Goal: Information Seeking & Learning: Learn about a topic

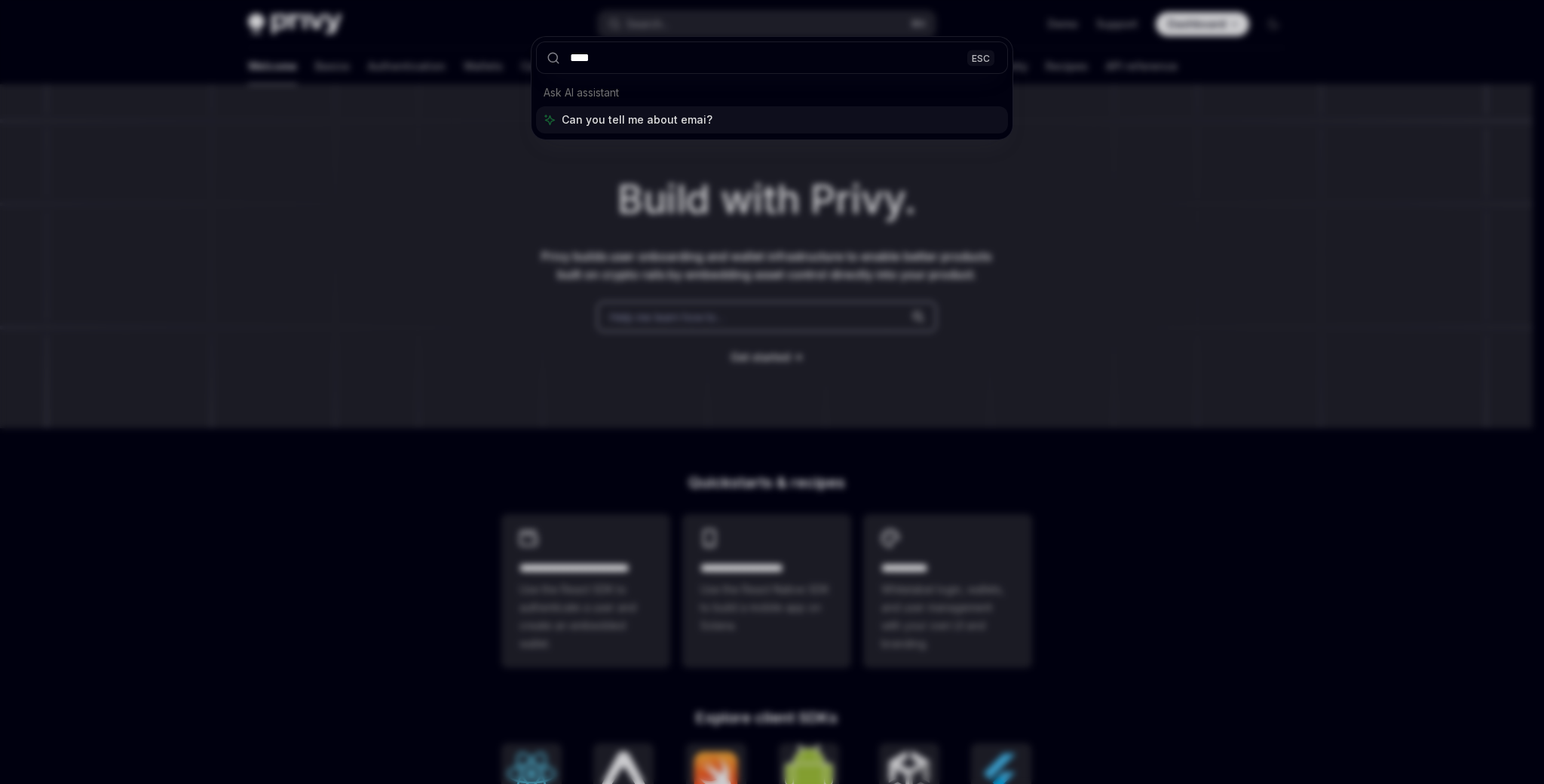
type input "*****"
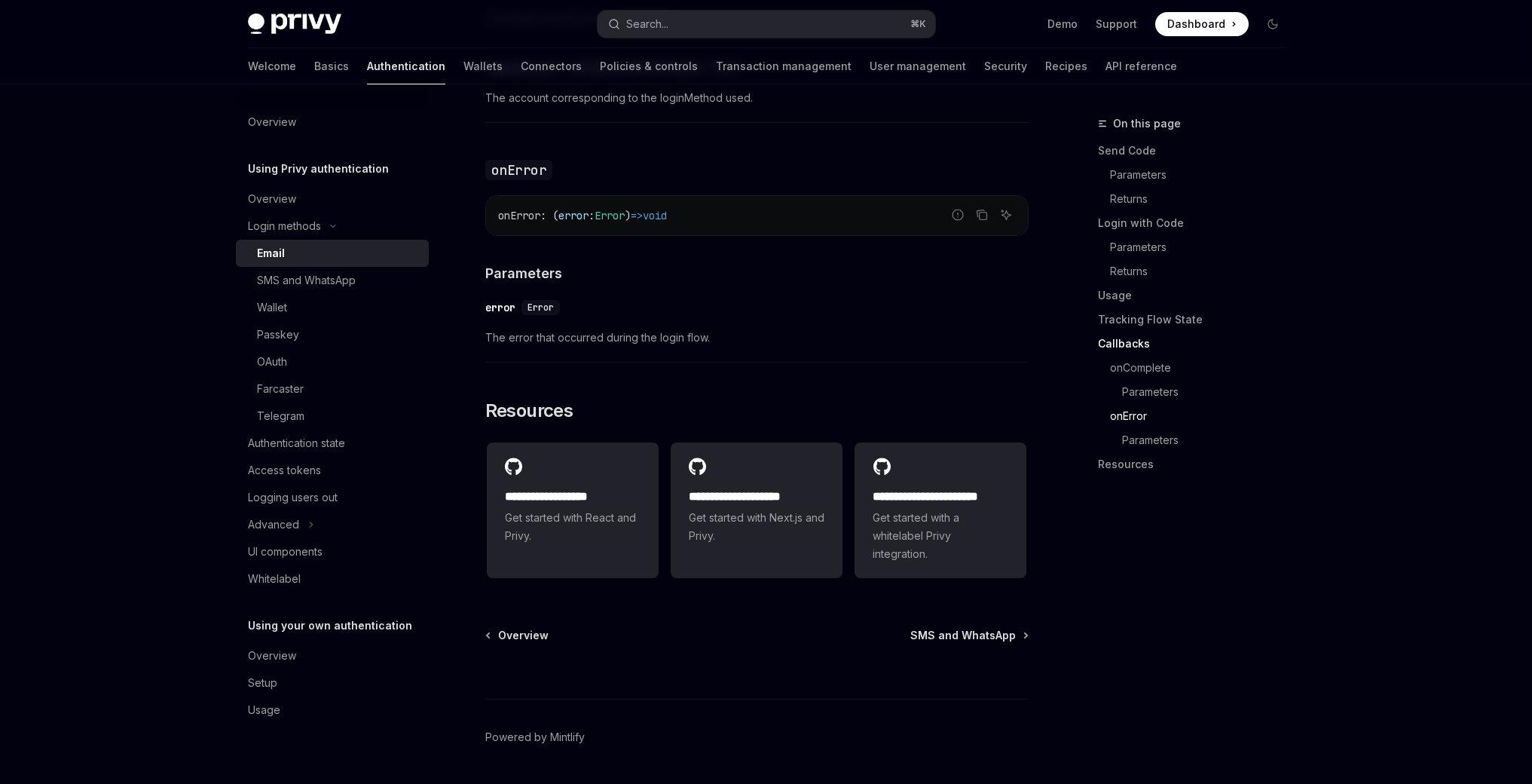
scroll to position [2989, 0]
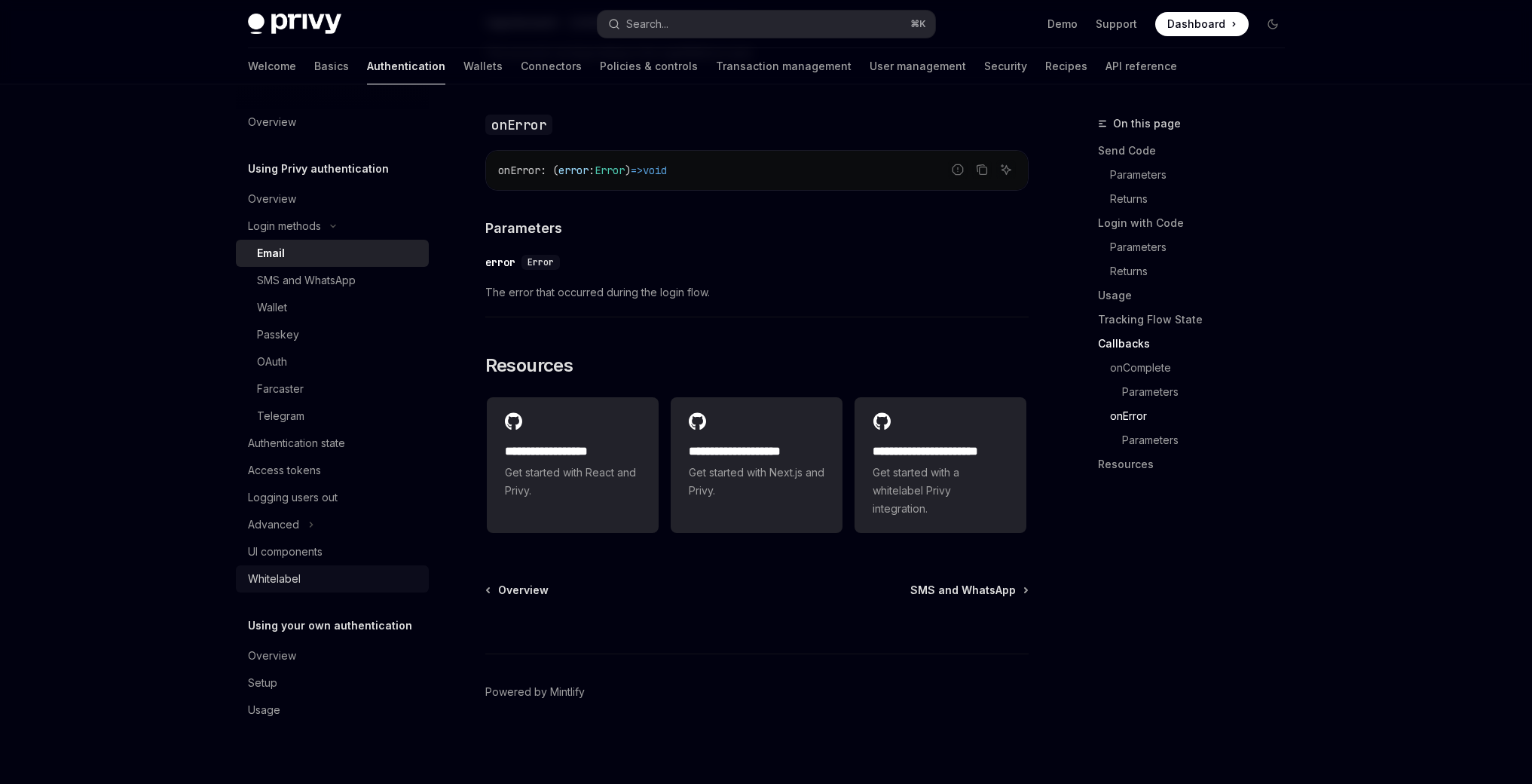
click at [281, 578] on div "Whitelabel" at bounding box center [275, 579] width 53 height 19
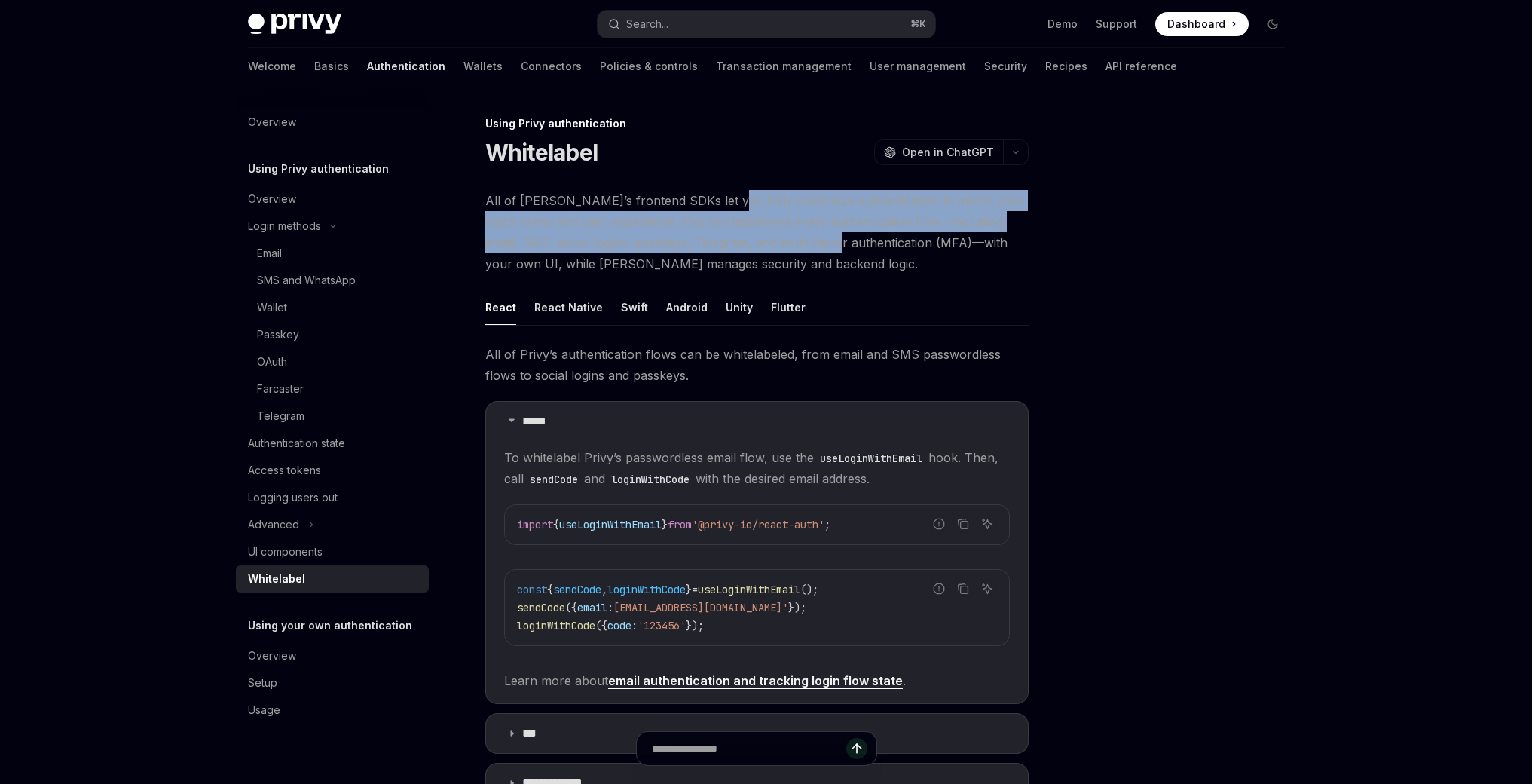
drag, startPoint x: 708, startPoint y: 193, endPoint x: 813, endPoint y: 235, distance: 113.1
click at [813, 235] on span "All of [PERSON_NAME]’s frontend SDKs let you fully customize authentication to …" at bounding box center [758, 232] width 544 height 84
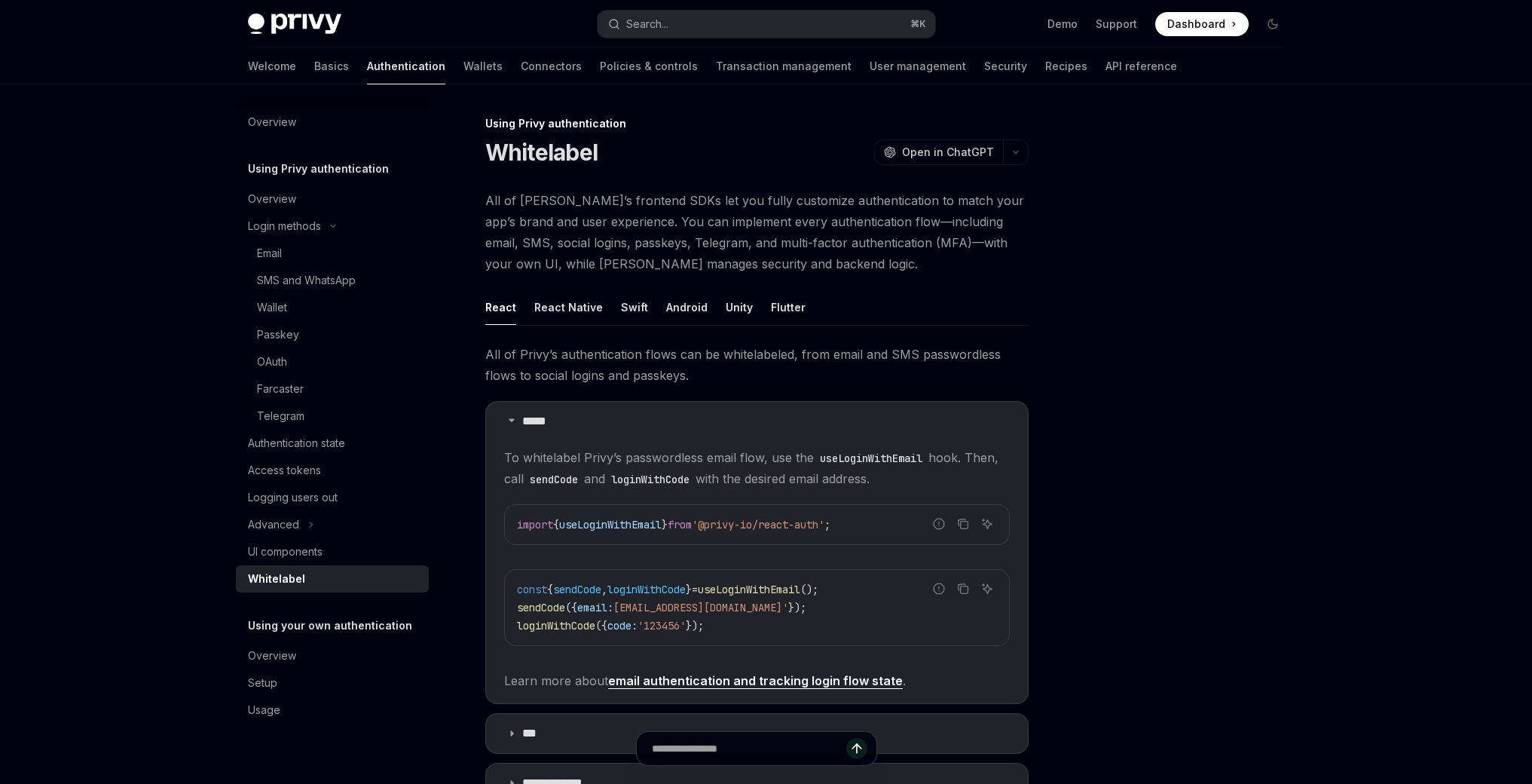
click at [819, 250] on span "All of [PERSON_NAME]’s frontend SDKs let you fully customize authentication to …" at bounding box center [758, 232] width 544 height 84
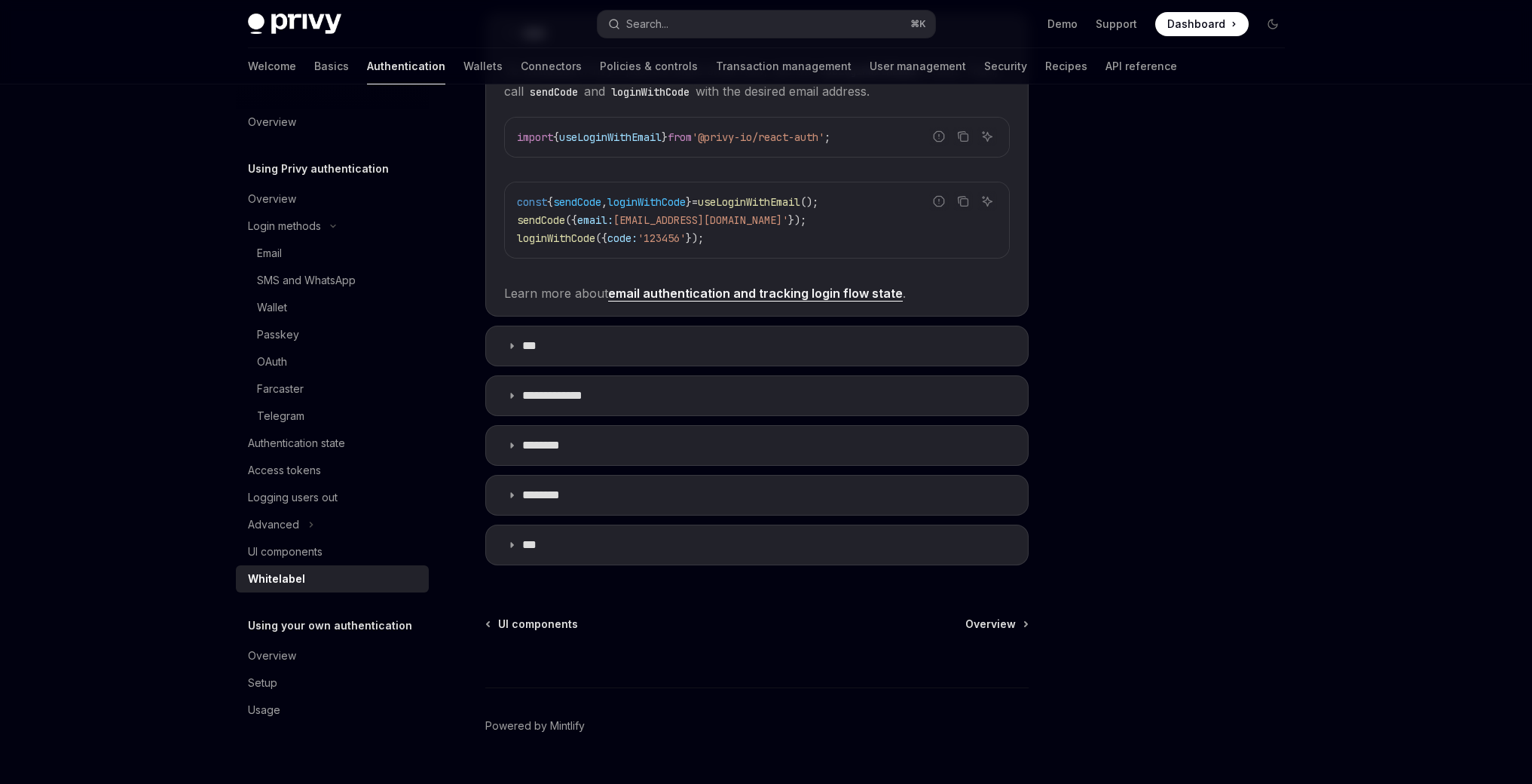
scroll to position [421, 0]
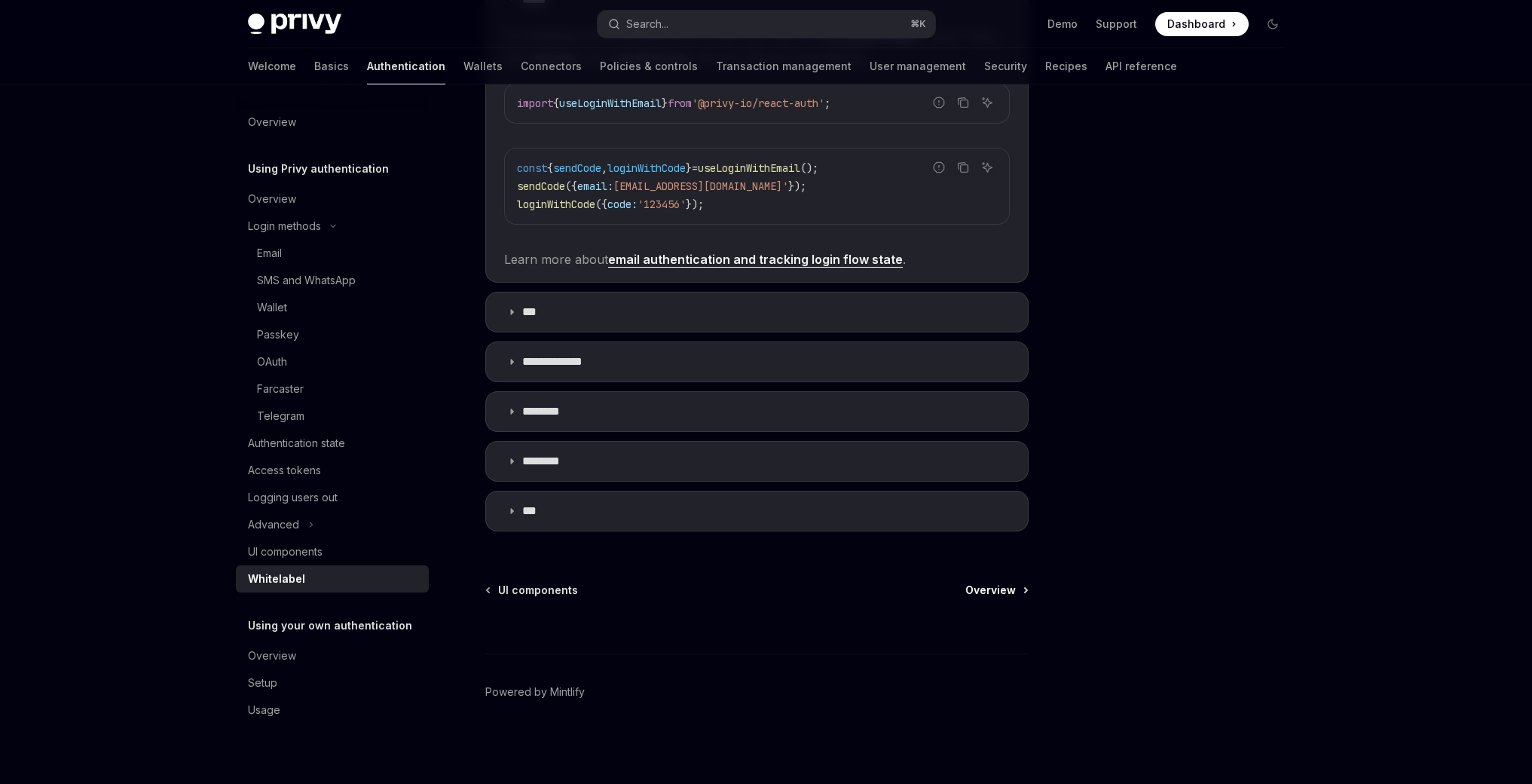
click at [976, 587] on span "Overview" at bounding box center [991, 589] width 51 height 15
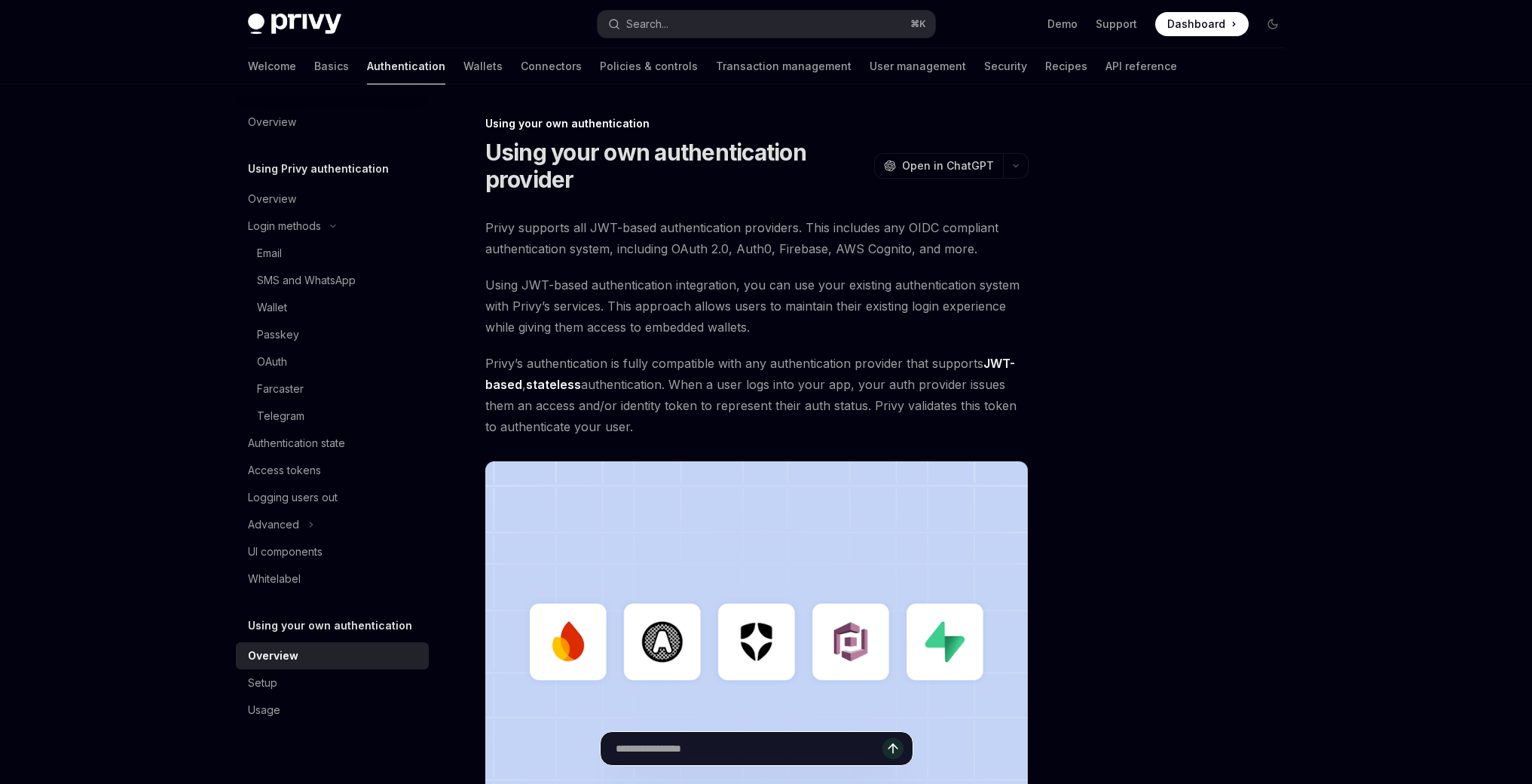
click at [732, 752] on input "Ask a question..." at bounding box center [749, 749] width 267 height 33
click at [802, 22] on button "Search... ⌘ K" at bounding box center [766, 24] width 337 height 27
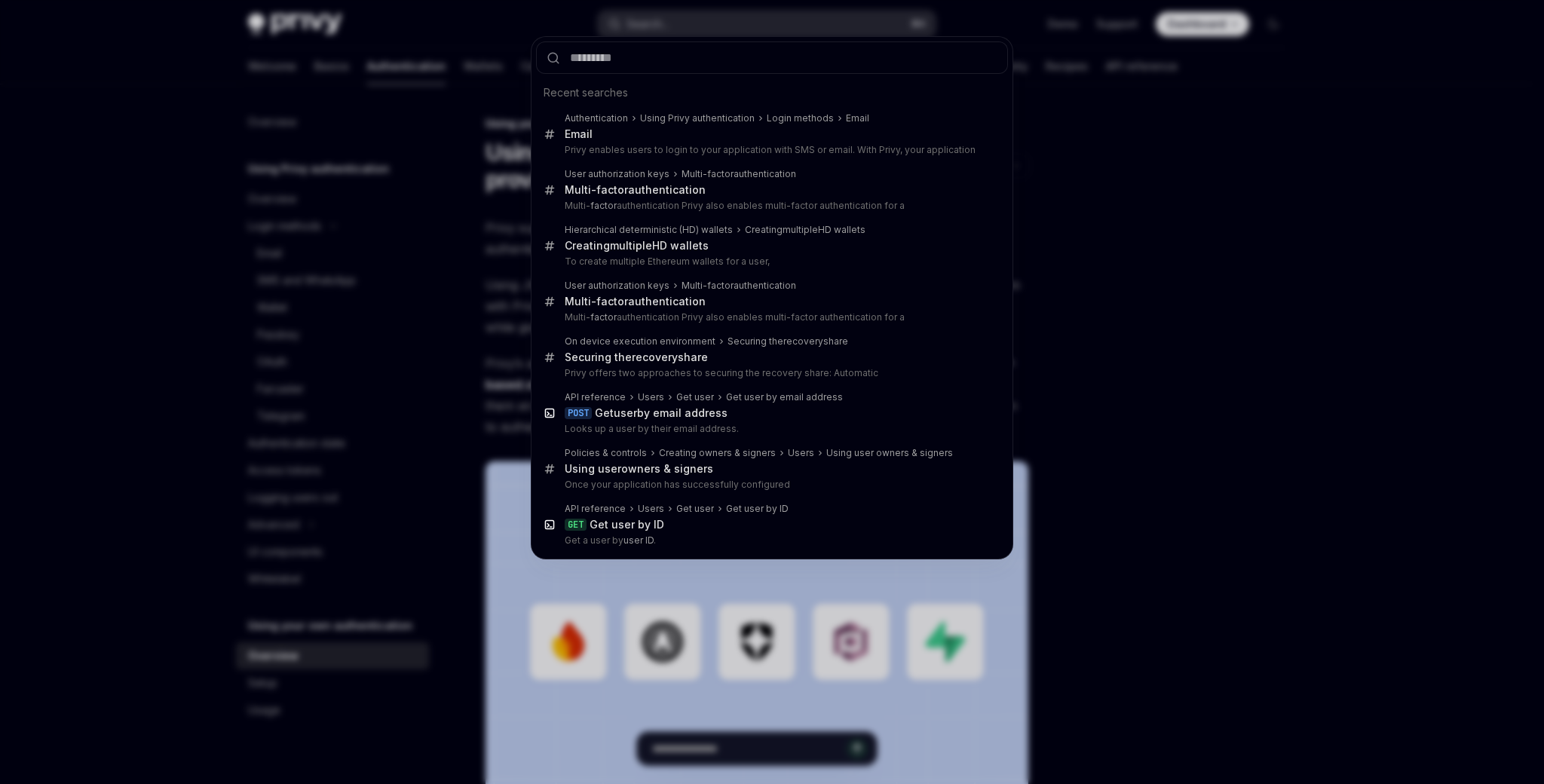
click at [802, 22] on div "Recent searches Authentication Using Privy authentication Login methods Email E…" at bounding box center [772, 392] width 1544 height 784
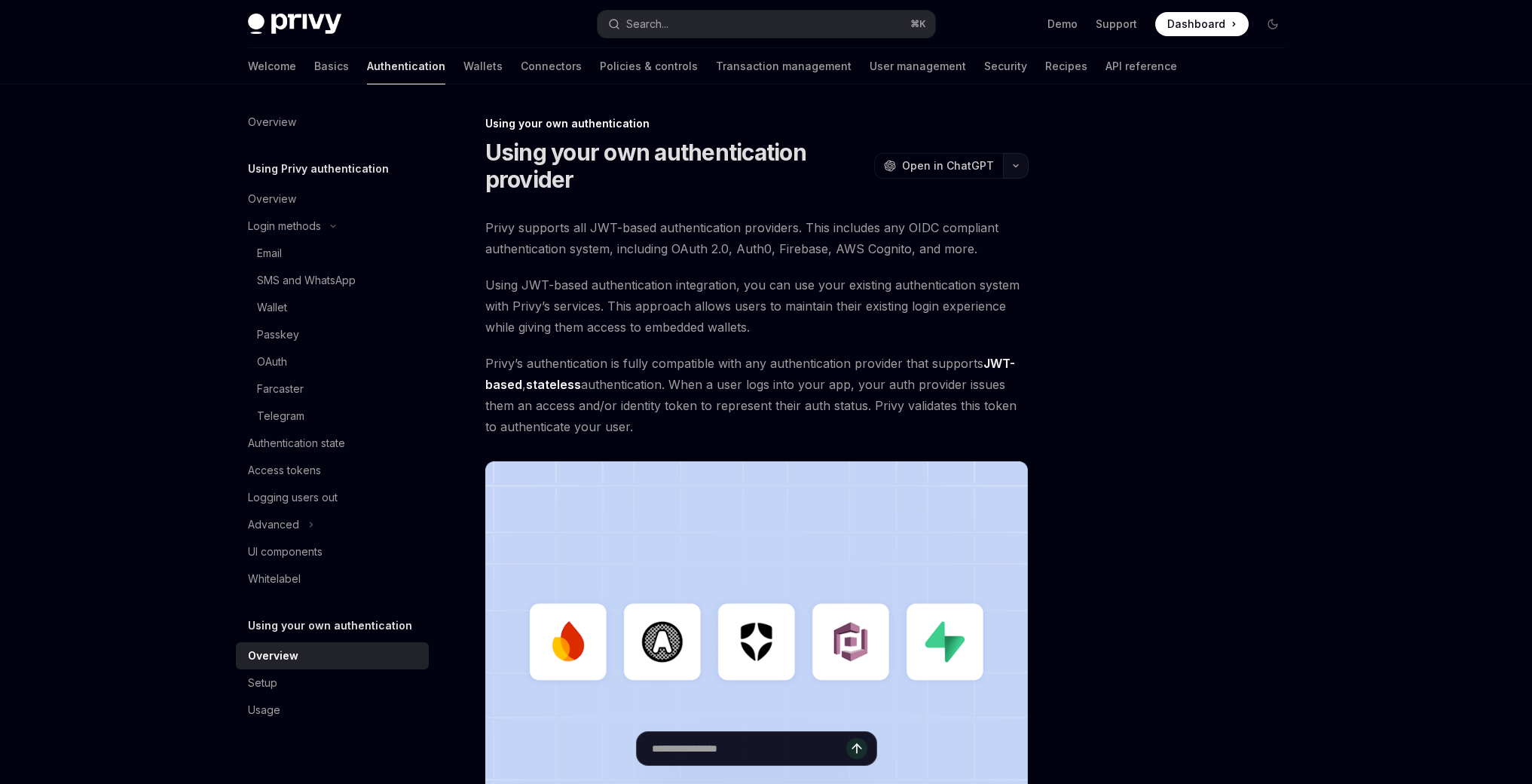
click at [1020, 170] on button "button" at bounding box center [1016, 166] width 25 height 25
click at [1204, 226] on div at bounding box center [1183, 449] width 229 height 670
click at [351, 252] on div "Email" at bounding box center [338, 253] width 163 height 19
type textarea "*"
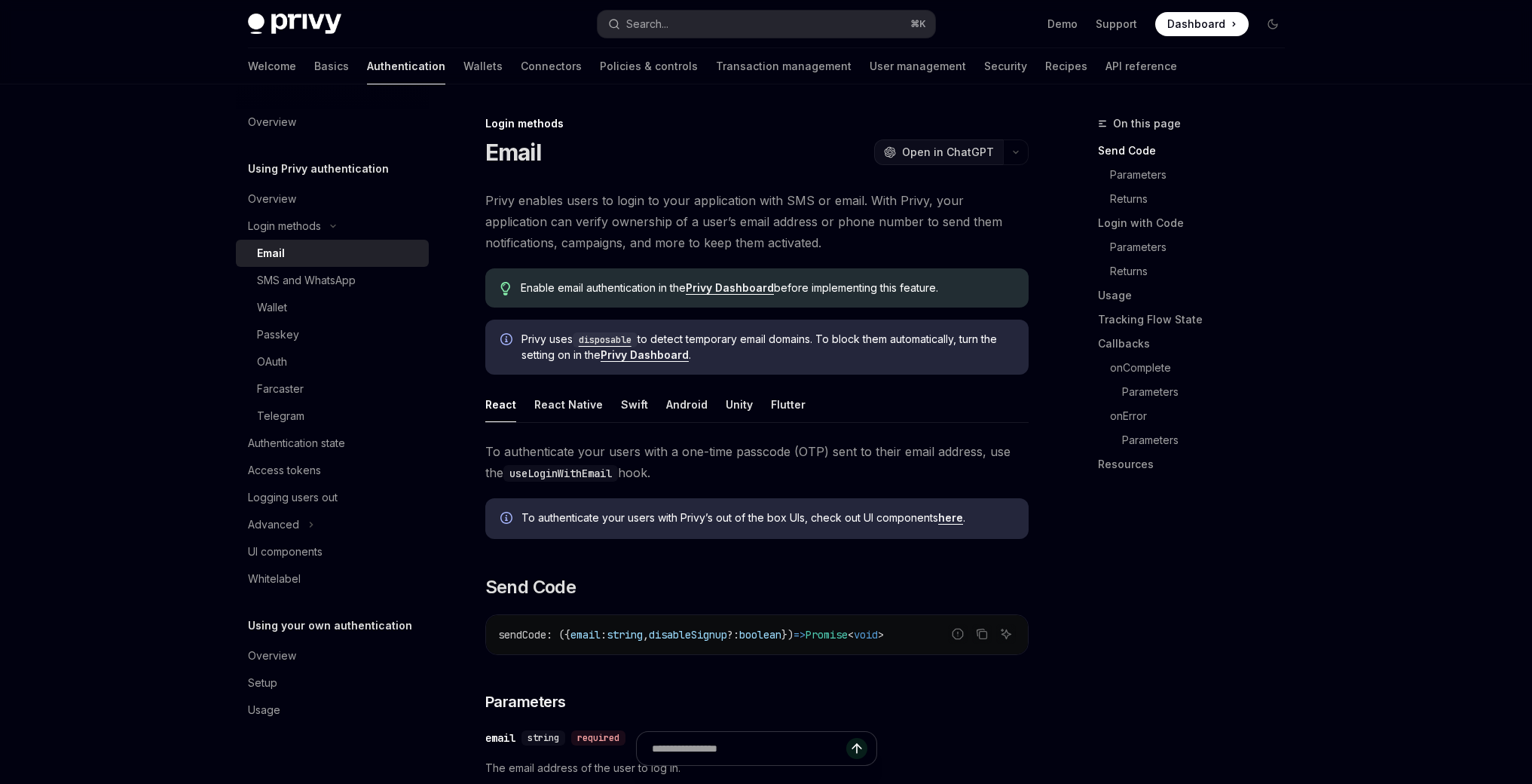
click at [952, 155] on span "Open in ChatGPT" at bounding box center [948, 152] width 92 height 15
click at [914, 149] on span "Open in ChatGPT" at bounding box center [948, 152] width 92 height 15
click at [716, 75] on link "Transaction management" at bounding box center [783, 65] width 136 height 36
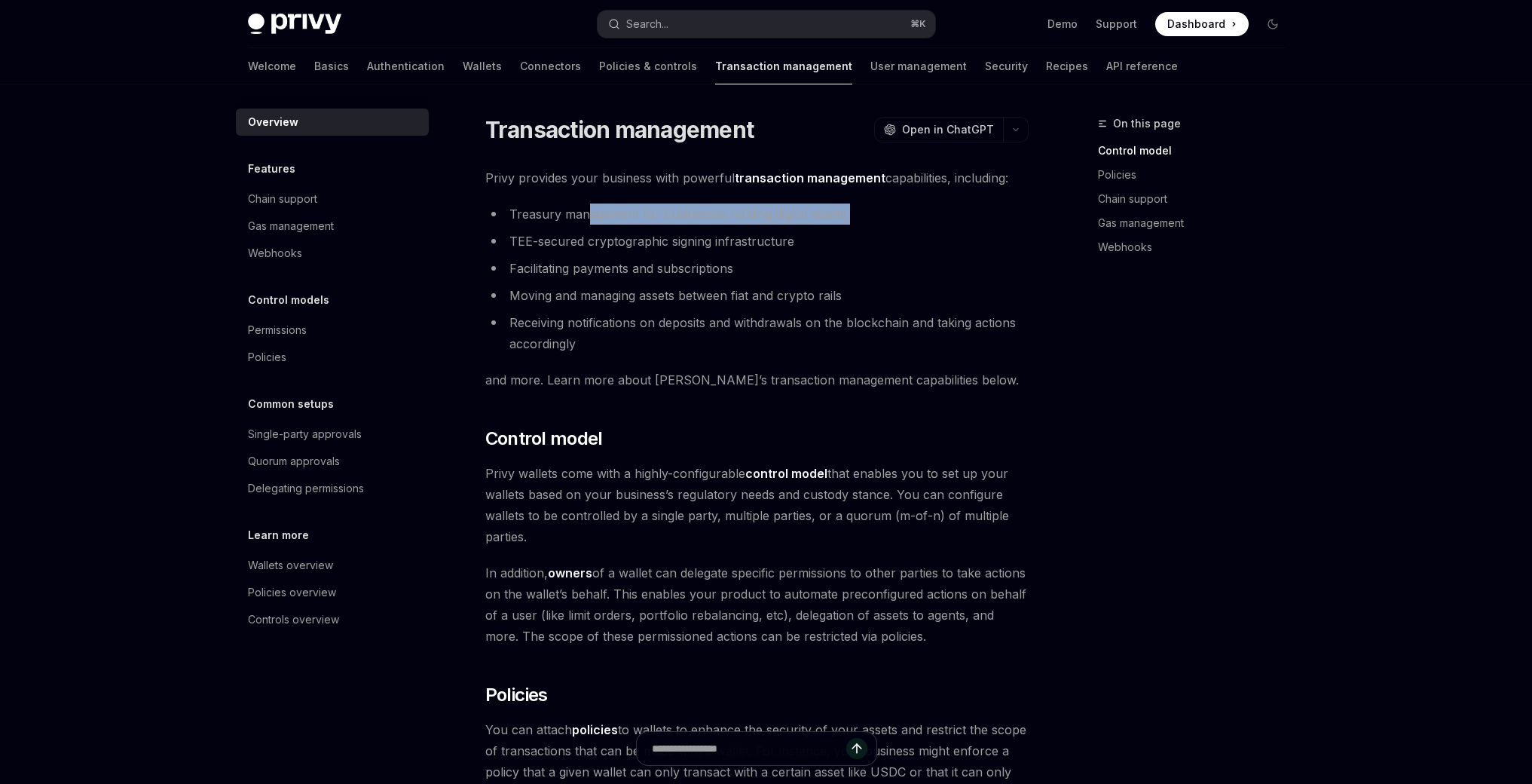
drag, startPoint x: 587, startPoint y: 219, endPoint x: 807, endPoint y: 229, distance: 220.2
click at [807, 229] on ul "Treasury management for businesses holding digital assets TEE-secured cryptogra…" at bounding box center [758, 279] width 544 height 151
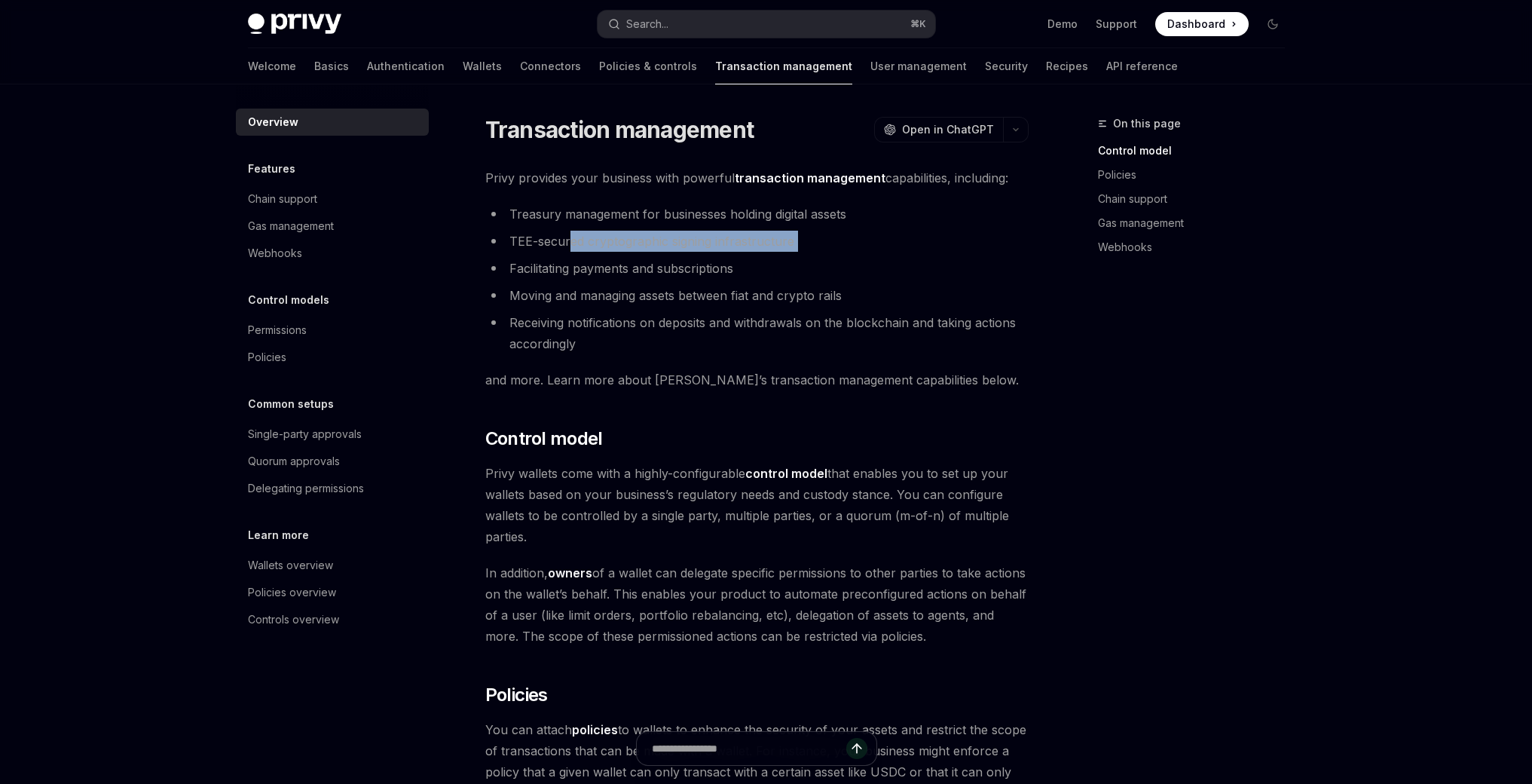
drag, startPoint x: 571, startPoint y: 238, endPoint x: 732, endPoint y: 252, distance: 161.6
click at [732, 252] on ul "Treasury management for businesses holding digital assets TEE-secured cryptogra…" at bounding box center [758, 279] width 544 height 151
drag, startPoint x: 530, startPoint y: 265, endPoint x: 677, endPoint y: 266, distance: 147.0
click at [670, 266] on li "Facilitating payments and subscriptions" at bounding box center [758, 269] width 544 height 22
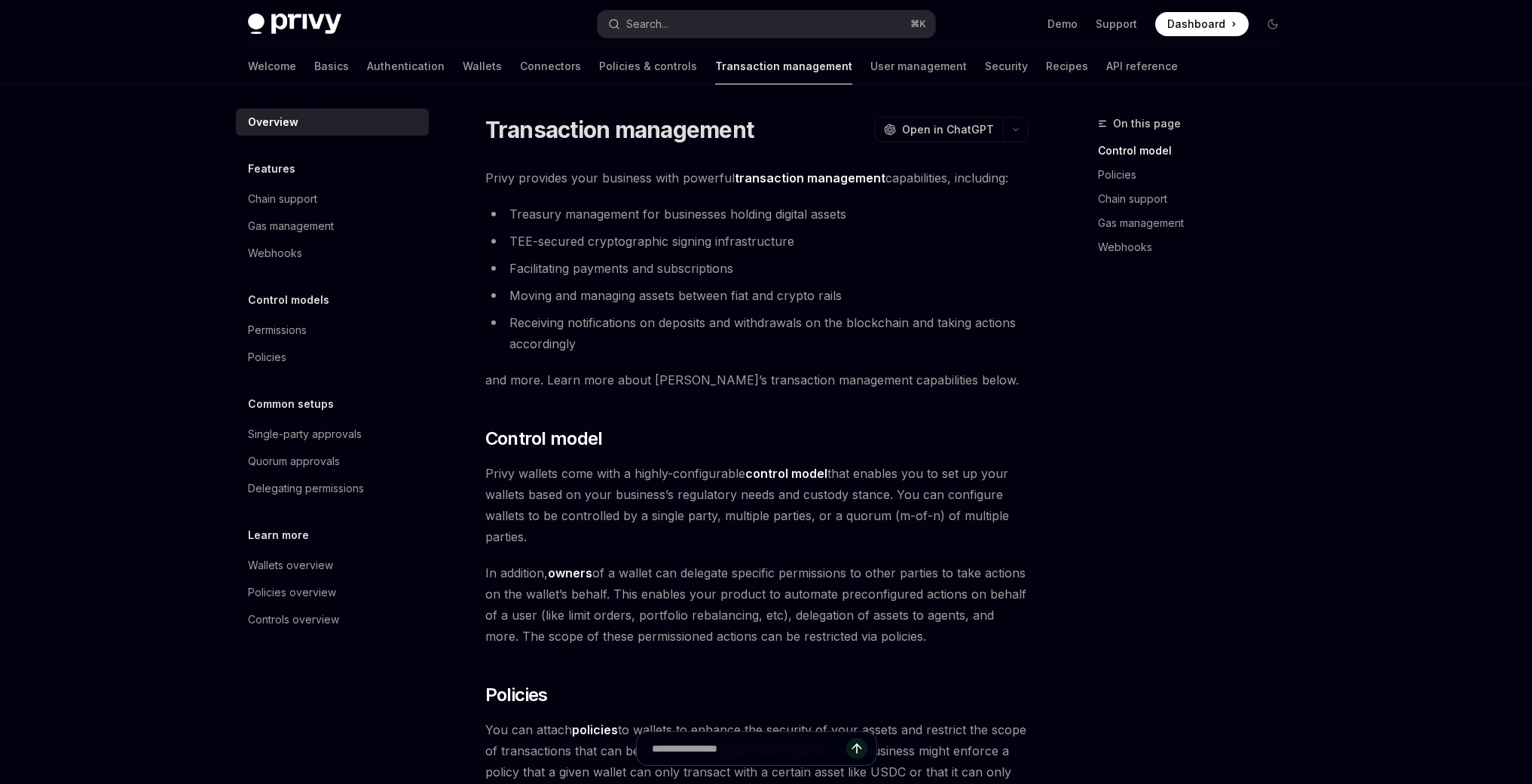
click at [678, 266] on li "Facilitating payments and subscriptions" at bounding box center [758, 269] width 544 height 22
drag, startPoint x: 559, startPoint y: 289, endPoint x: 768, endPoint y: 294, distance: 209.1
click at [768, 294] on li "Moving and managing assets between fiat and crypto rails" at bounding box center [758, 295] width 544 height 22
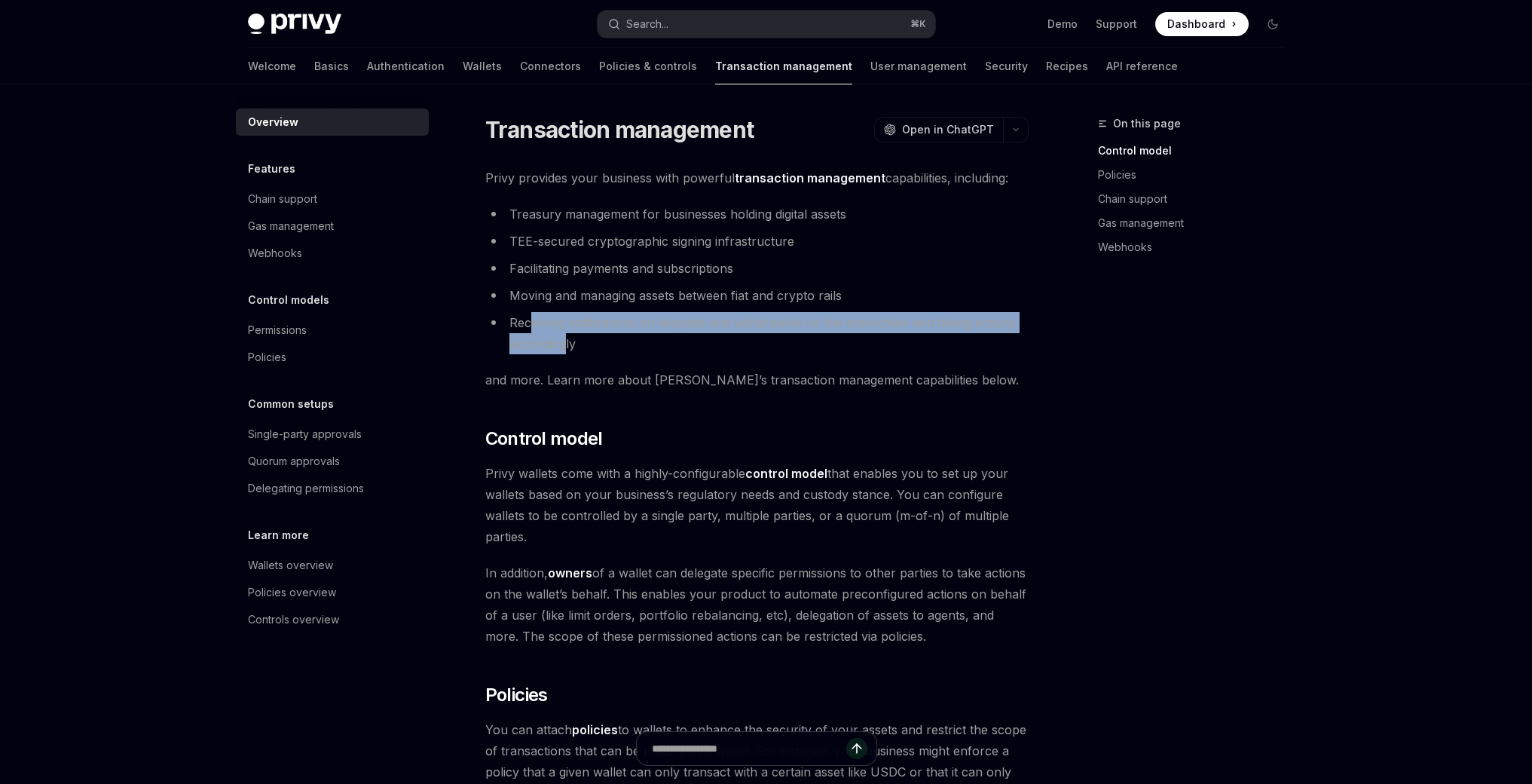
drag, startPoint x: 533, startPoint y: 316, endPoint x: 567, endPoint y: 334, distance: 38.5
click at [567, 334] on li "Receiving notifications on deposits and withdrawals on the blockchain and takin…" at bounding box center [758, 332] width 544 height 42
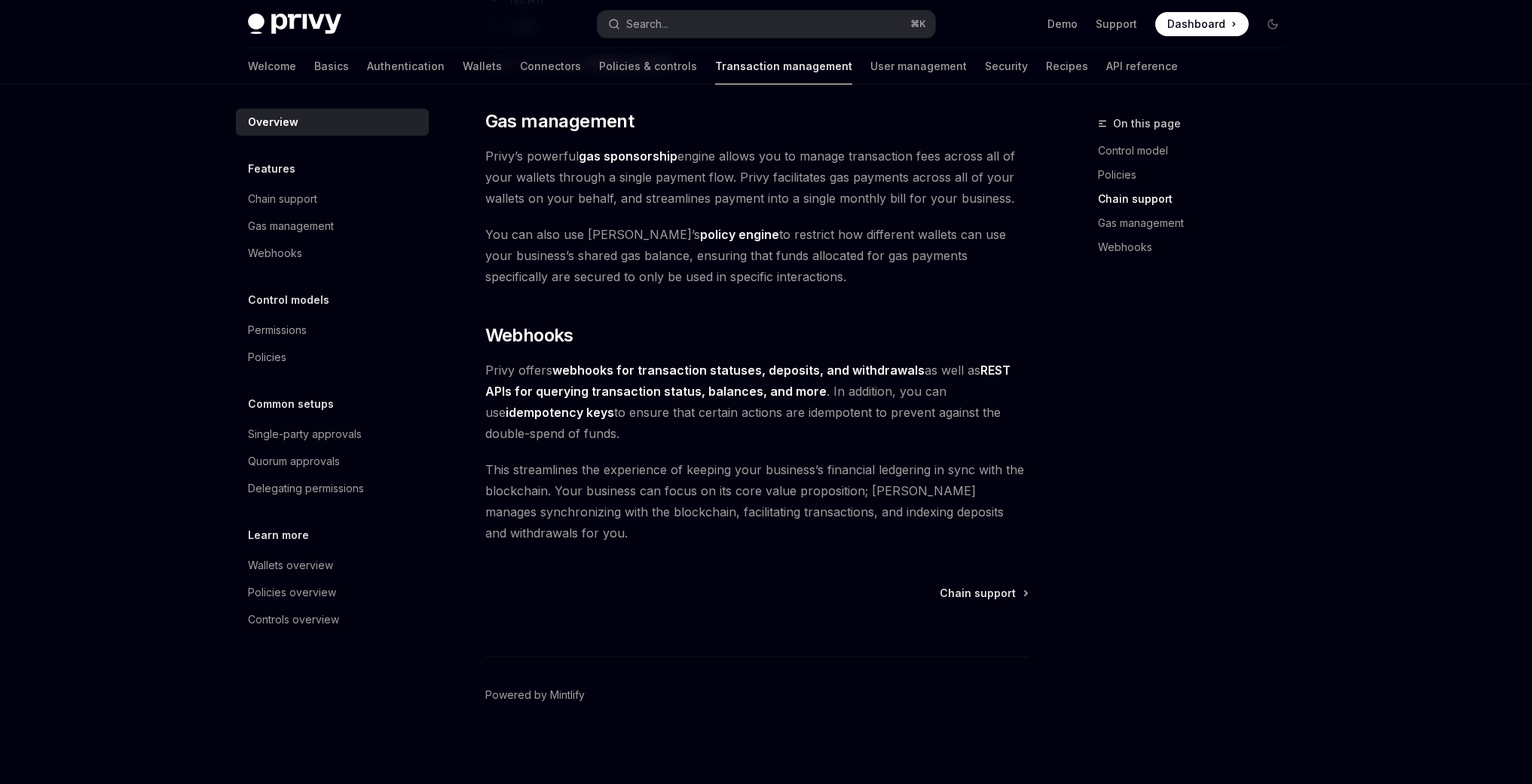
scroll to position [1270, 0]
click at [313, 460] on div "Quorum approvals" at bounding box center [294, 461] width 92 height 19
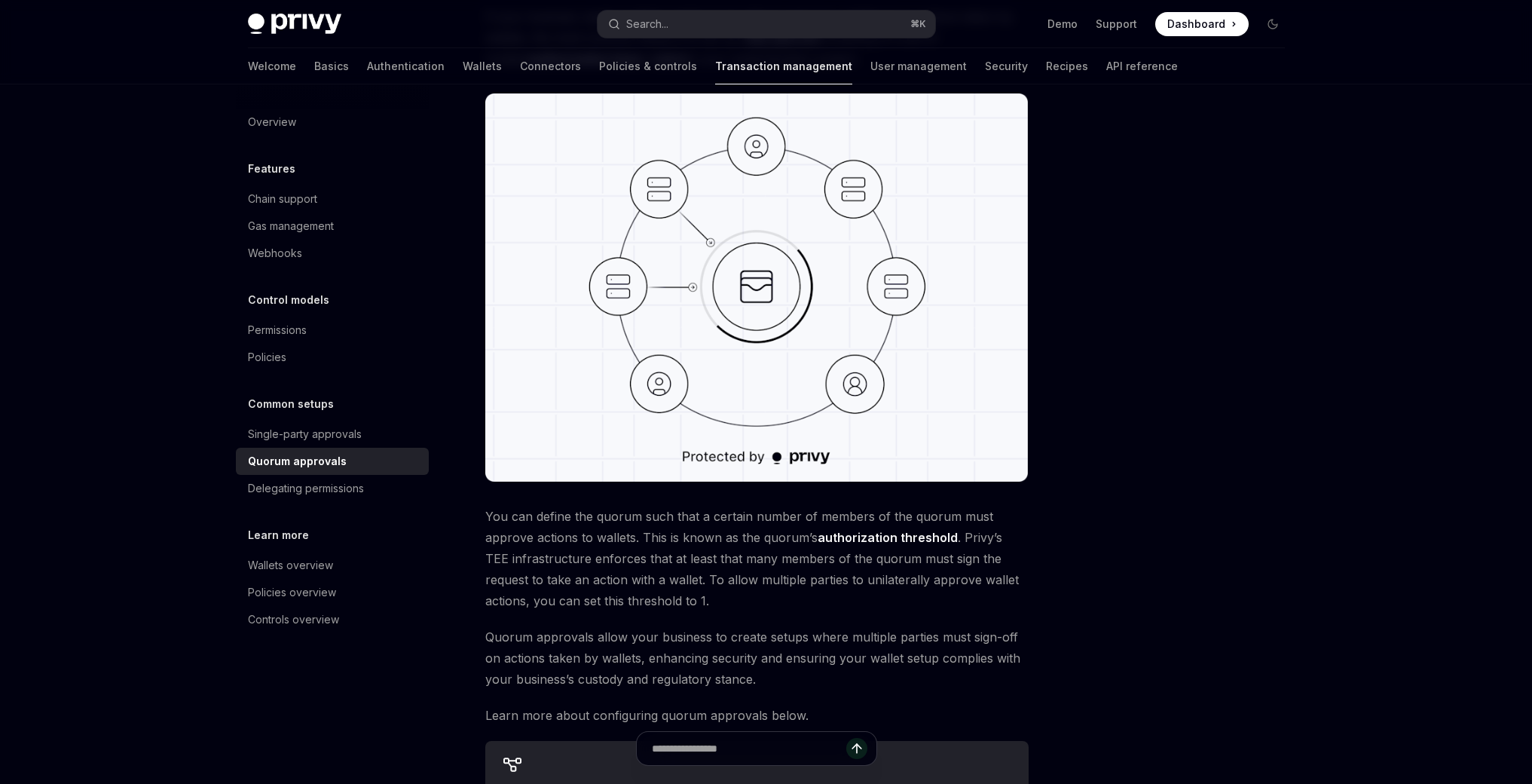
scroll to position [209, 0]
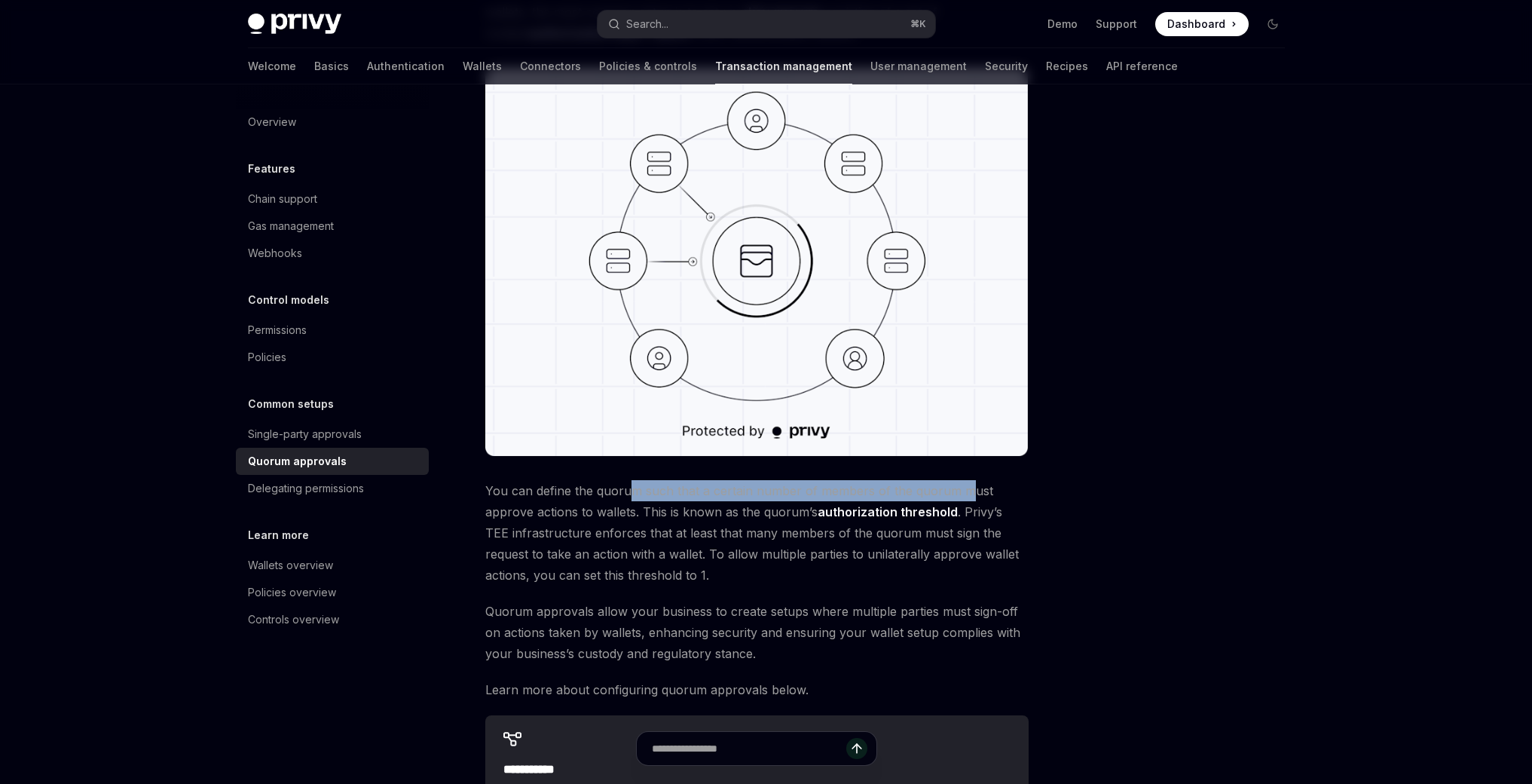
drag, startPoint x: 630, startPoint y: 492, endPoint x: 963, endPoint y: 486, distance: 333.1
click at [963, 486] on span "You can define the quorum such that a certain number of members of the quorum m…" at bounding box center [758, 533] width 544 height 106
click at [699, 531] on span "You can define the quorum such that a certain number of members of the quorum m…" at bounding box center [758, 533] width 544 height 106
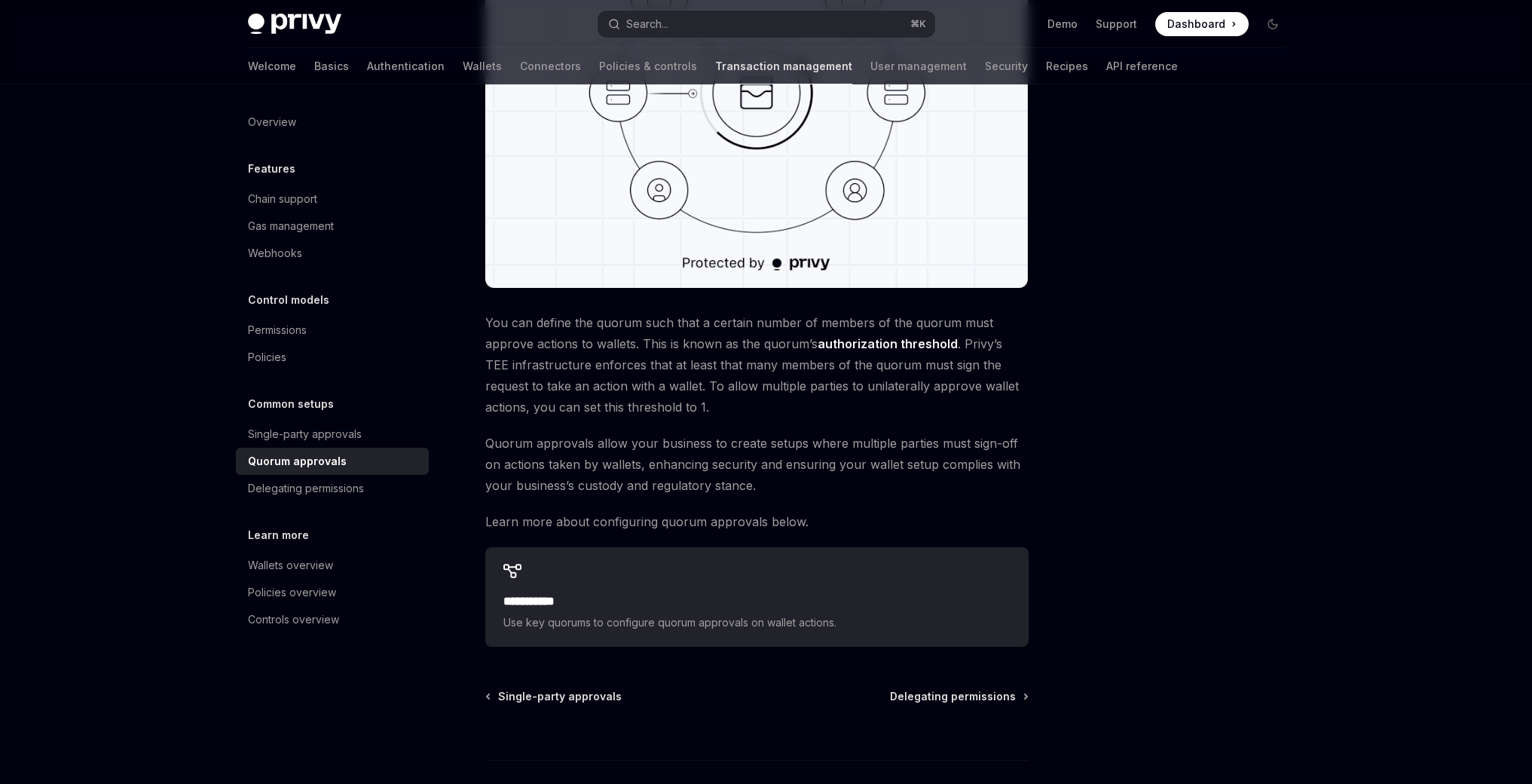
scroll to position [377, 0]
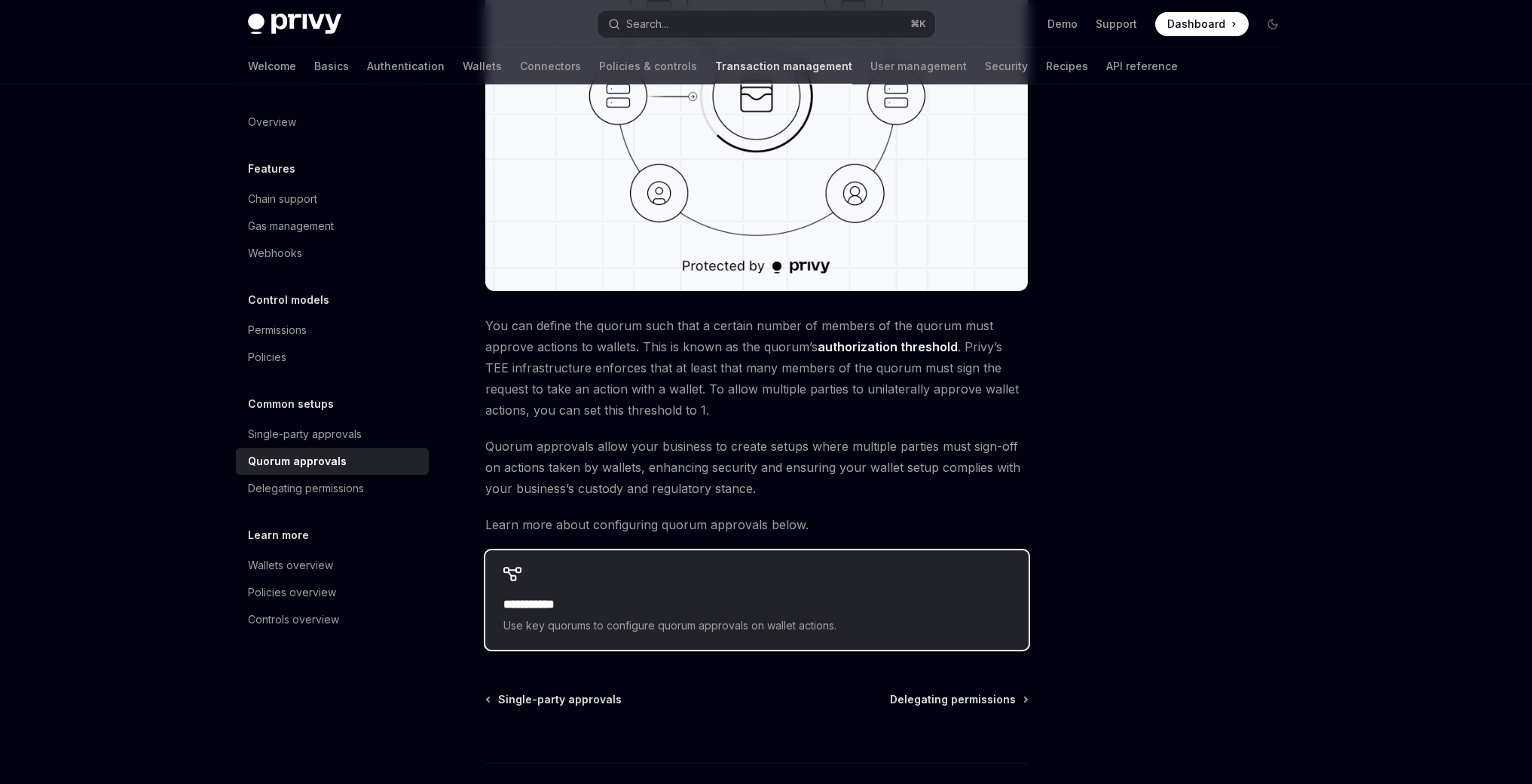
click at [548, 600] on h2 "**********" at bounding box center [757, 604] width 507 height 19
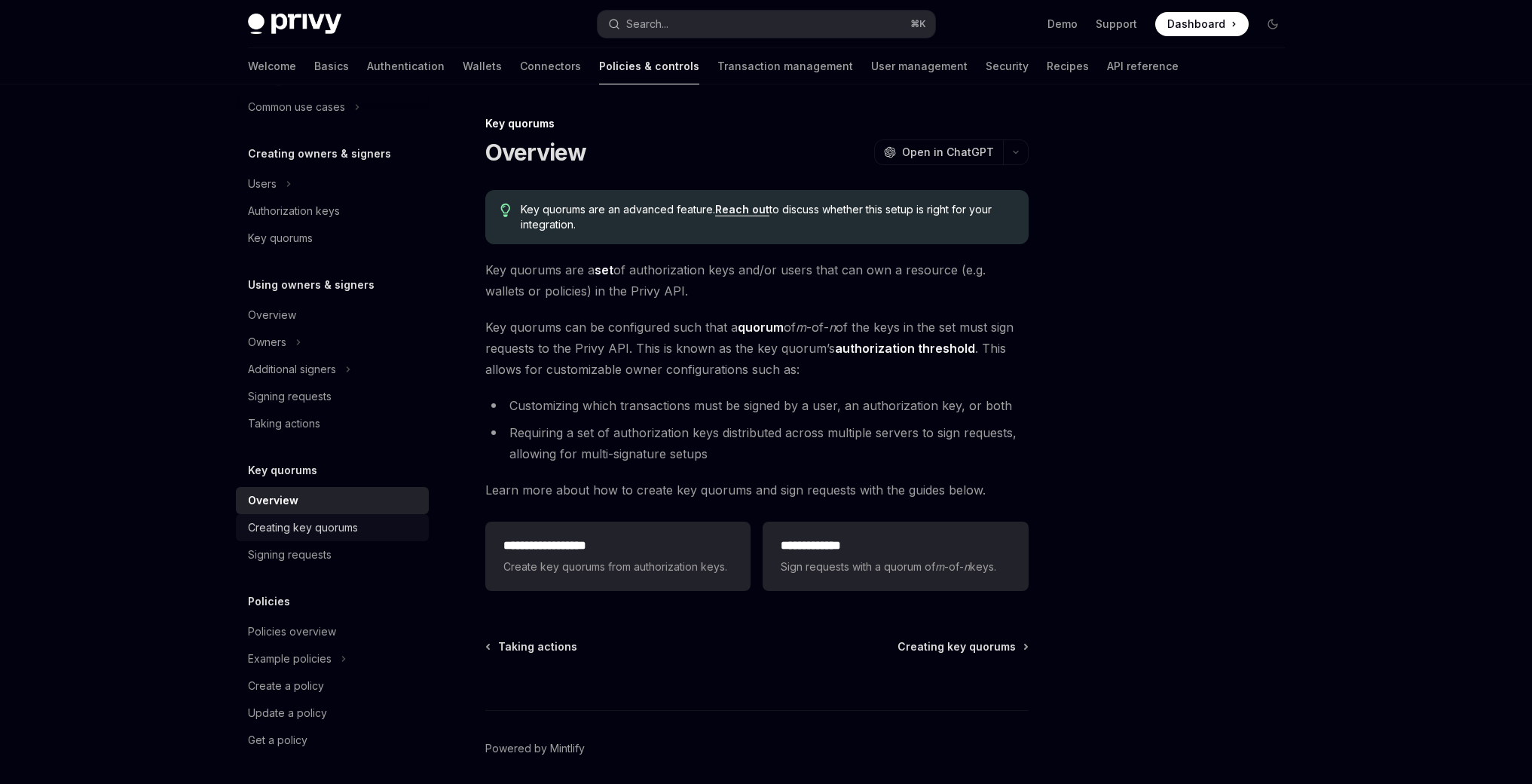
click at [341, 523] on div "Creating key quorums" at bounding box center [303, 527] width 110 height 19
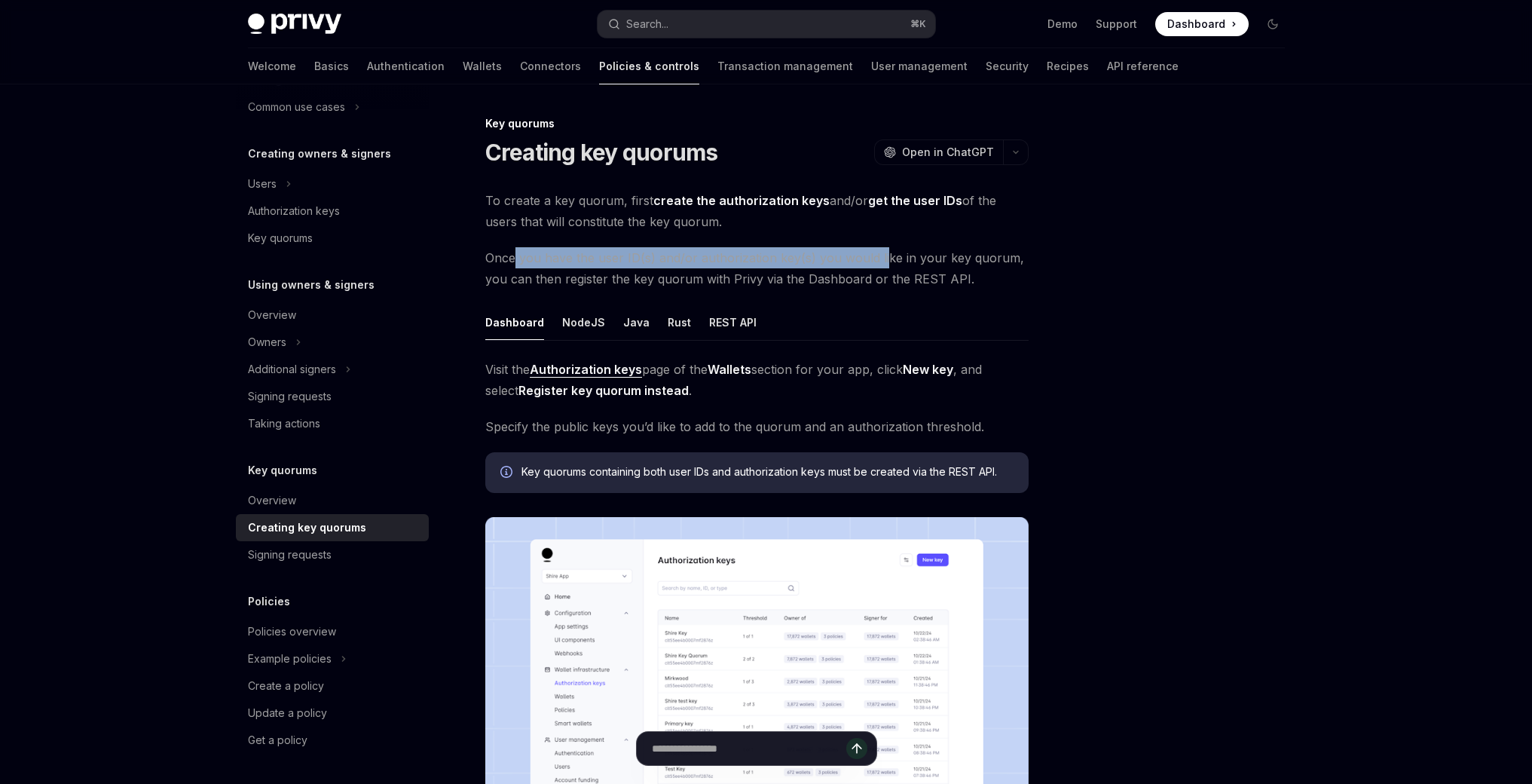
drag, startPoint x: 512, startPoint y: 255, endPoint x: 920, endPoint y: 255, distance: 408.0
click at [897, 255] on span "Once you have the user ID(s) and/or authorization key(s) you would like in your…" at bounding box center [758, 268] width 544 height 42
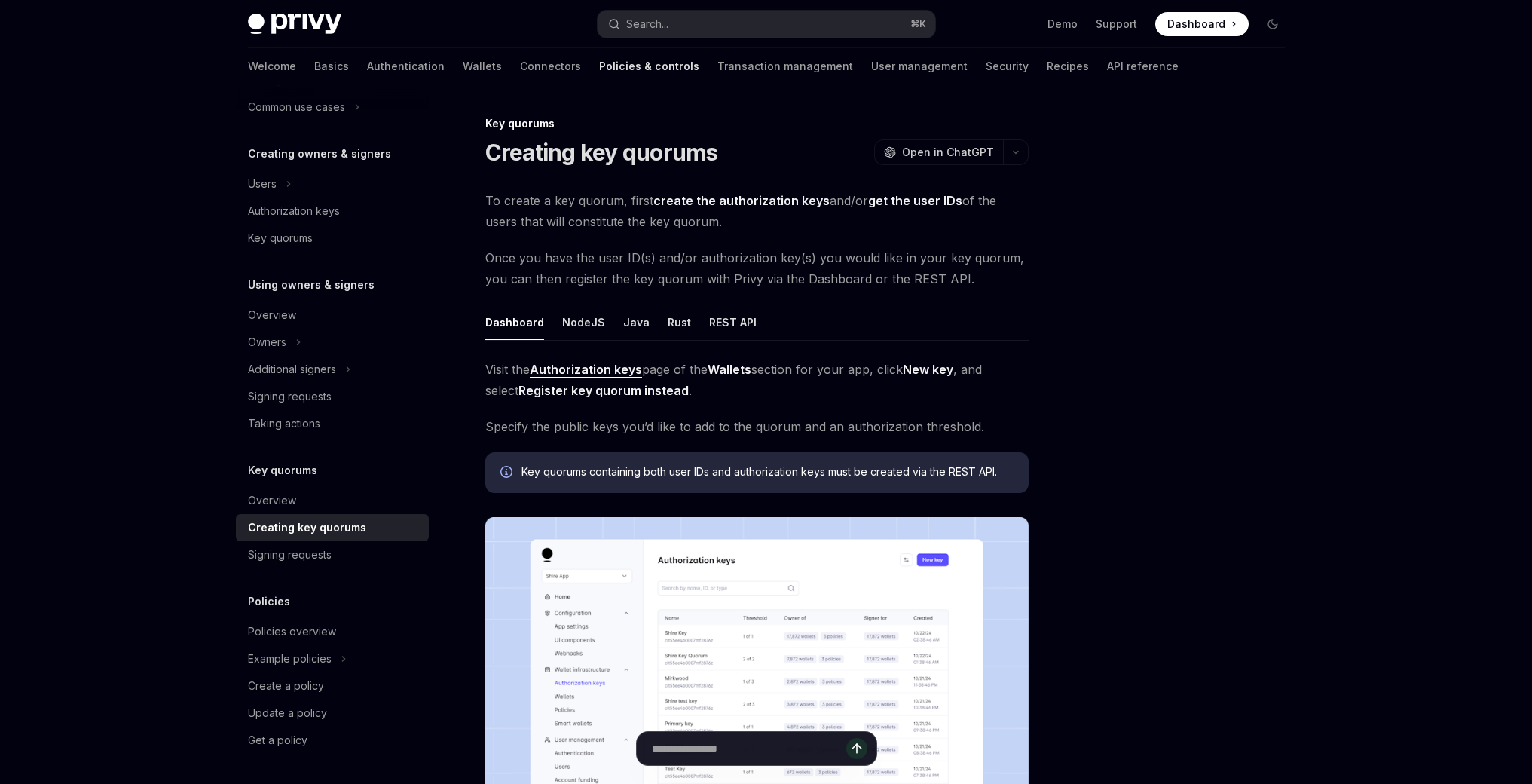
click at [953, 256] on span "Once you have the user ID(s) and/or authorization key(s) you would like in your…" at bounding box center [758, 268] width 544 height 42
drag, startPoint x: 568, startPoint y: 284, endPoint x: 754, endPoint y: 283, distance: 186.0
click at [744, 283] on span "Once you have the user ID(s) and/or authorization key(s) you would like in your…" at bounding box center [758, 268] width 544 height 42
click at [792, 285] on span "Once you have the user ID(s) and/or authorization key(s) you would like in your…" at bounding box center [758, 268] width 544 height 42
drag, startPoint x: 521, startPoint y: 423, endPoint x: 594, endPoint y: 417, distance: 73.2
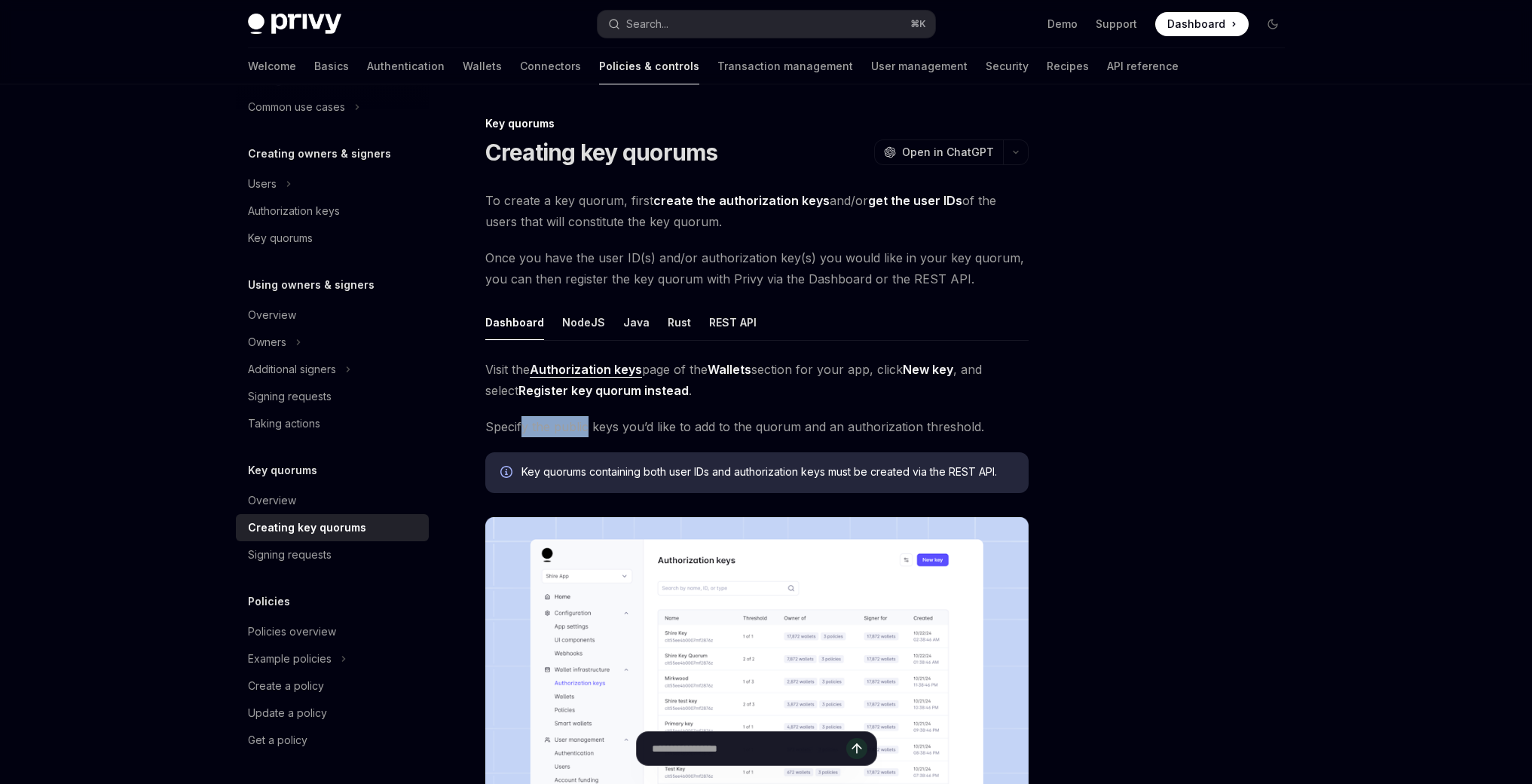
click at [589, 418] on span "Specify the public keys you’d like to add to the quorum and an authorization th…" at bounding box center [758, 427] width 544 height 22
click at [722, 321] on div "REST API" at bounding box center [733, 322] width 48 height 35
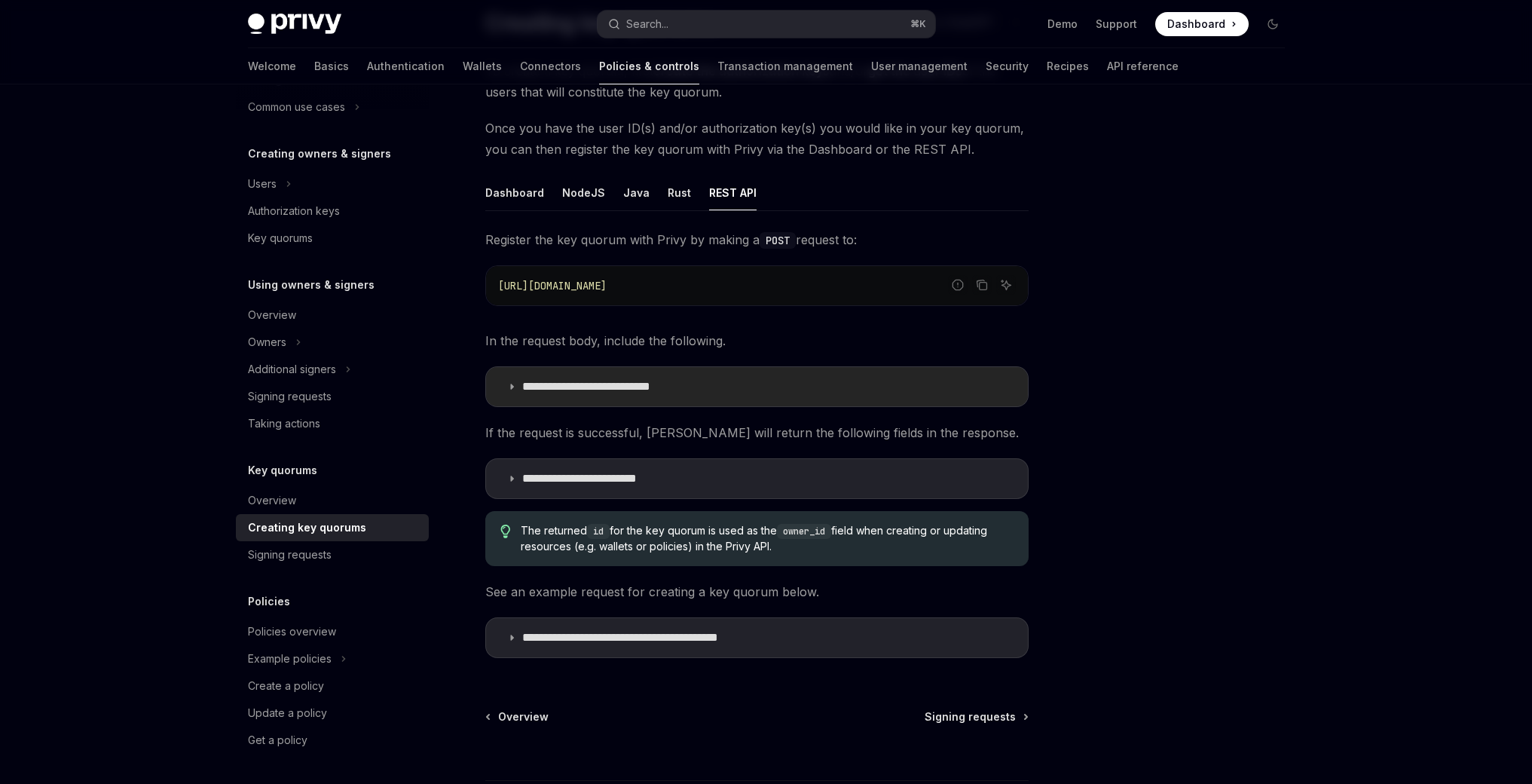
scroll to position [209, 0]
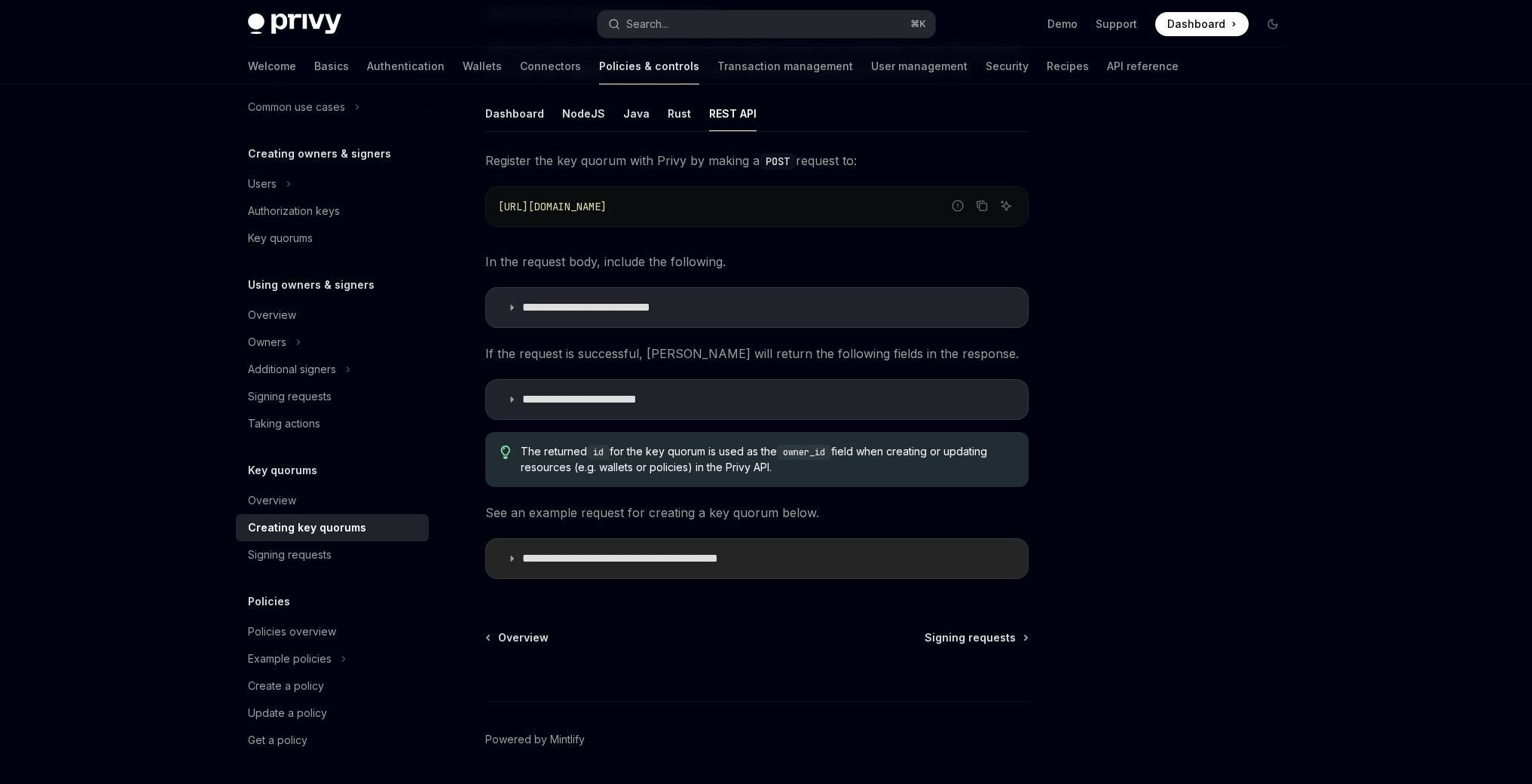
click at [742, 554] on p "**********" at bounding box center [655, 558] width 267 height 15
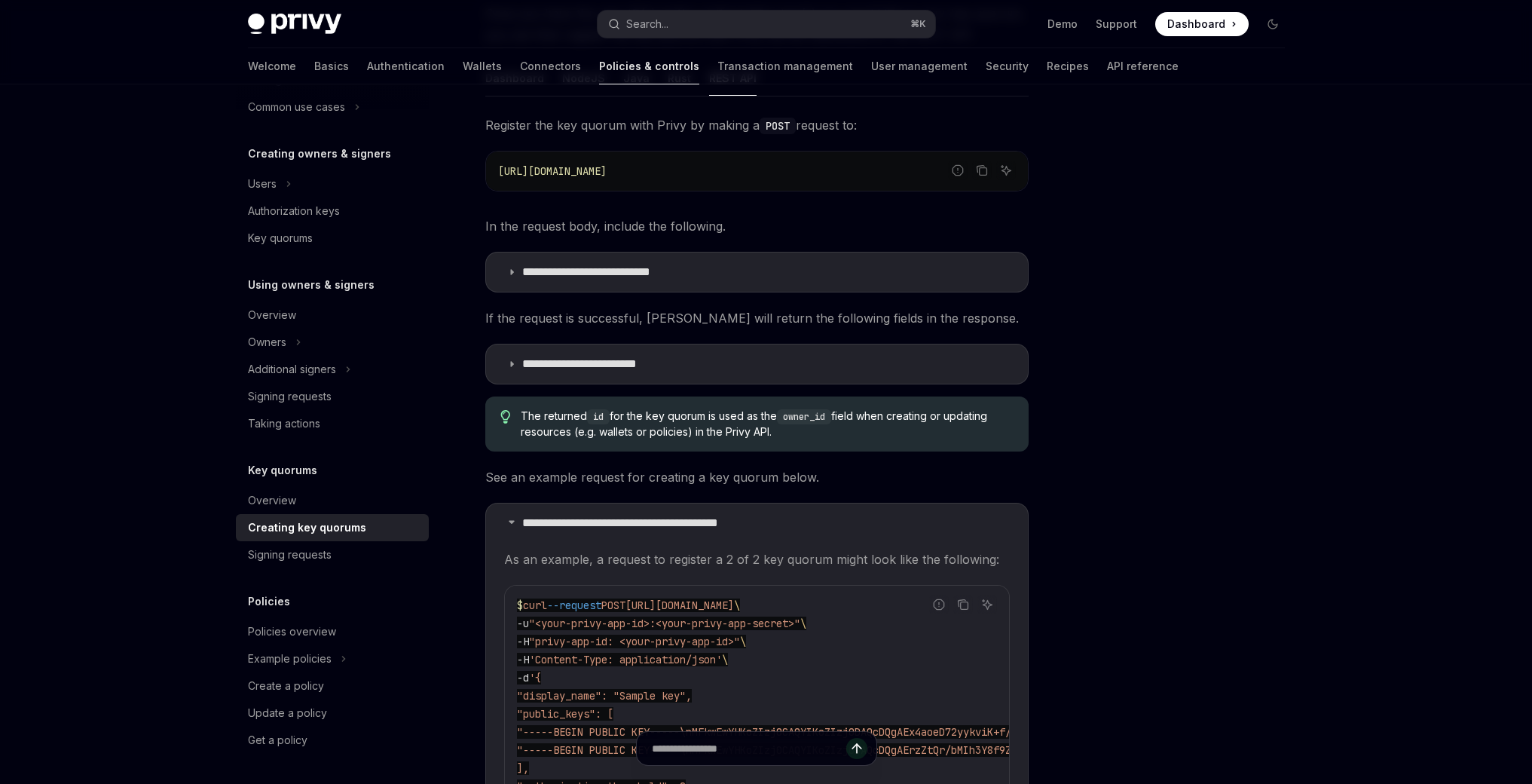
scroll to position [185, 0]
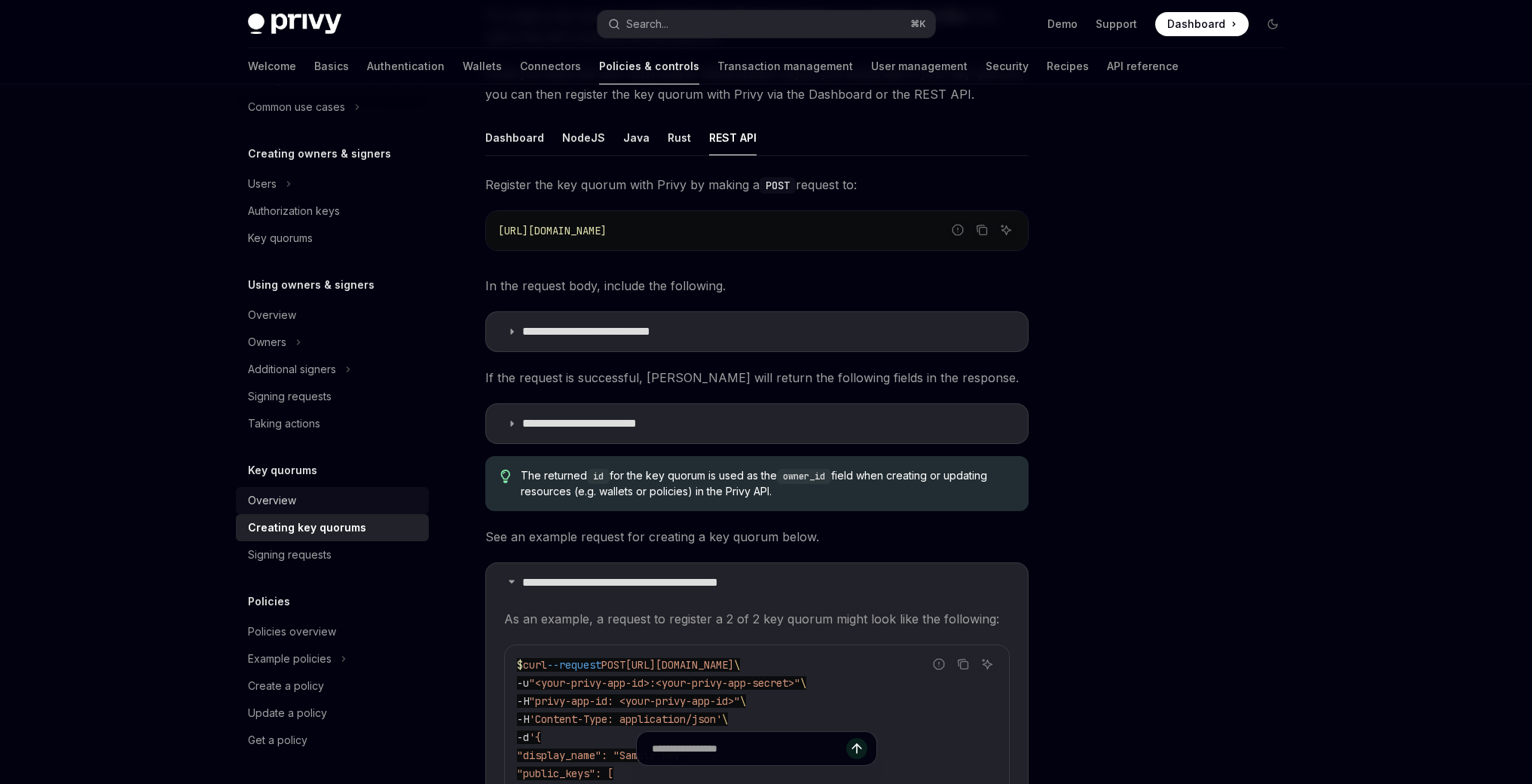
click at [282, 496] on div "Overview" at bounding box center [272, 501] width 48 height 19
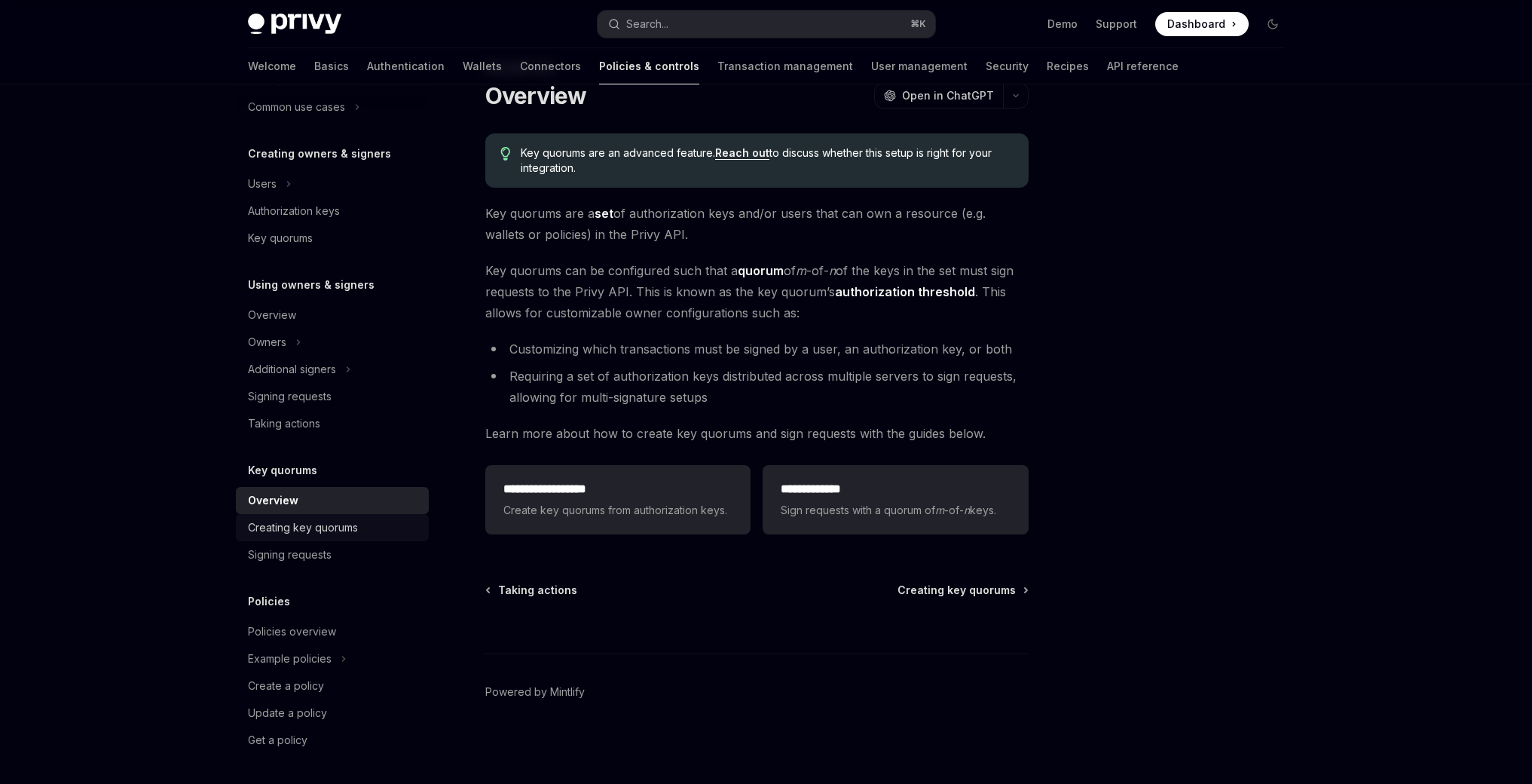
scroll to position [57, 0]
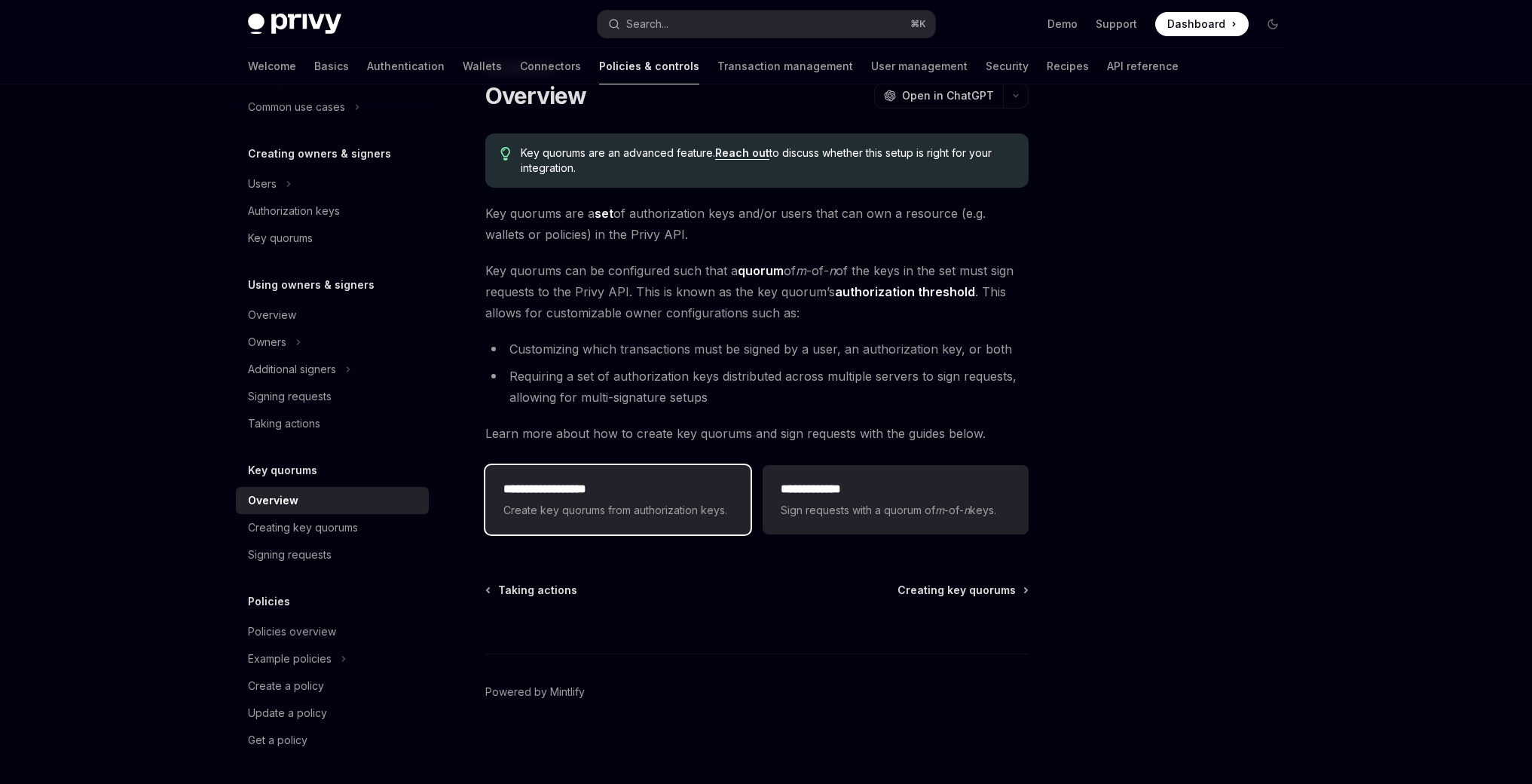
click at [601, 497] on h2 "**********" at bounding box center [618, 489] width 229 height 19
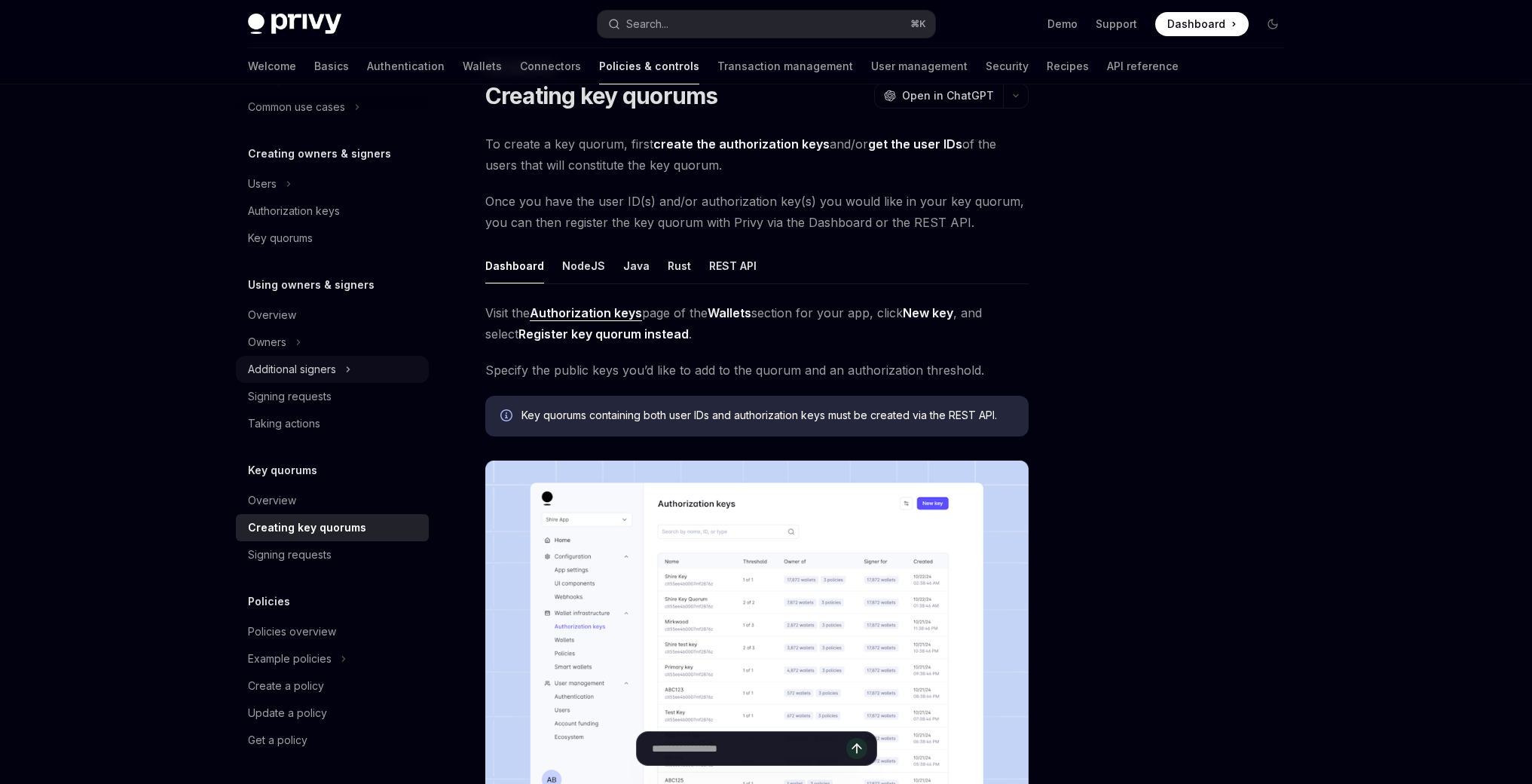
click at [334, 369] on div "Additional signers" at bounding box center [292, 370] width 88 height 19
type textarea "*"
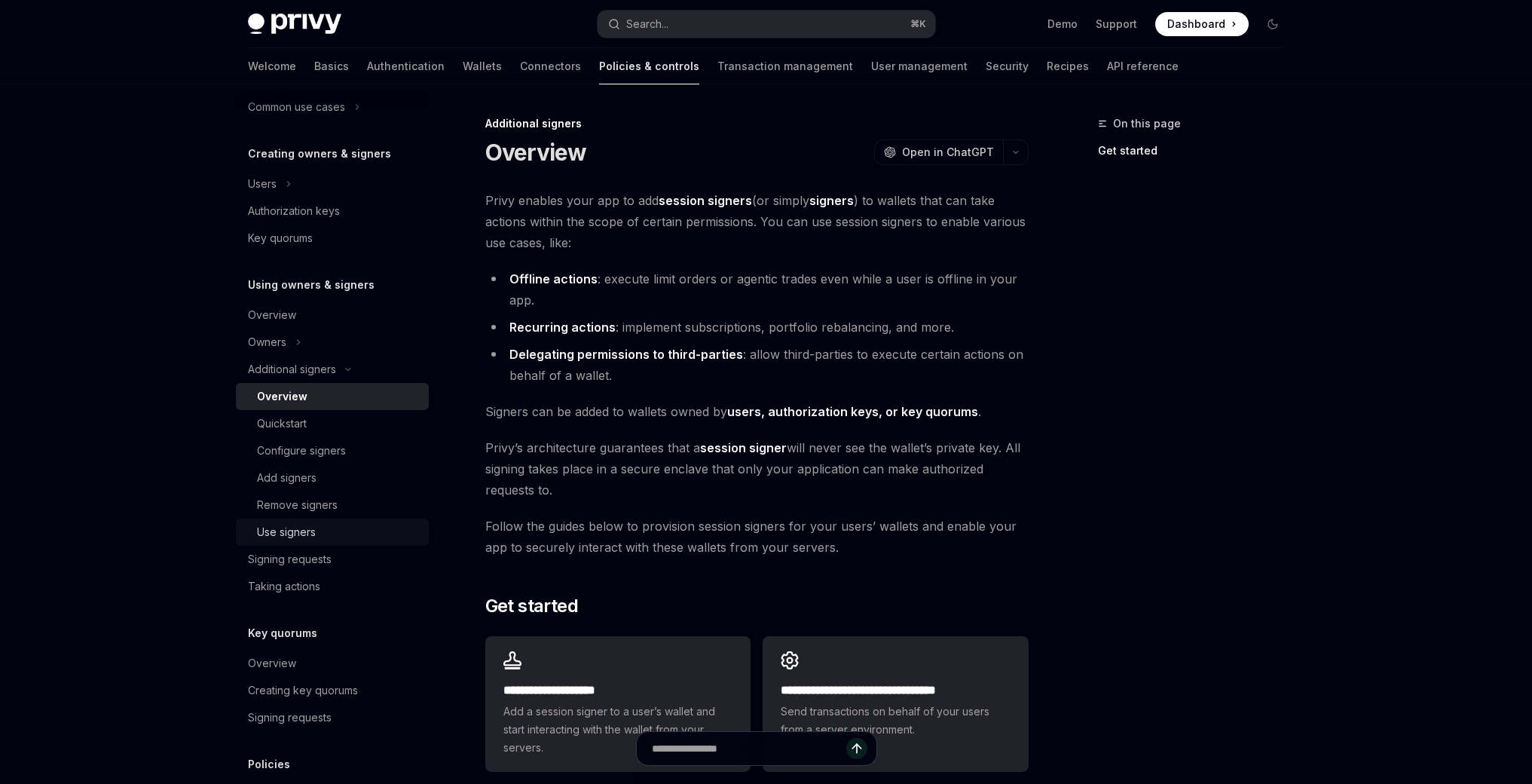
scroll to position [440, 0]
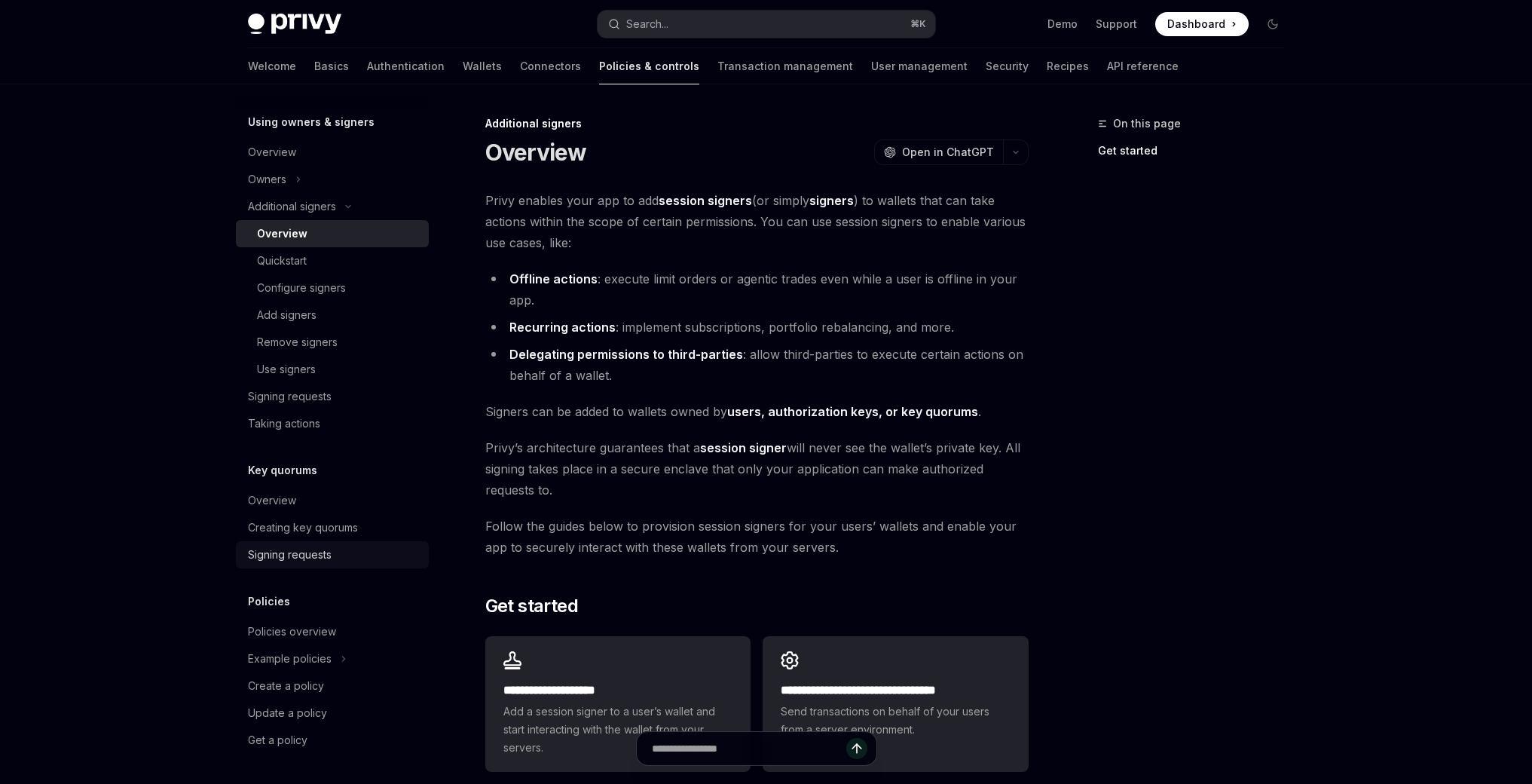
click at [323, 556] on div "Signing requests" at bounding box center [290, 554] width 84 height 19
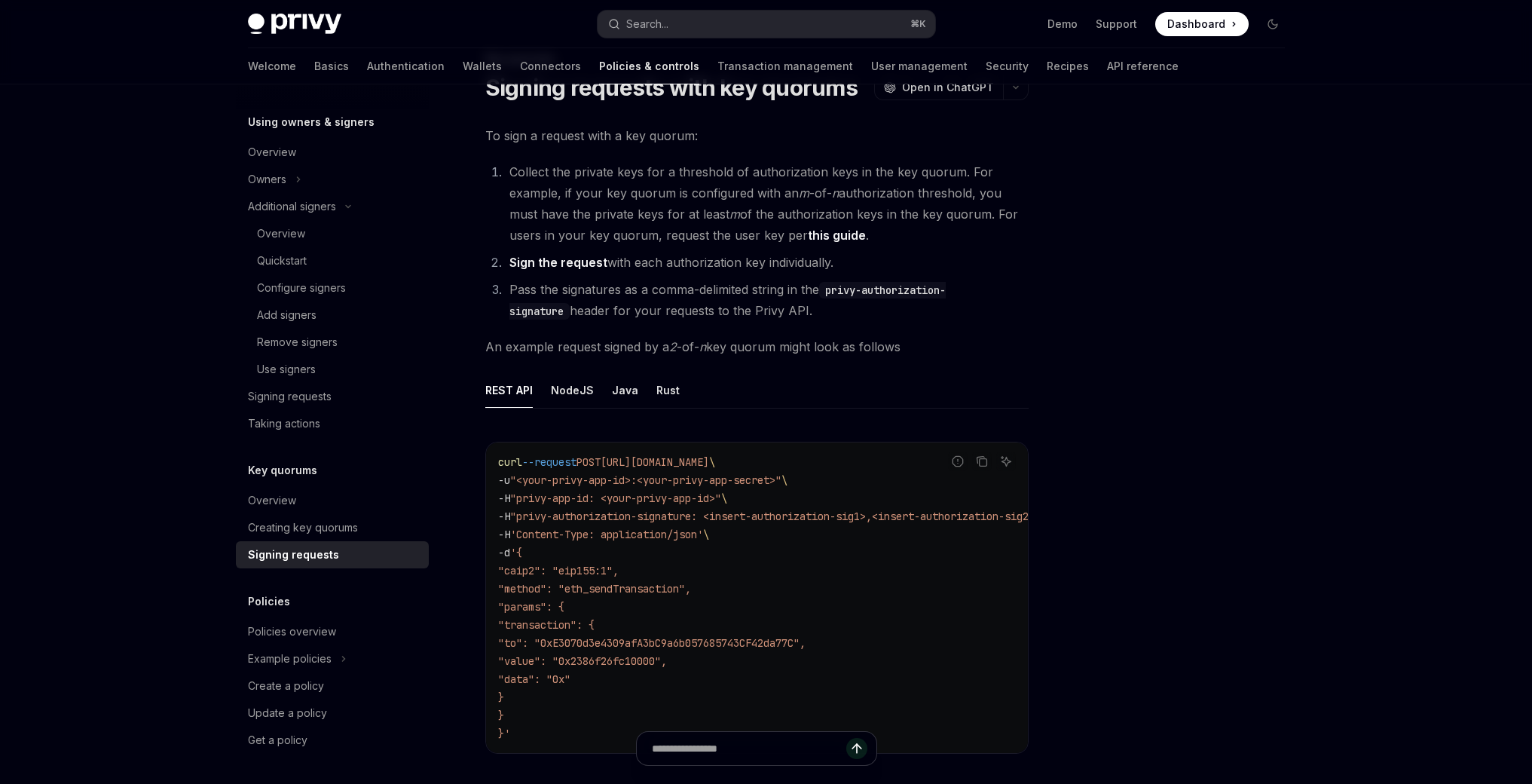
scroll to position [182, 0]
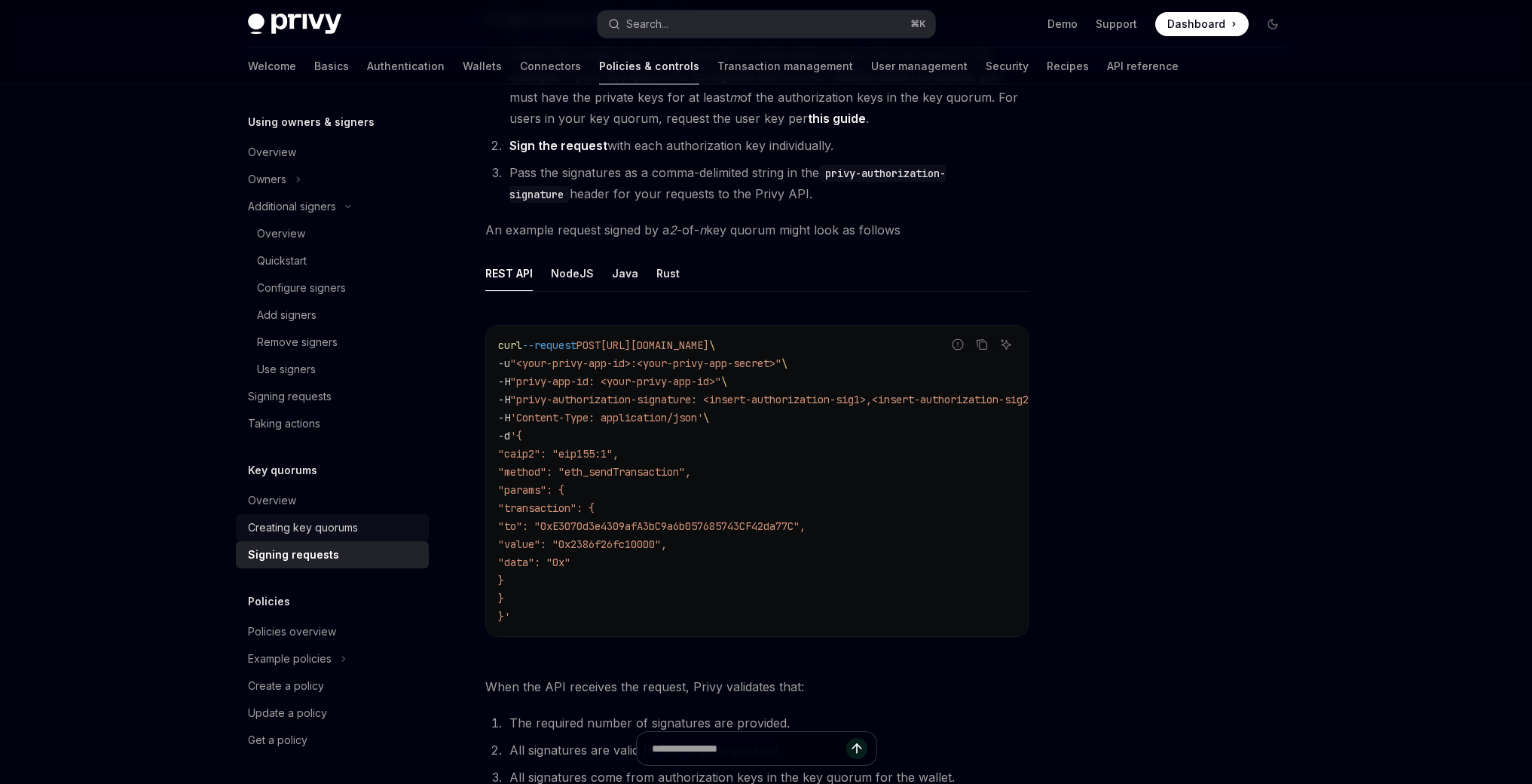
click at [339, 527] on div "Creating key quorums" at bounding box center [303, 527] width 110 height 19
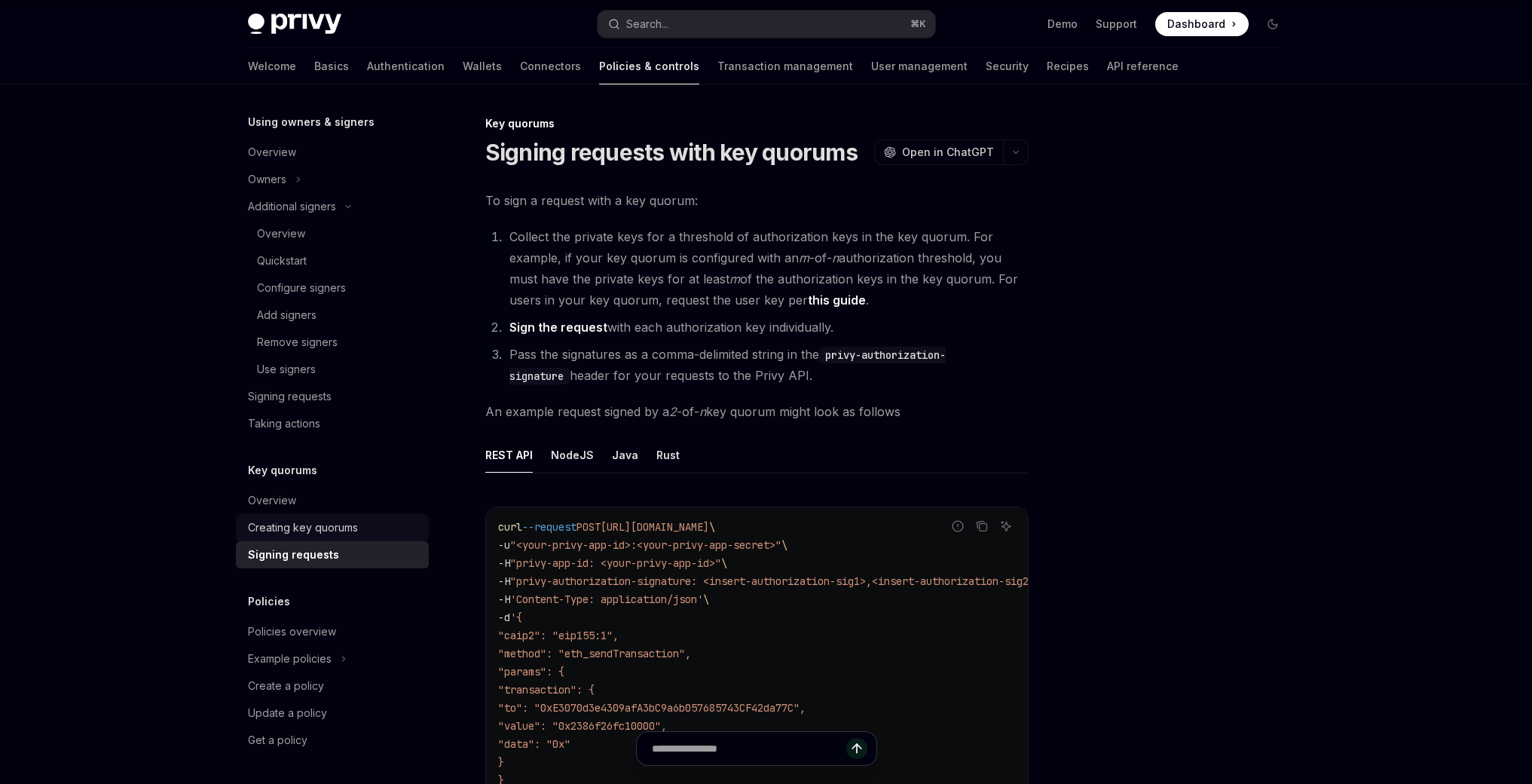
type textarea "*"
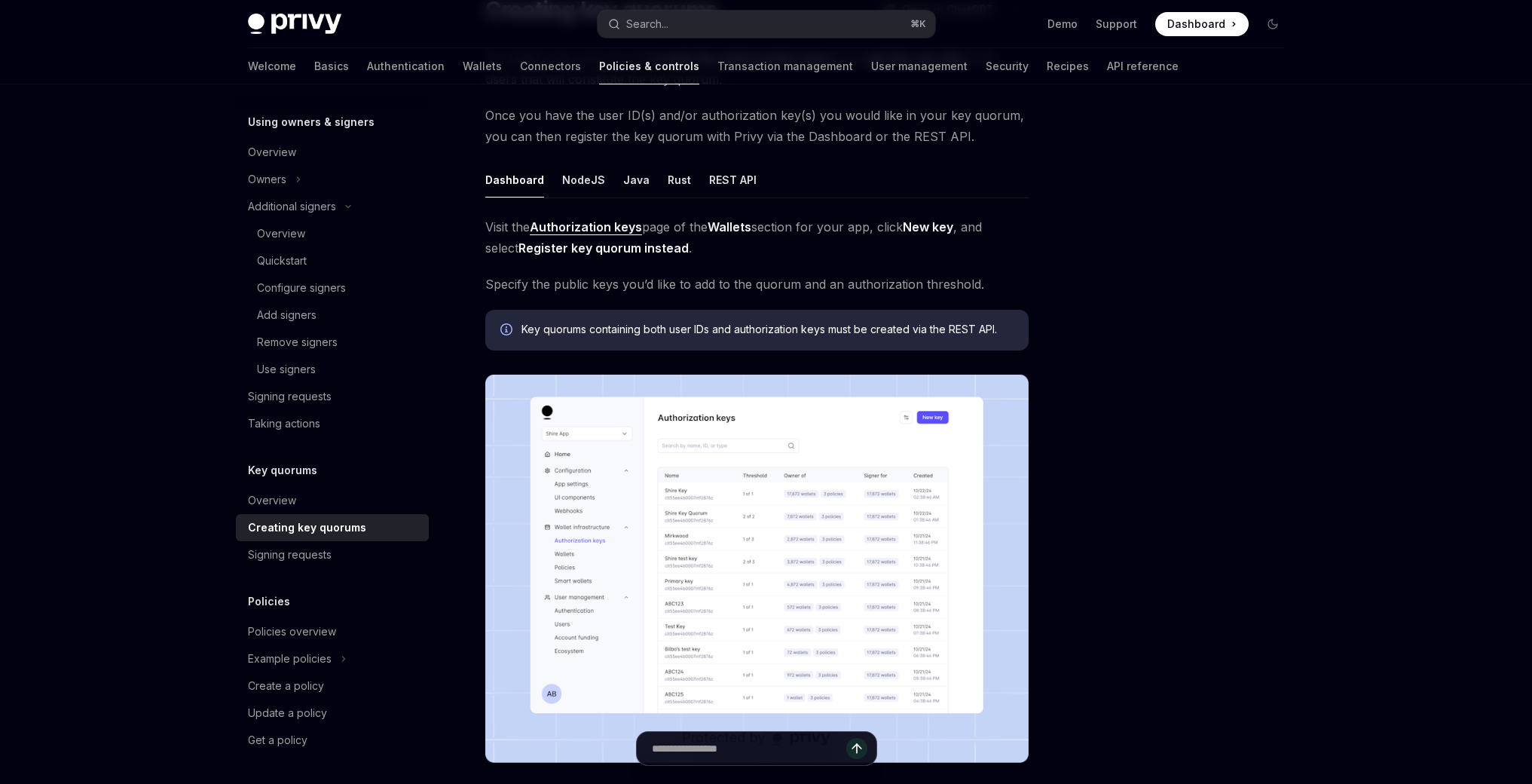
scroll to position [145, 0]
click at [673, 504] on img at bounding box center [758, 566] width 544 height 388
click at [776, 551] on img at bounding box center [758, 566] width 544 height 388
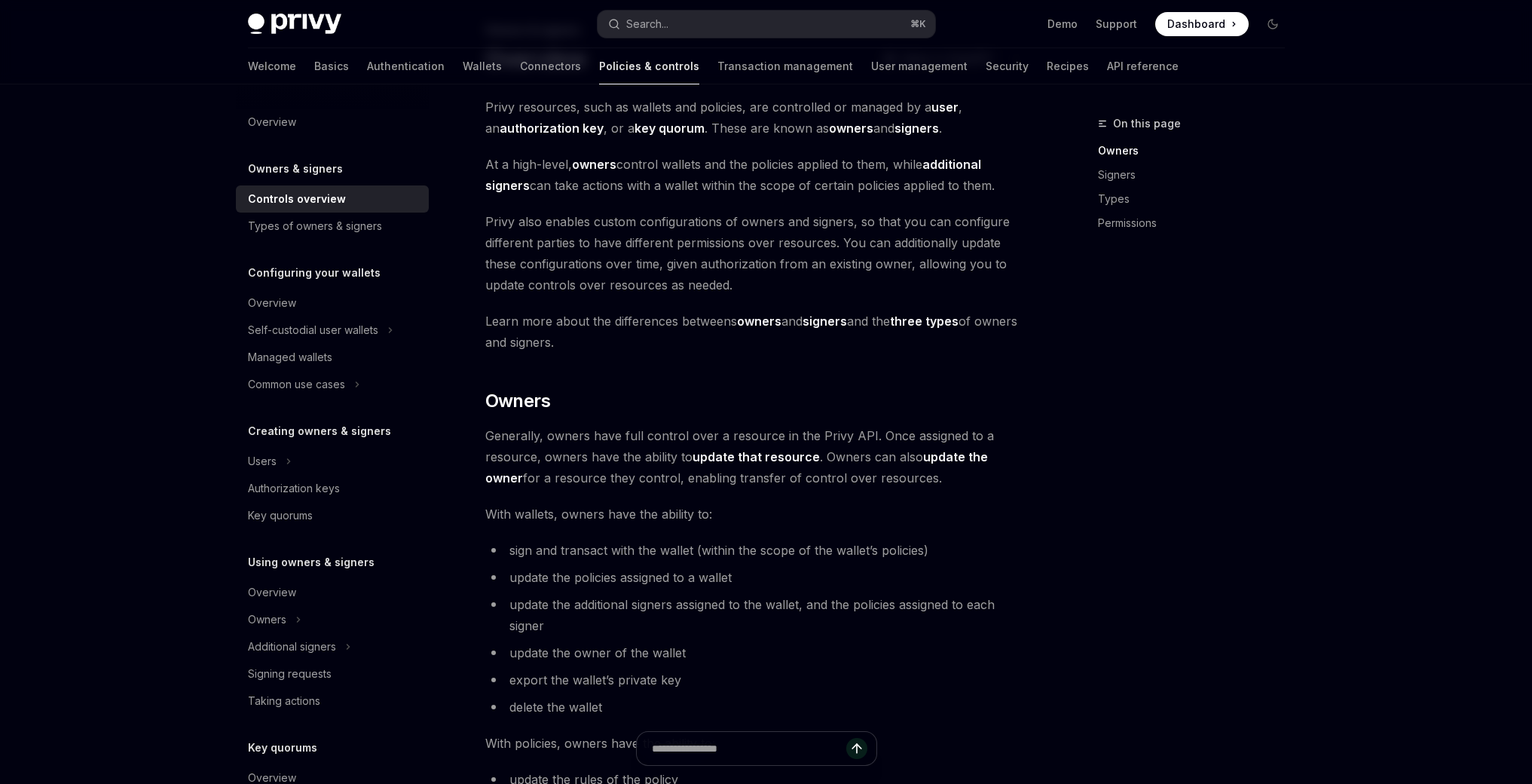
scroll to position [97, 0]
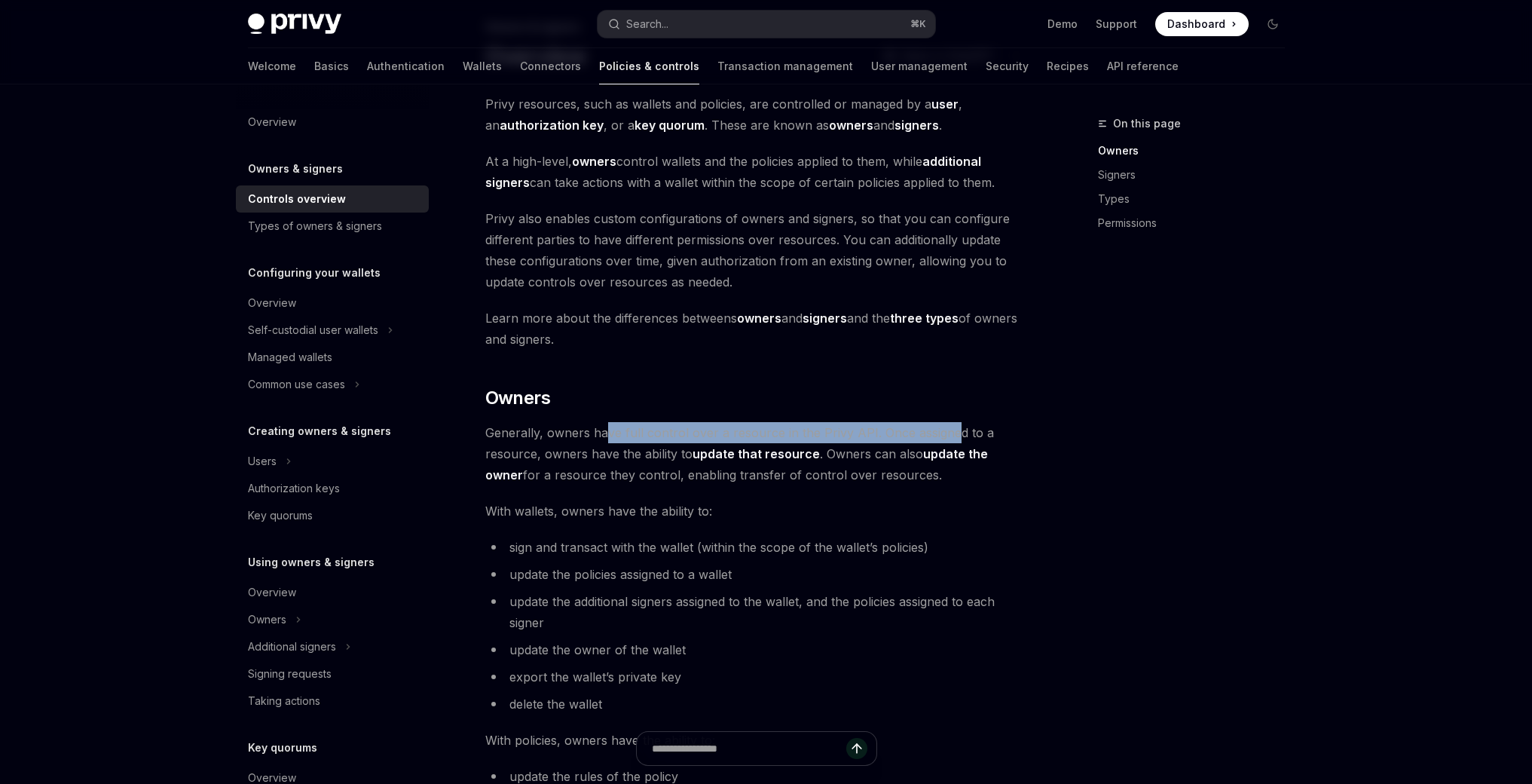
drag, startPoint x: 608, startPoint y: 434, endPoint x: 967, endPoint y: 426, distance: 359.1
click at [951, 426] on span "Generally, owners have full control over a resource in the Privy API. Once assi…" at bounding box center [758, 454] width 544 height 64
click at [971, 426] on span "Generally, owners have full control over a resource in the Privy API. Once assi…" at bounding box center [758, 454] width 544 height 64
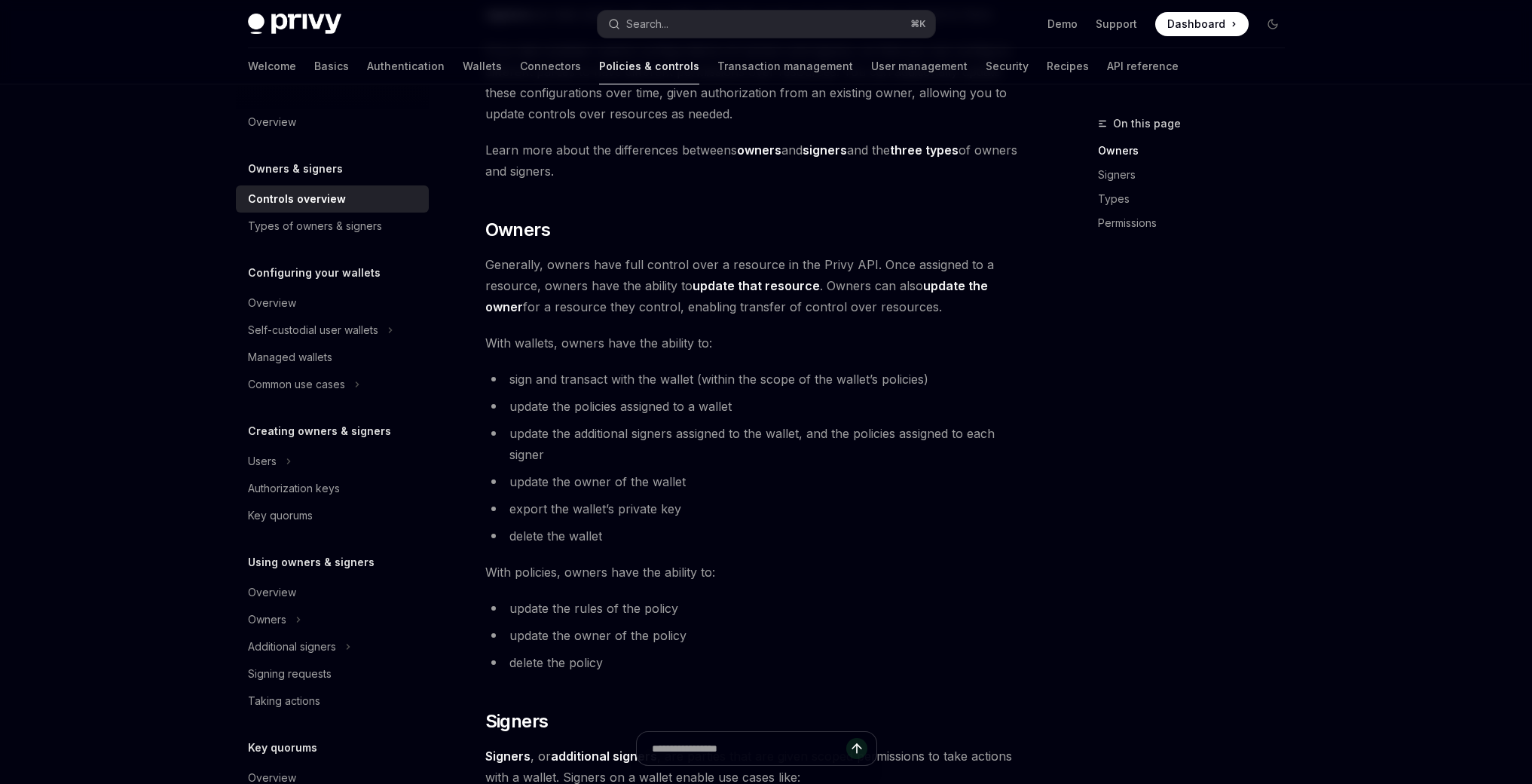
scroll to position [387, 0]
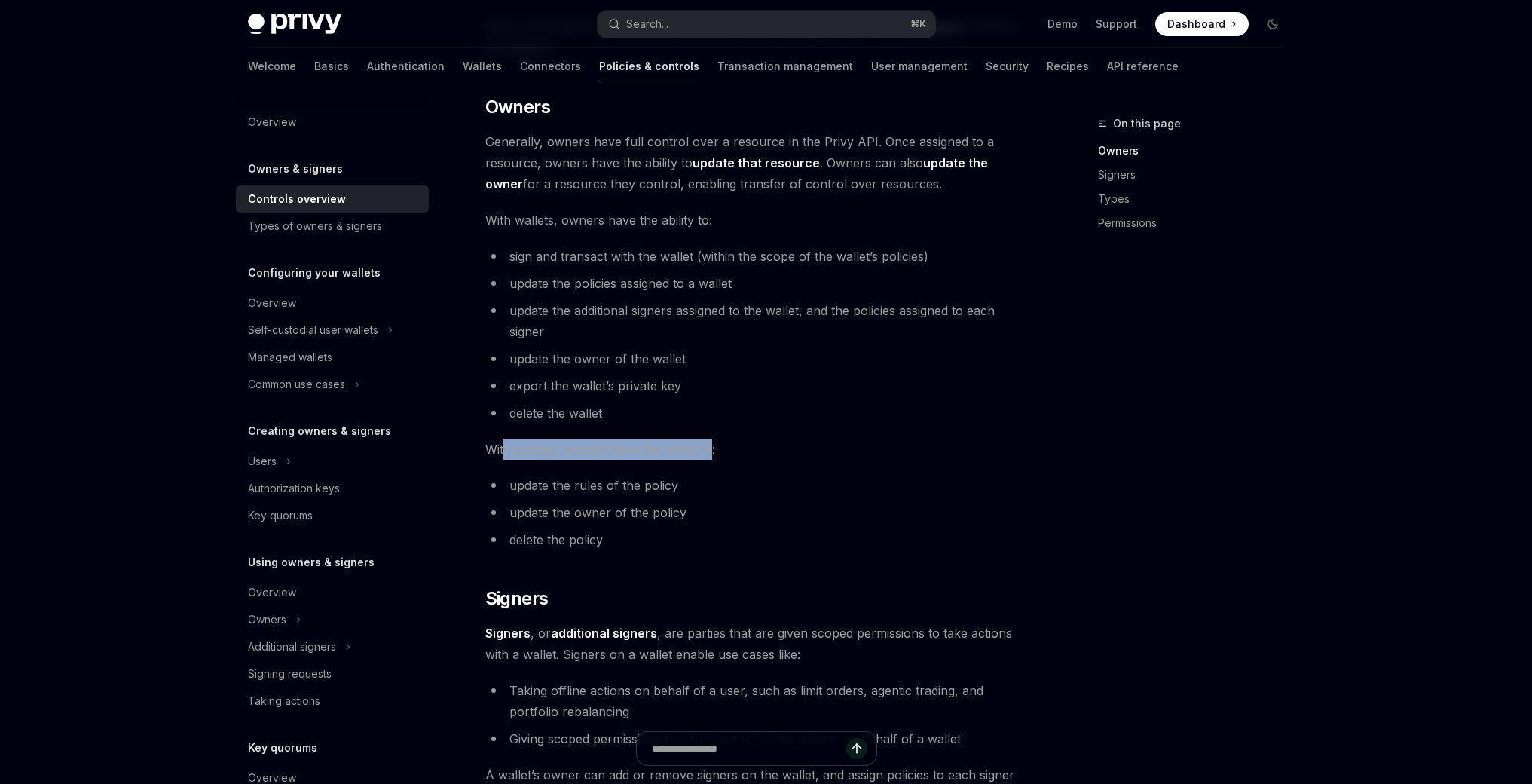
drag, startPoint x: 503, startPoint y: 445, endPoint x: 716, endPoint y: 446, distance: 213.0
click at [715, 446] on span "With policies, owners have the ability to:" at bounding box center [758, 450] width 544 height 22
click at [716, 446] on span "With policies, owners have the ability to:" at bounding box center [758, 450] width 544 height 22
drag, startPoint x: 515, startPoint y: 486, endPoint x: 710, endPoint y: 492, distance: 195.1
click at [709, 491] on li "update the rules of the policy" at bounding box center [758, 486] width 544 height 22
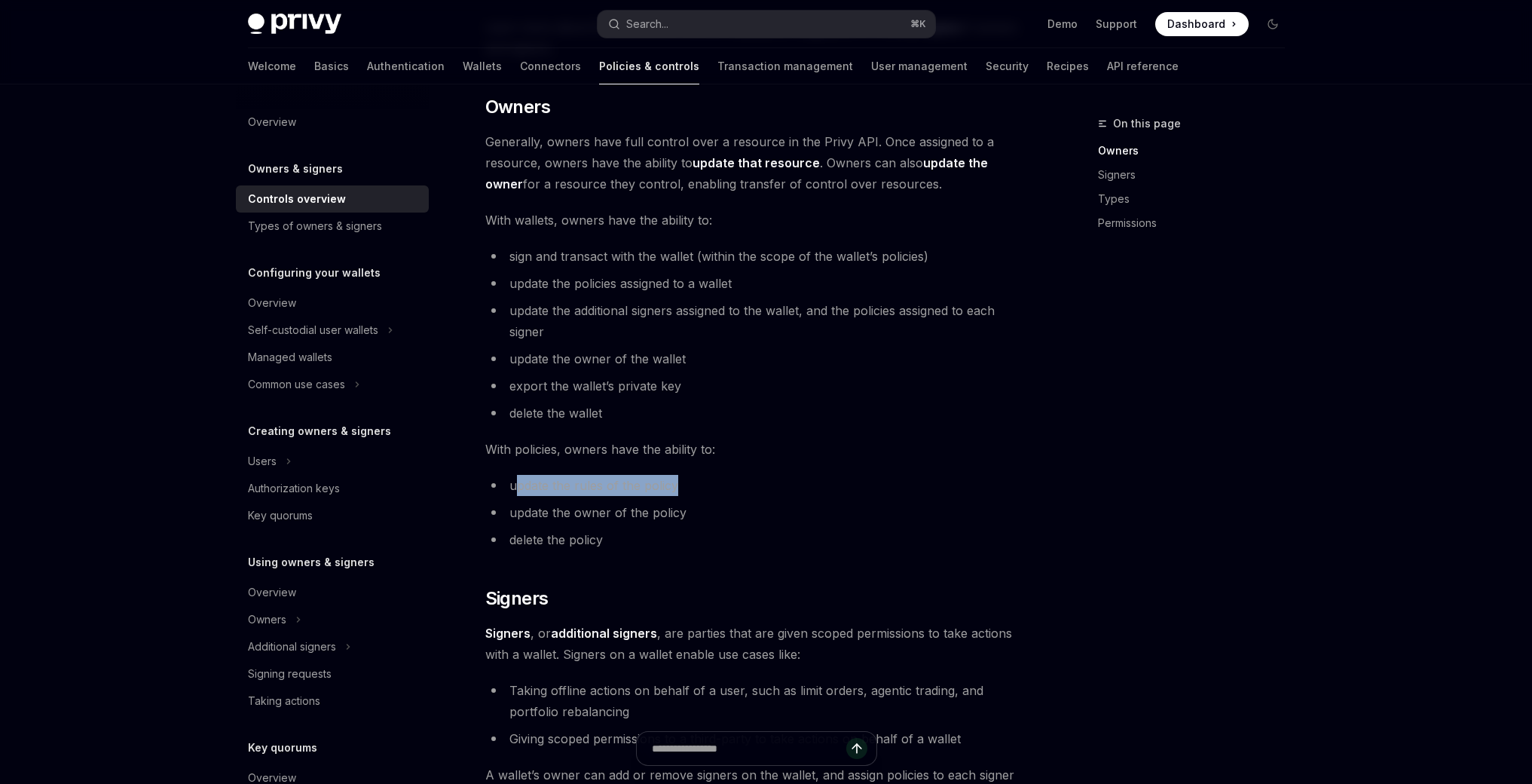
click at [710, 492] on li "update the rules of the policy" at bounding box center [758, 486] width 544 height 22
click at [669, 507] on li "update the owner of the policy" at bounding box center [758, 512] width 544 height 22
drag, startPoint x: 587, startPoint y: 517, endPoint x: 660, endPoint y: 516, distance: 73.0
click at [657, 516] on li "update the owner of the policy" at bounding box center [758, 512] width 544 height 22
click at [660, 516] on li "update the owner of the policy" at bounding box center [758, 512] width 544 height 22
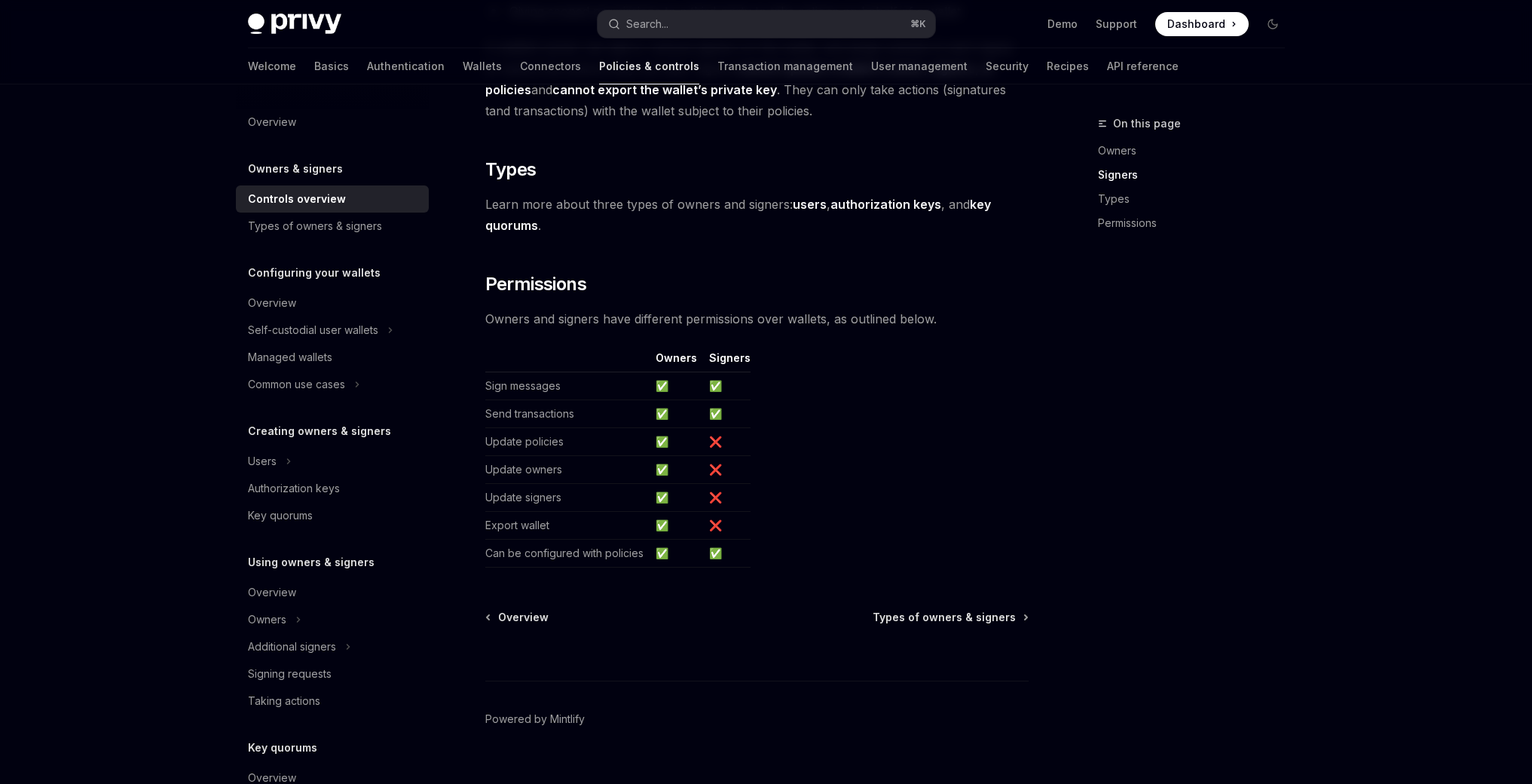
scroll to position [877, 0]
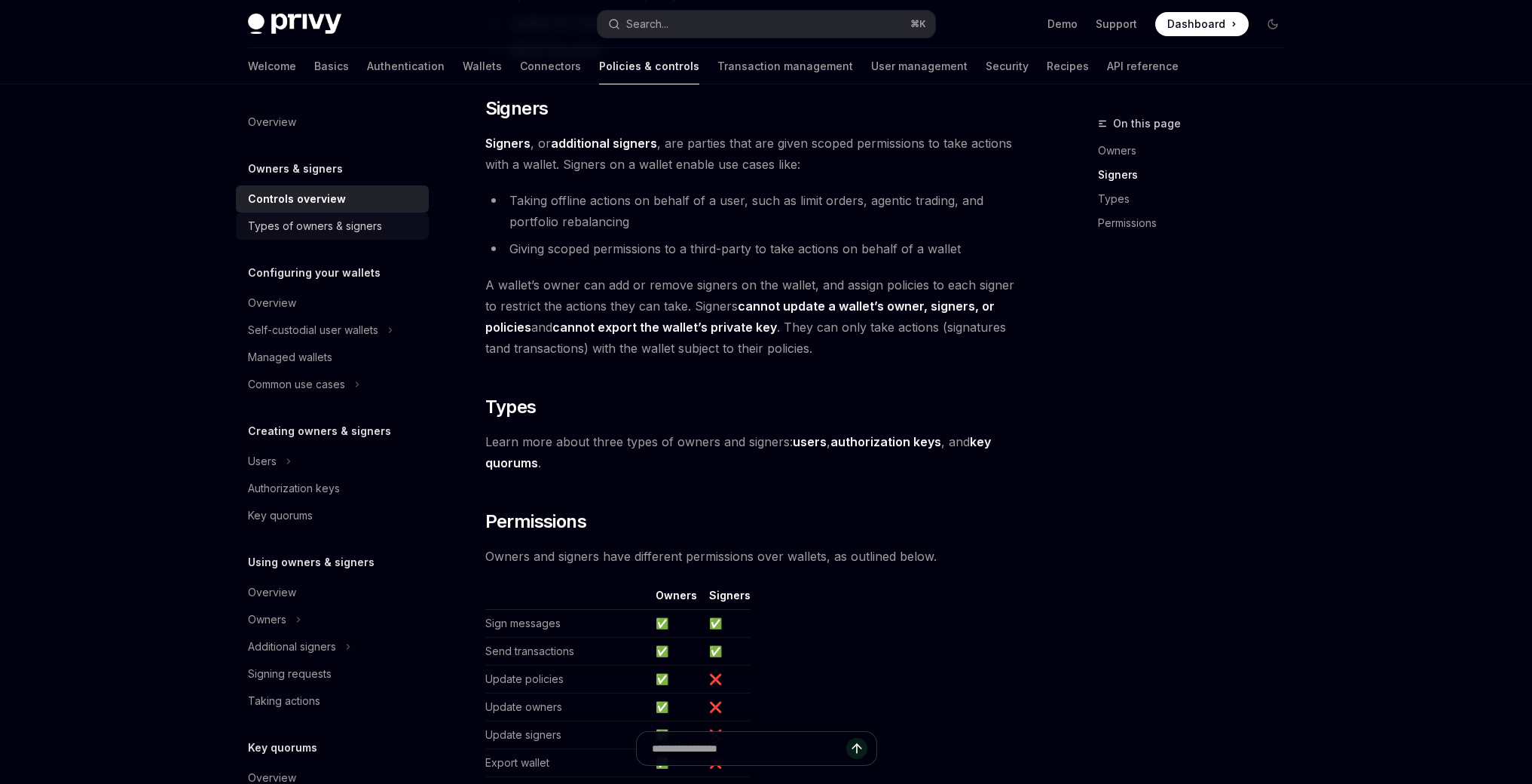
click at [344, 232] on div "Types of owners & signers" at bounding box center [315, 226] width 134 height 19
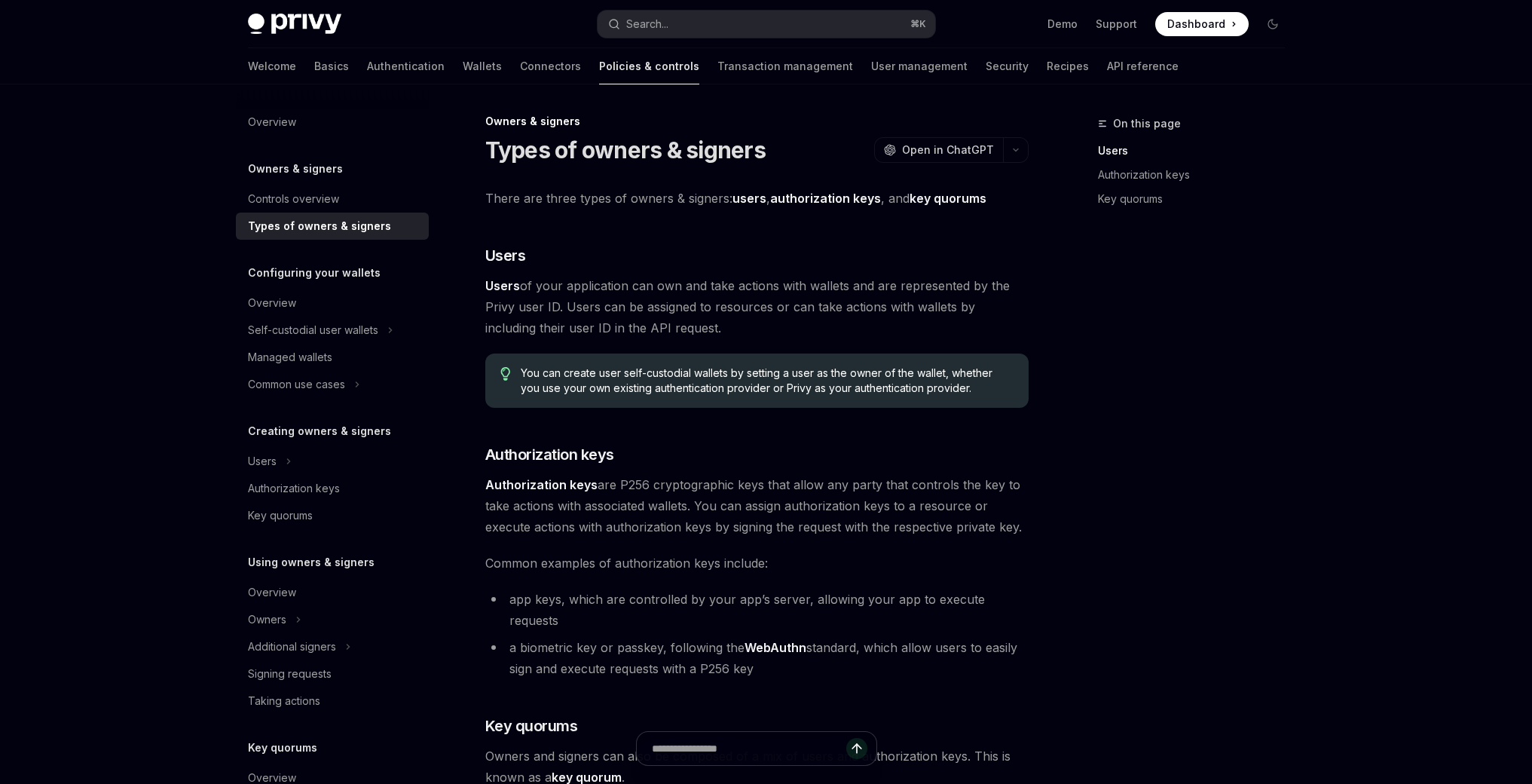
scroll to position [3, 0]
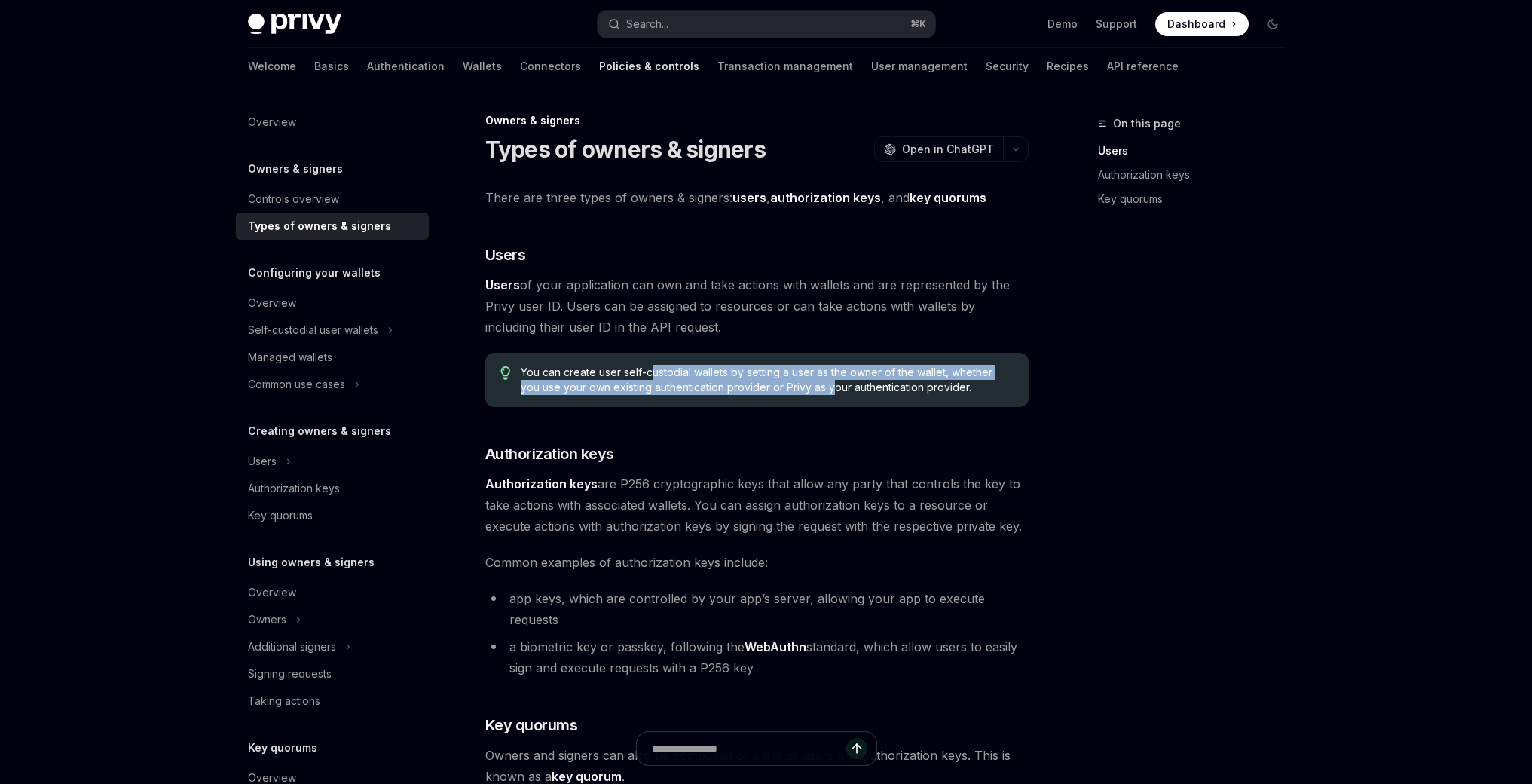
drag, startPoint x: 657, startPoint y: 376, endPoint x: 834, endPoint y: 392, distance: 177.7
click at [834, 392] on span "You can create user self-custodial wallets by setting a user as the owner of th…" at bounding box center [766, 379] width 492 height 30
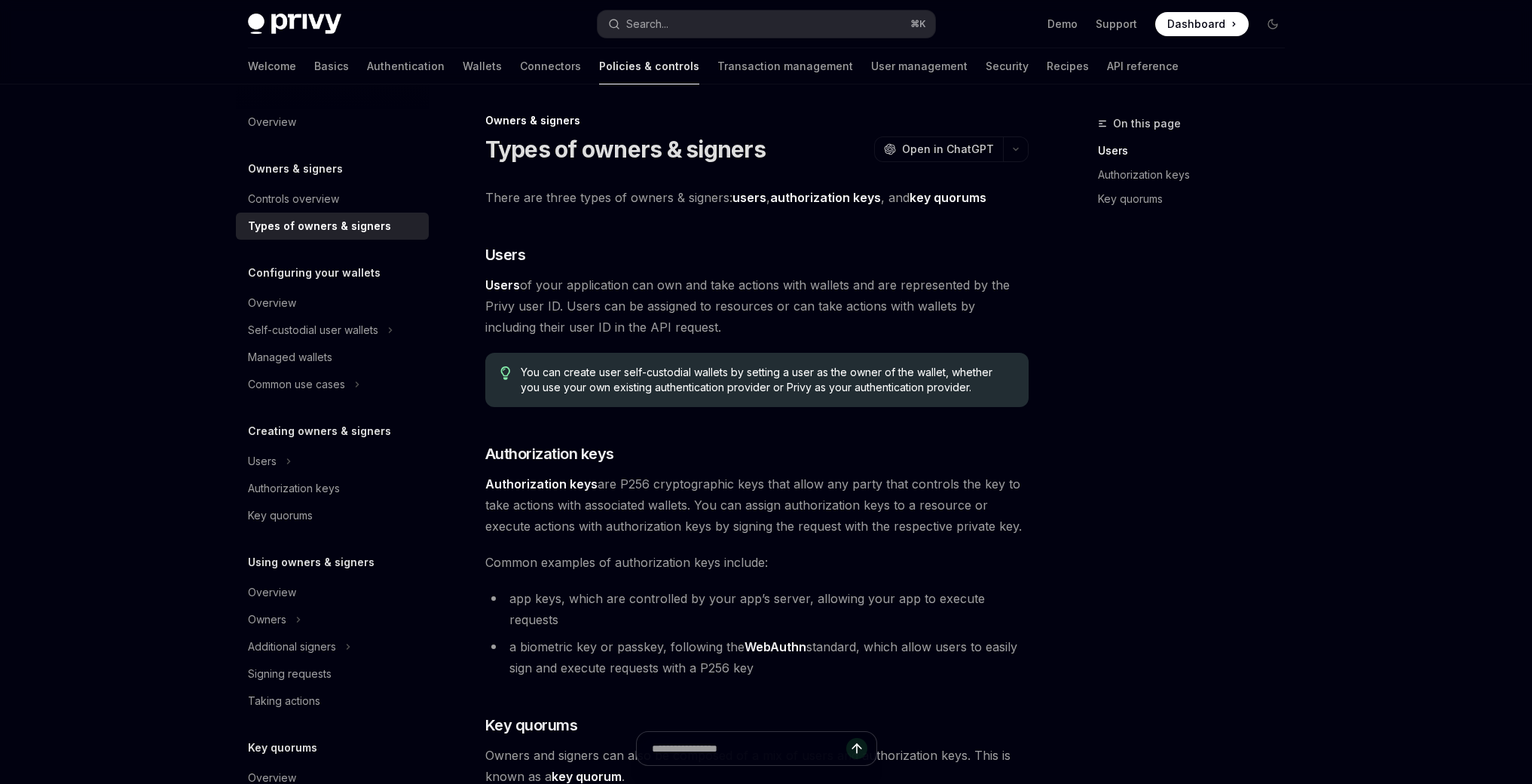
click at [806, 436] on div "There are three types of owners & signers: users , authorization keys , and key…" at bounding box center [758, 605] width 544 height 838
drag, startPoint x: 523, startPoint y: 479, endPoint x: 763, endPoint y: 480, distance: 240.0
click at [677, 478] on span "Authorization keys are P256 cryptographic keys that allow any party that contro…" at bounding box center [758, 504] width 544 height 64
click at [793, 481] on span "Authorization keys are P256 cryptographic keys that allow any party that contro…" at bounding box center [758, 504] width 544 height 64
click at [834, 489] on span "Authorization keys are P256 cryptographic keys that allow any party that contro…" at bounding box center [758, 504] width 544 height 64
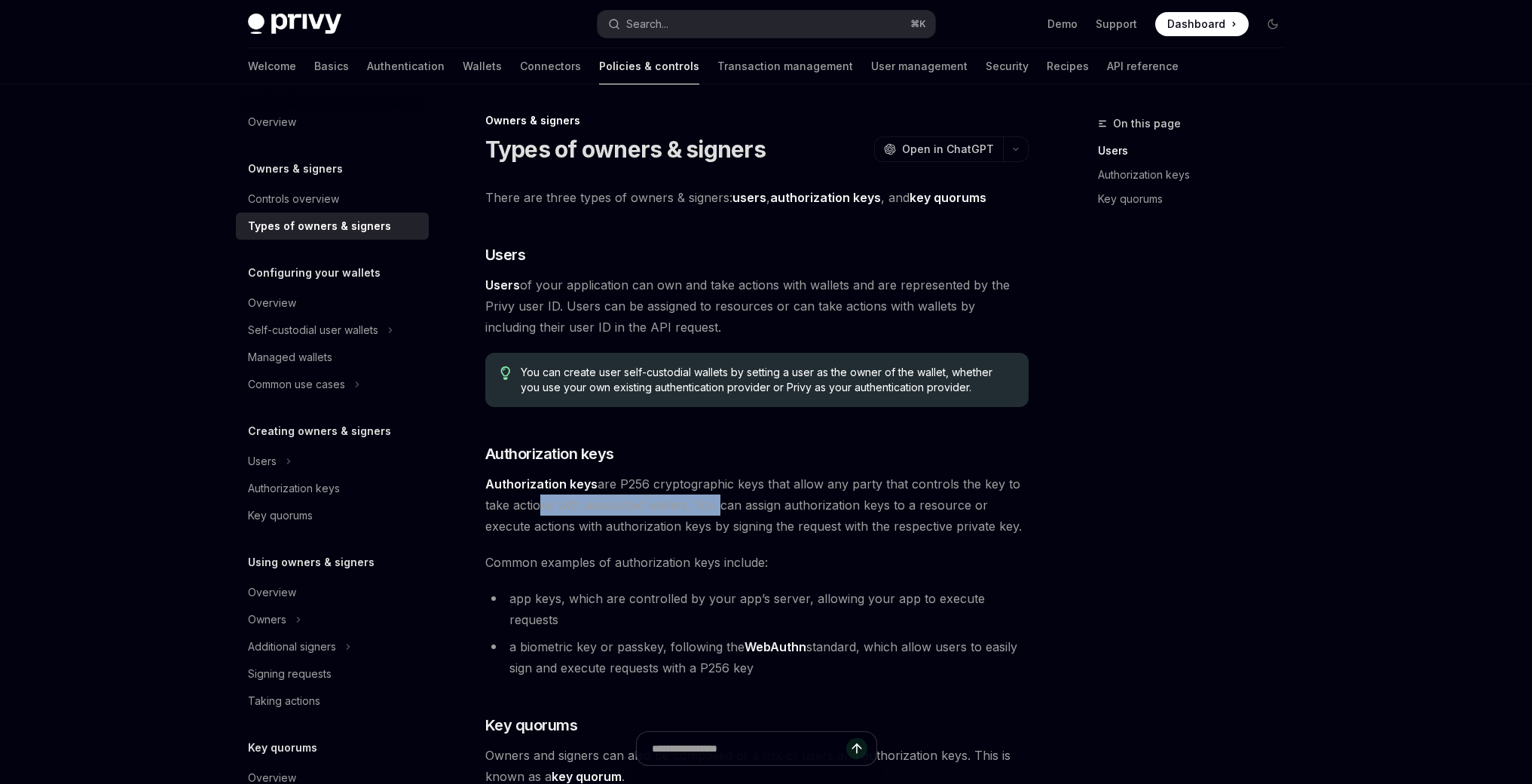
drag, startPoint x: 533, startPoint y: 505, endPoint x: 722, endPoint y: 508, distance: 189.0
click at [721, 508] on span "Authorization keys are P256 cryptographic keys that allow any party that contro…" at bounding box center [758, 504] width 544 height 64
drag, startPoint x: 822, startPoint y: 512, endPoint x: 909, endPoint y: 514, distance: 87.0
click at [908, 514] on span "Authorization keys are P256 cryptographic keys that allow any party that contro…" at bounding box center [758, 504] width 544 height 64
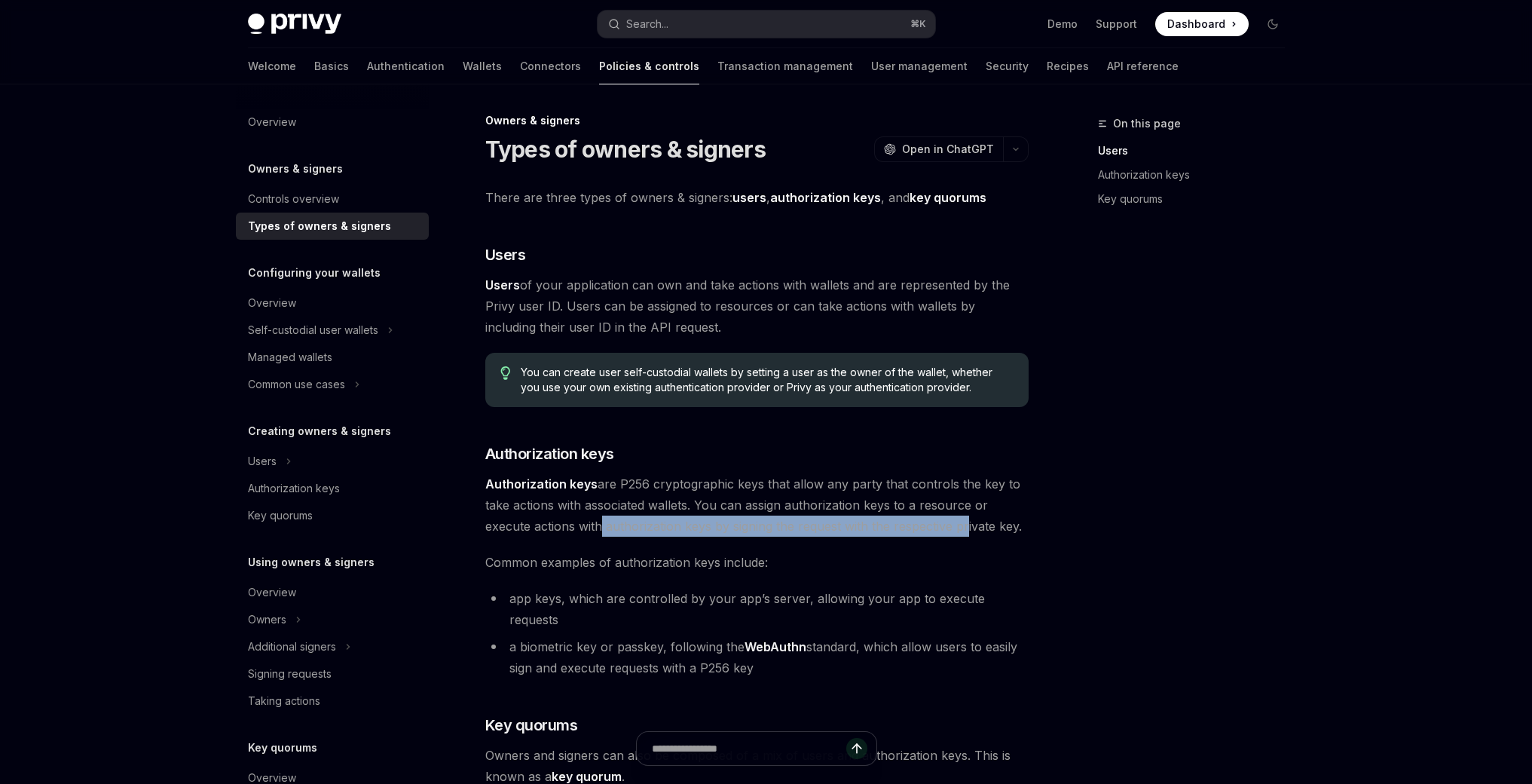
drag, startPoint x: 594, startPoint y: 532, endPoint x: 972, endPoint y: 530, distance: 378.0
click at [967, 530] on span "Authorization keys are P256 cryptographic keys that allow any party that contro…" at bounding box center [758, 504] width 544 height 64
click at [972, 530] on span "Authorization keys are P256 cryptographic keys that allow any party that contro…" at bounding box center [758, 504] width 544 height 64
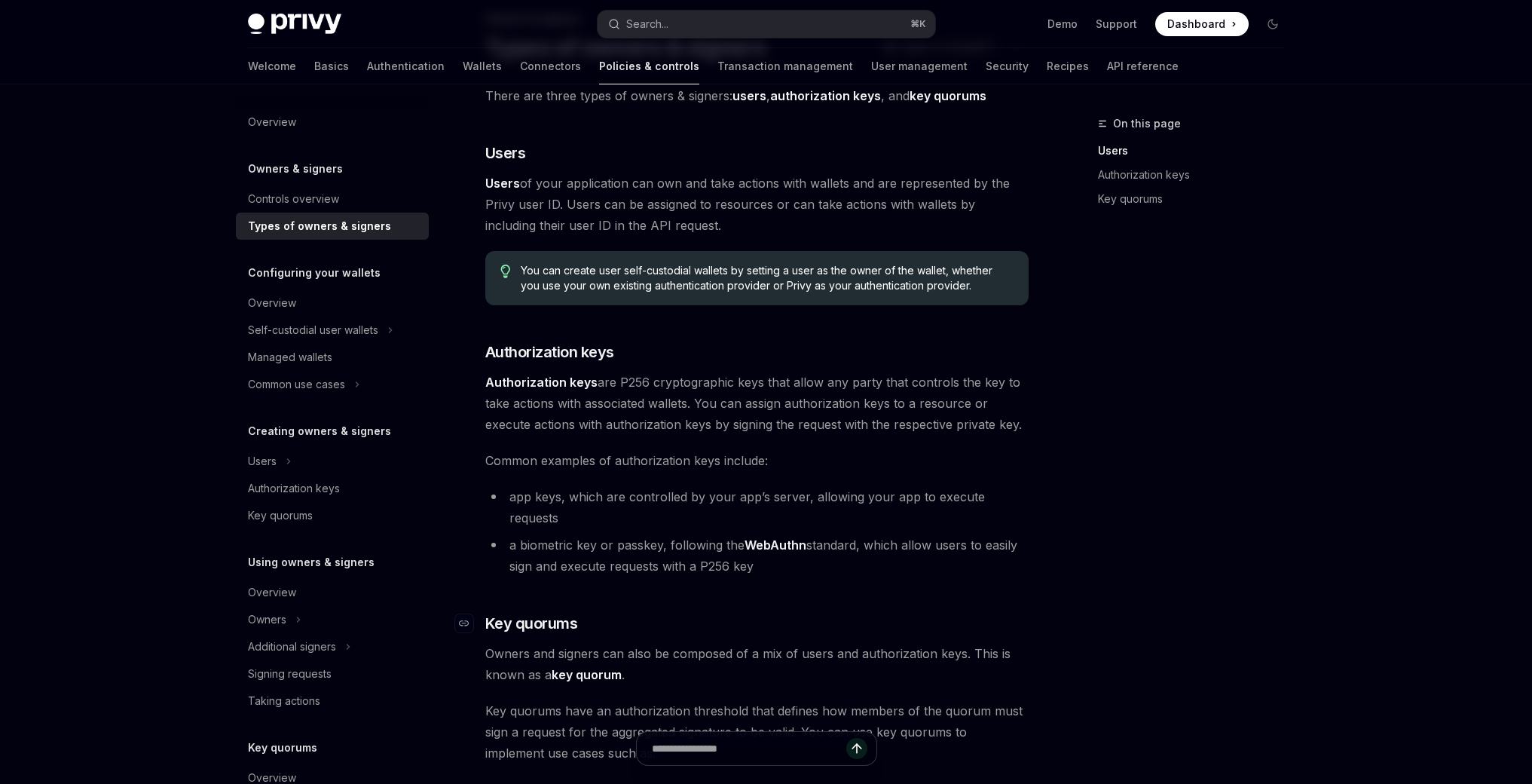
scroll to position [117, 0]
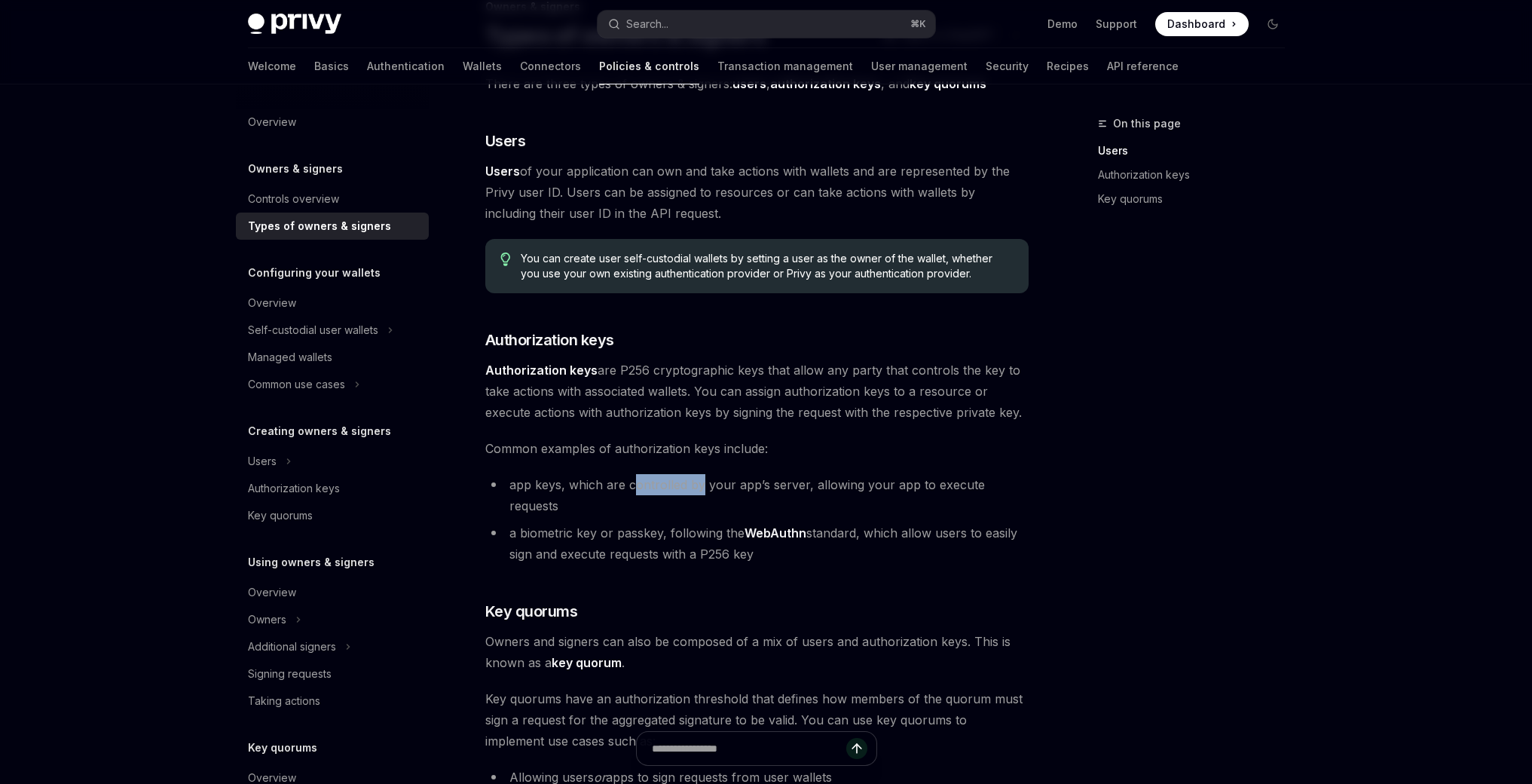
drag, startPoint x: 647, startPoint y: 482, endPoint x: 700, endPoint y: 483, distance: 53.0
click at [700, 483] on li "app keys, which are controlled by your app’s server, allowing your app to execu…" at bounding box center [758, 495] width 544 height 42
click at [660, 522] on li "a biometric key or passkey, following the WebAuthn standard, which allow users …" at bounding box center [758, 543] width 544 height 42
drag, startPoint x: 674, startPoint y: 513, endPoint x: 725, endPoint y: 514, distance: 51.0
click at [709, 522] on li "a biometric key or passkey, following the WebAuthn standard, which allow users …" at bounding box center [758, 543] width 544 height 42
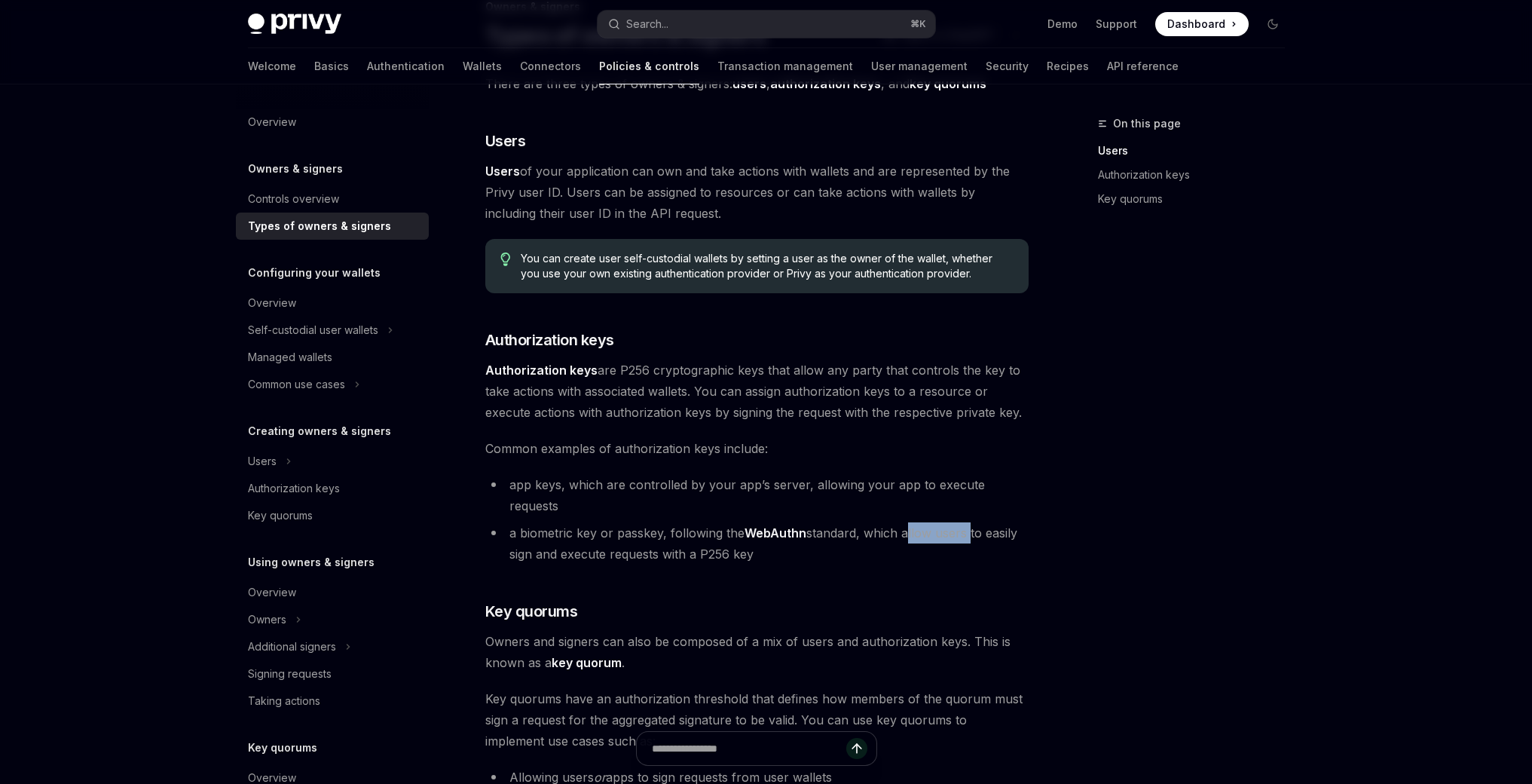
drag, startPoint x: 913, startPoint y: 517, endPoint x: 966, endPoint y: 520, distance: 53.1
click at [966, 522] on li "a biometric key or passkey, following the WebAuthn standard, which allow users …" at bounding box center [758, 543] width 544 height 42
click at [881, 538] on li "a biometric key or passkey, following the WebAuthn standard, which allow users …" at bounding box center [758, 543] width 544 height 42
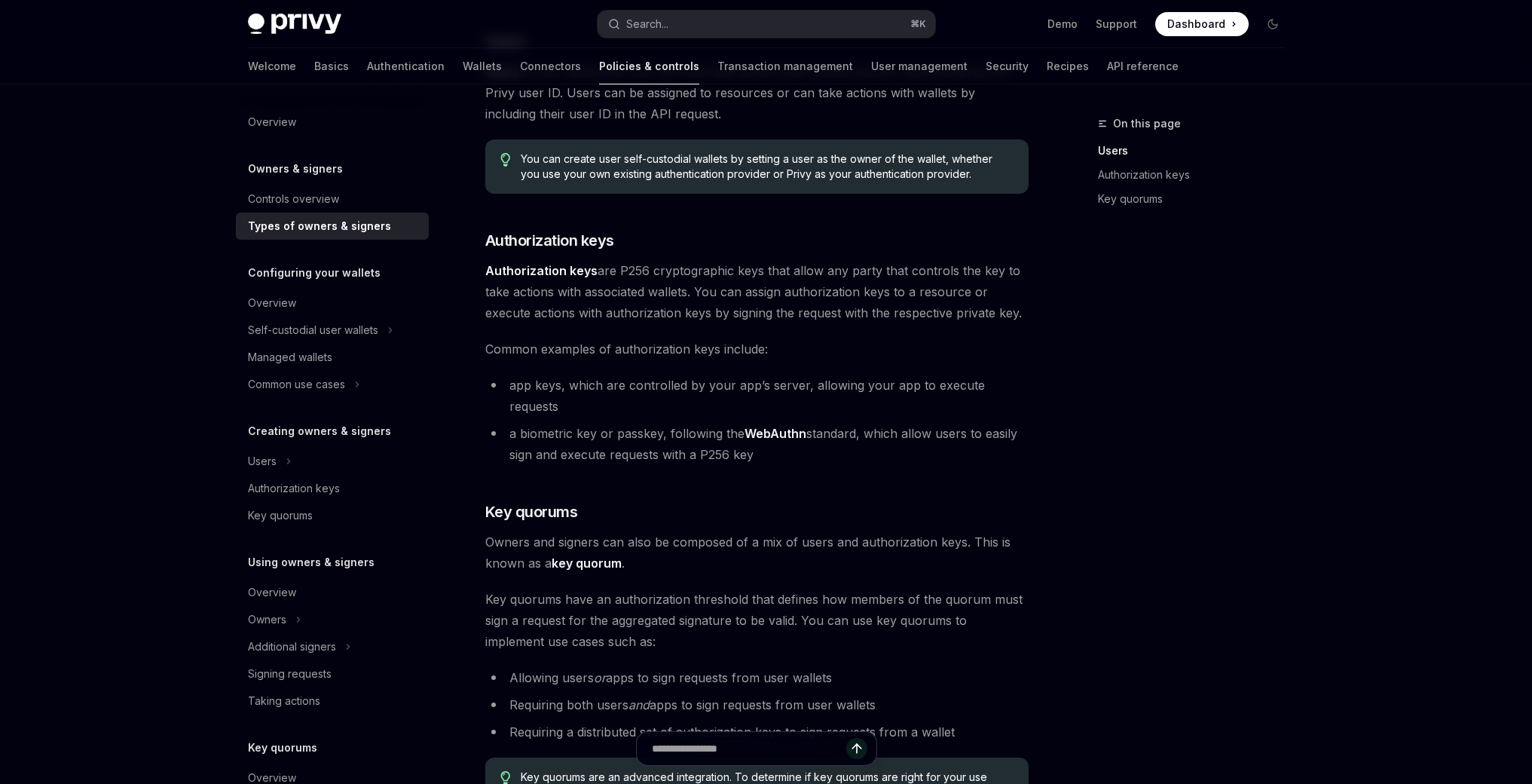
scroll to position [217, 0]
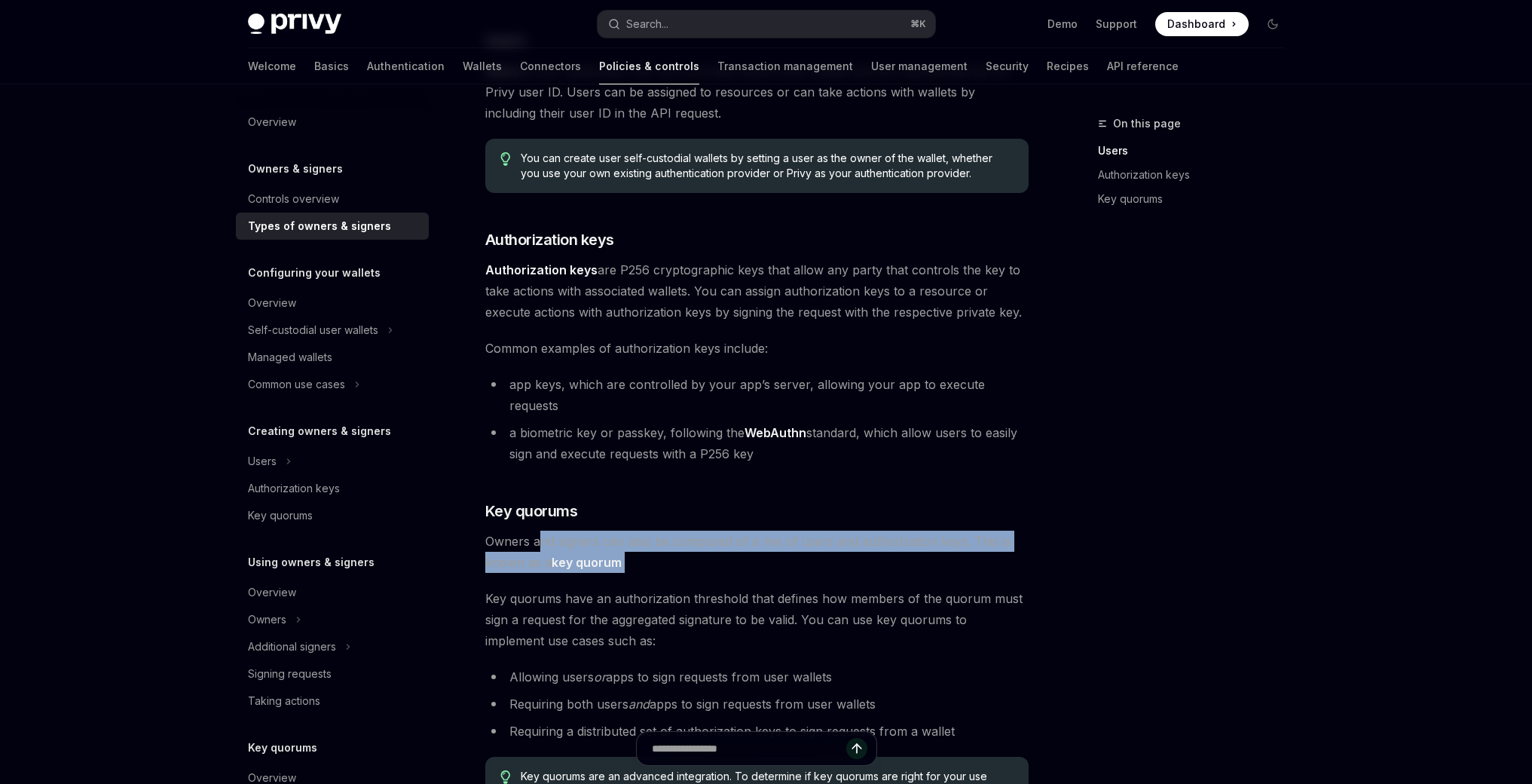
drag, startPoint x: 539, startPoint y: 517, endPoint x: 921, endPoint y: 532, distance: 382.3
click at [921, 532] on span "Owners and signers can also be composed of a mix of users and authorization key…" at bounding box center [758, 551] width 544 height 42
click at [921, 533] on span "Owners and signers can also be composed of a mix of users and authorization key…" at bounding box center [758, 551] width 544 height 42
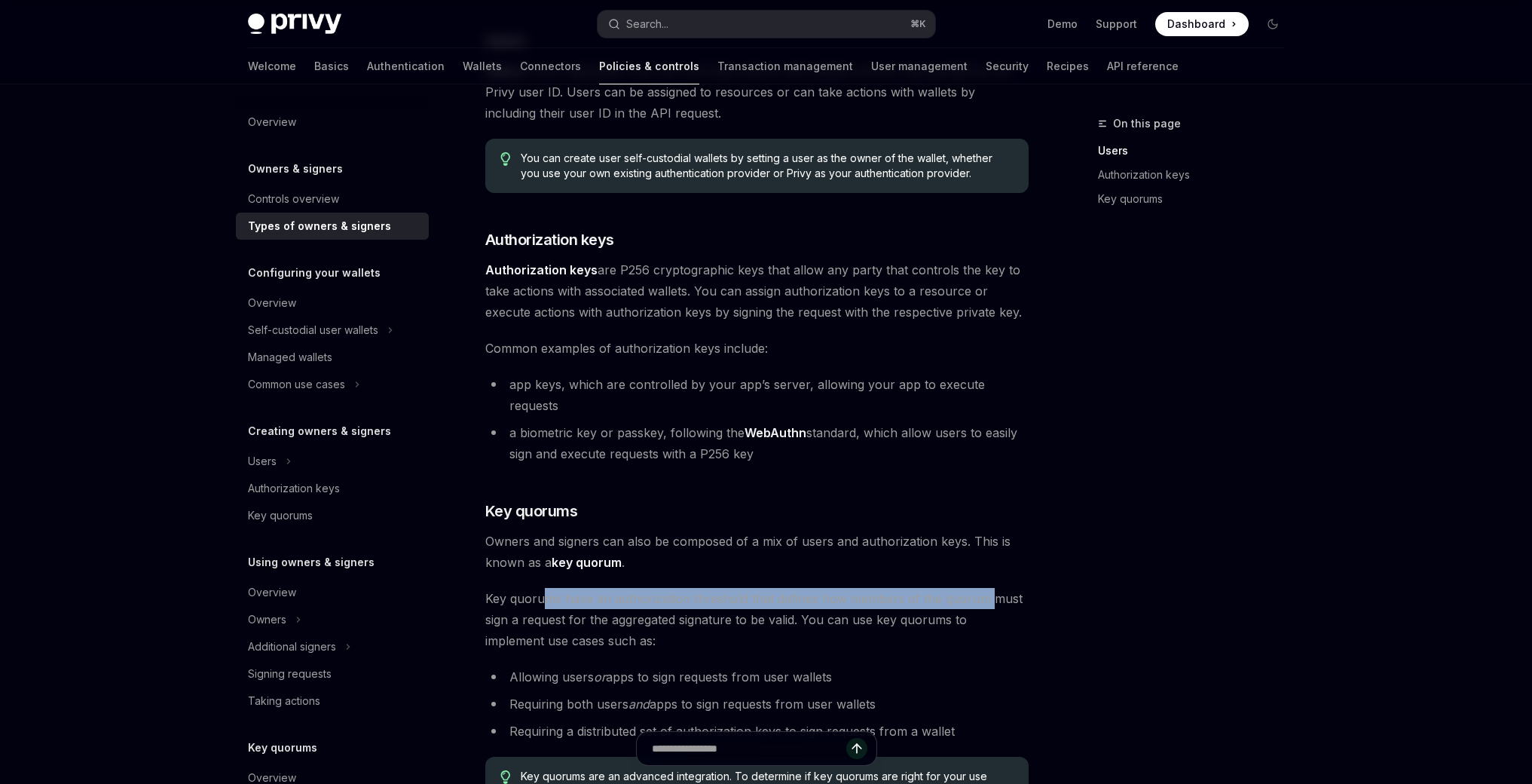
drag, startPoint x: 540, startPoint y: 583, endPoint x: 989, endPoint y: 582, distance: 449.0
click at [989, 588] on span "Key quorums have an authorization threshold that defines how members of the quo…" at bounding box center [758, 619] width 544 height 64
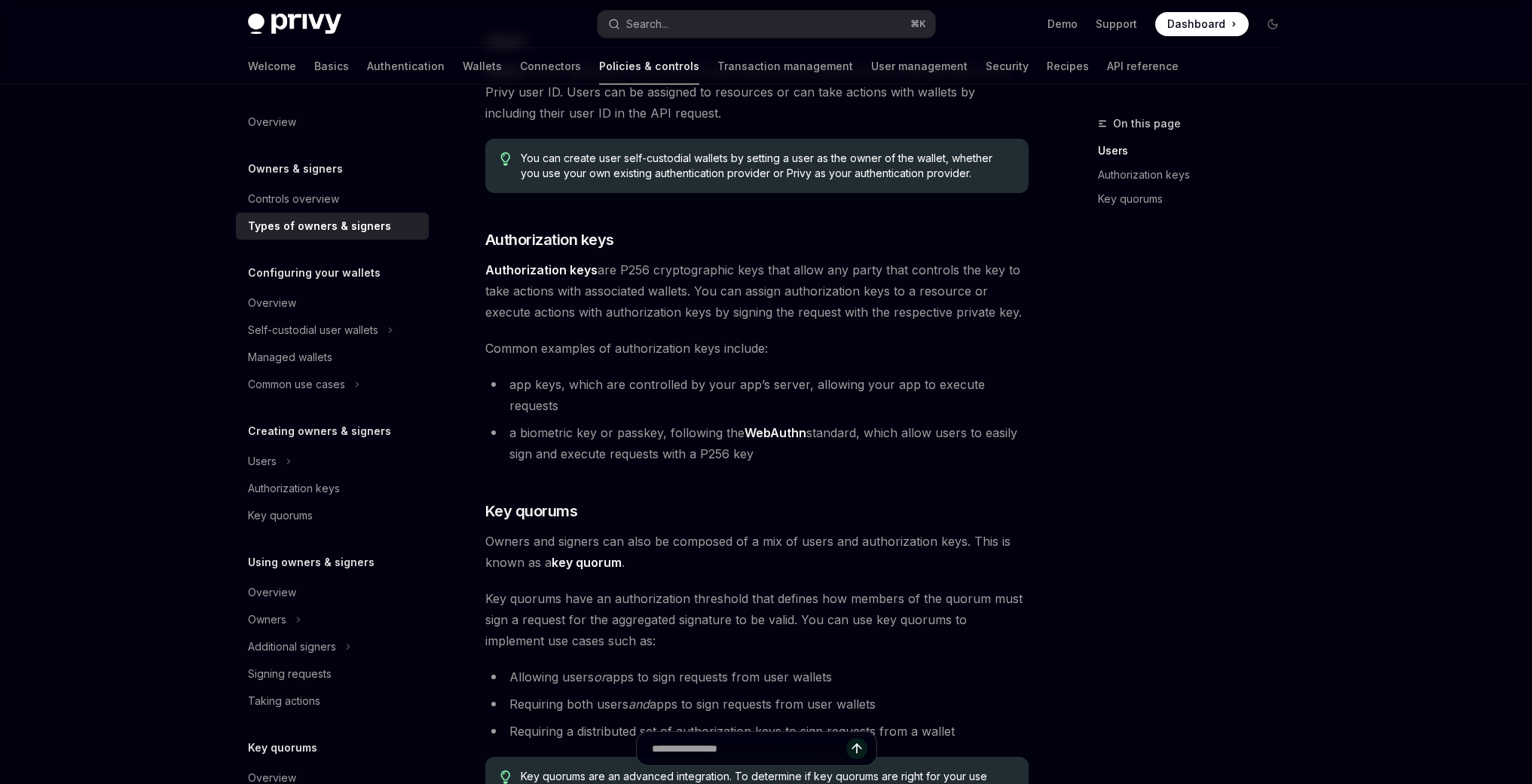
click at [778, 602] on span "Key quorums have an authorization threshold that defines how members of the quo…" at bounding box center [758, 619] width 544 height 64
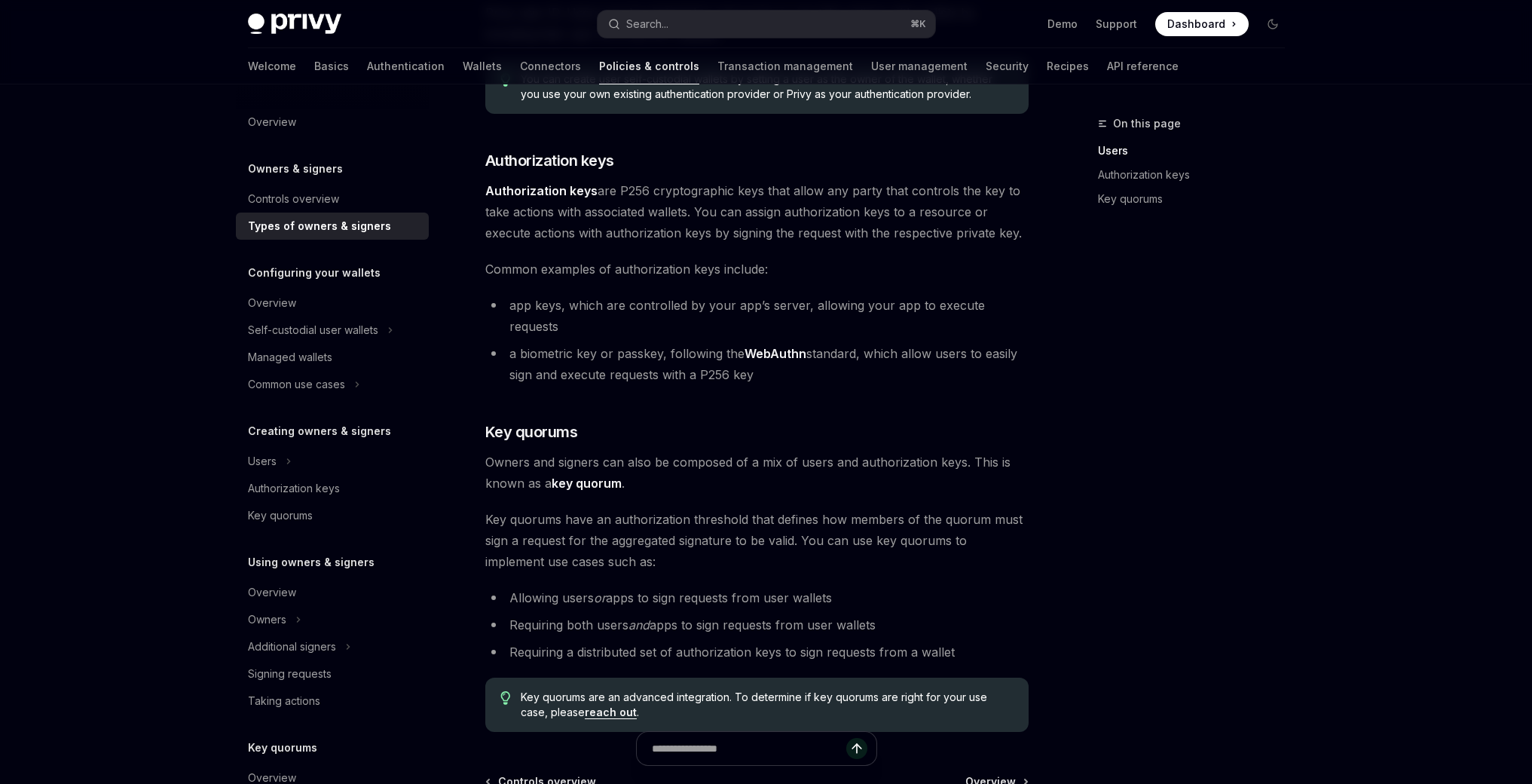
scroll to position [297, 0]
drag, startPoint x: 609, startPoint y: 575, endPoint x: 851, endPoint y: 582, distance: 242.1
click at [850, 587] on li "Allowing users or apps to sign requests from user wallets" at bounding box center [758, 597] width 544 height 22
click at [854, 587] on li "Allowing users or apps to sign requests from user wallets" at bounding box center [758, 597] width 544 height 22
drag, startPoint x: 530, startPoint y: 602, endPoint x: 854, endPoint y: 606, distance: 324.0
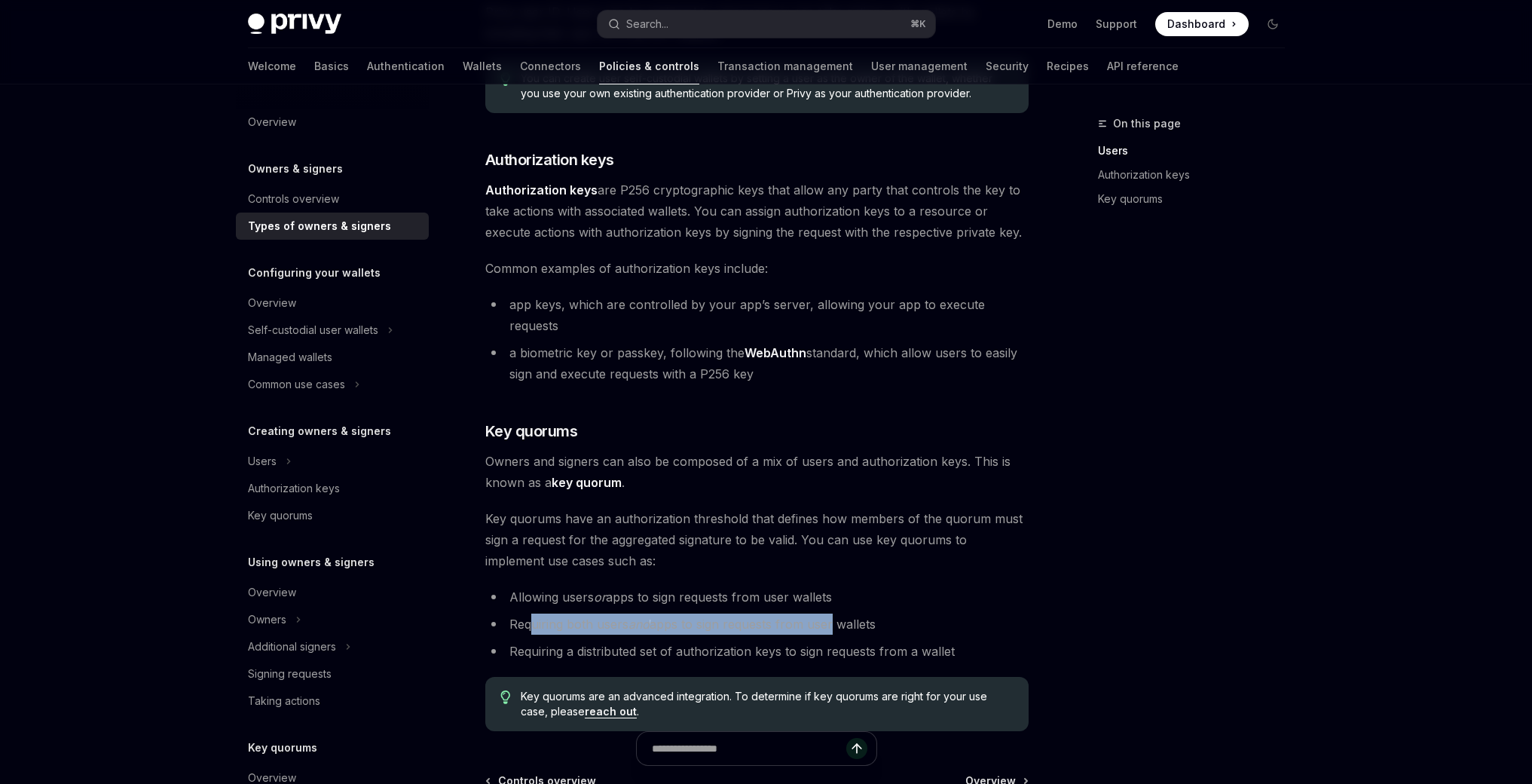
click at [844, 614] on li "Requiring both users and apps to sign requests from user wallets" at bounding box center [758, 625] width 544 height 22
click at [856, 614] on li "Requiring both users and apps to sign requests from user wallets" at bounding box center [758, 625] width 544 height 22
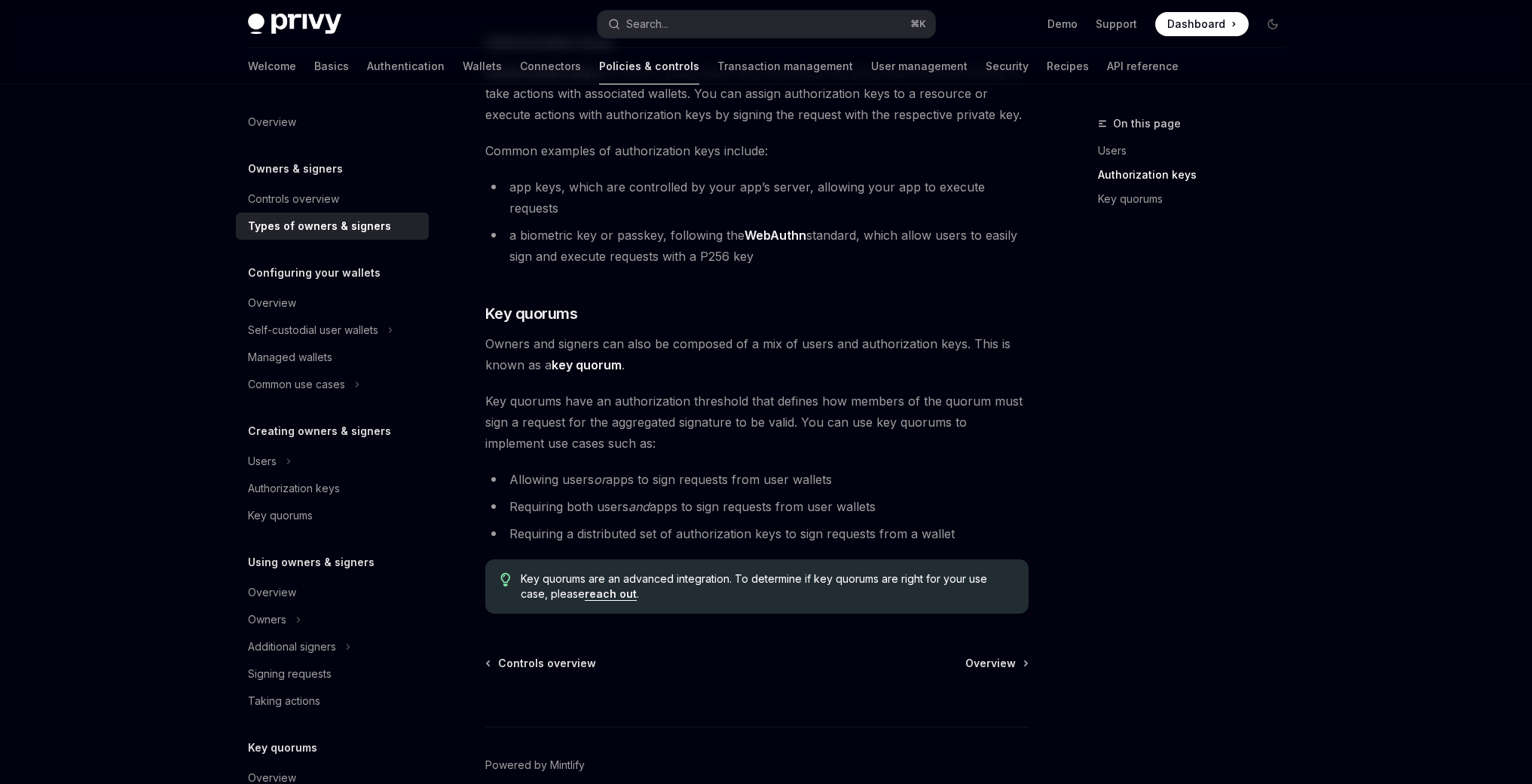
scroll to position [415, 0]
click at [367, 61] on link "Authentication" at bounding box center [405, 65] width 77 height 36
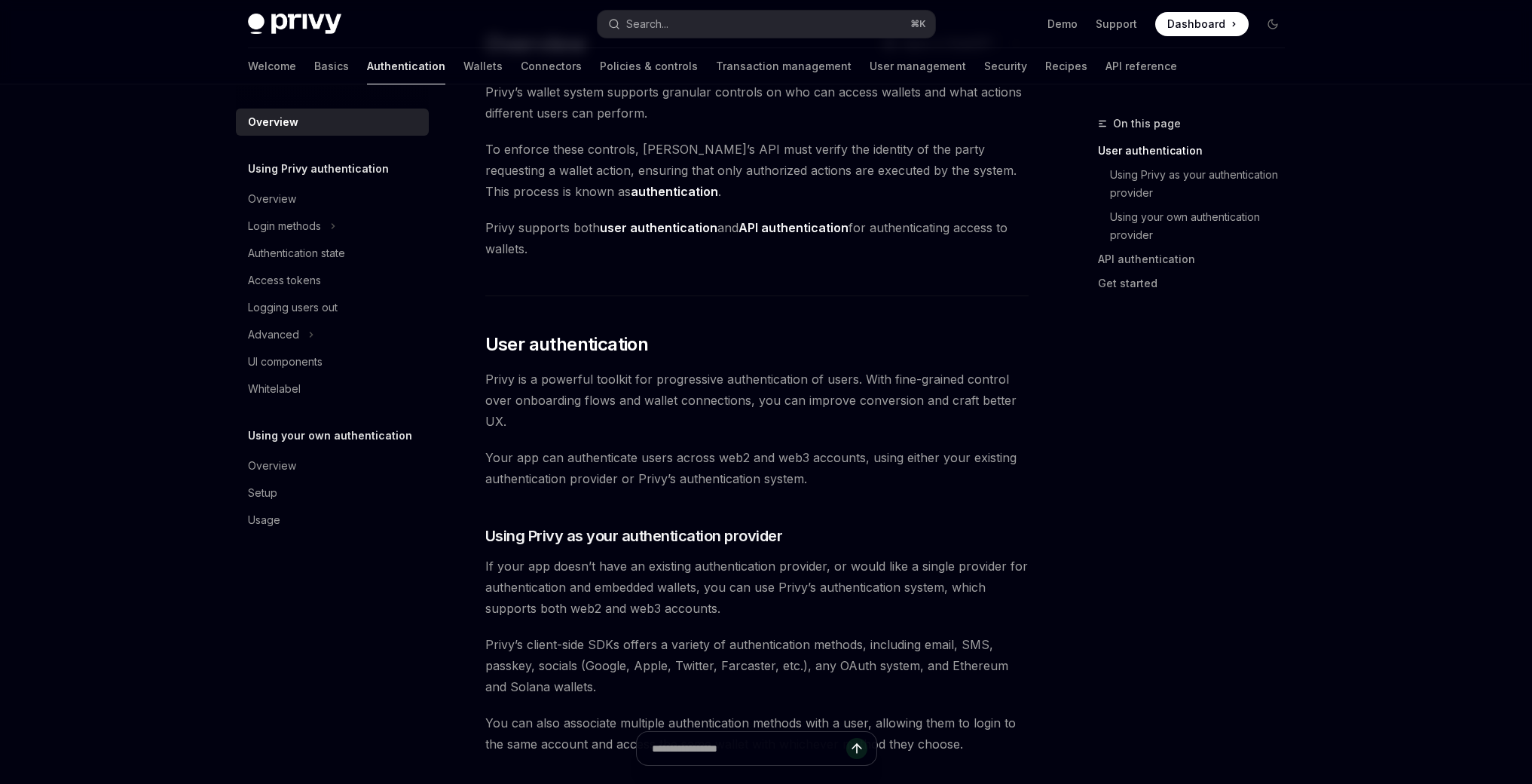
scroll to position [75, 0]
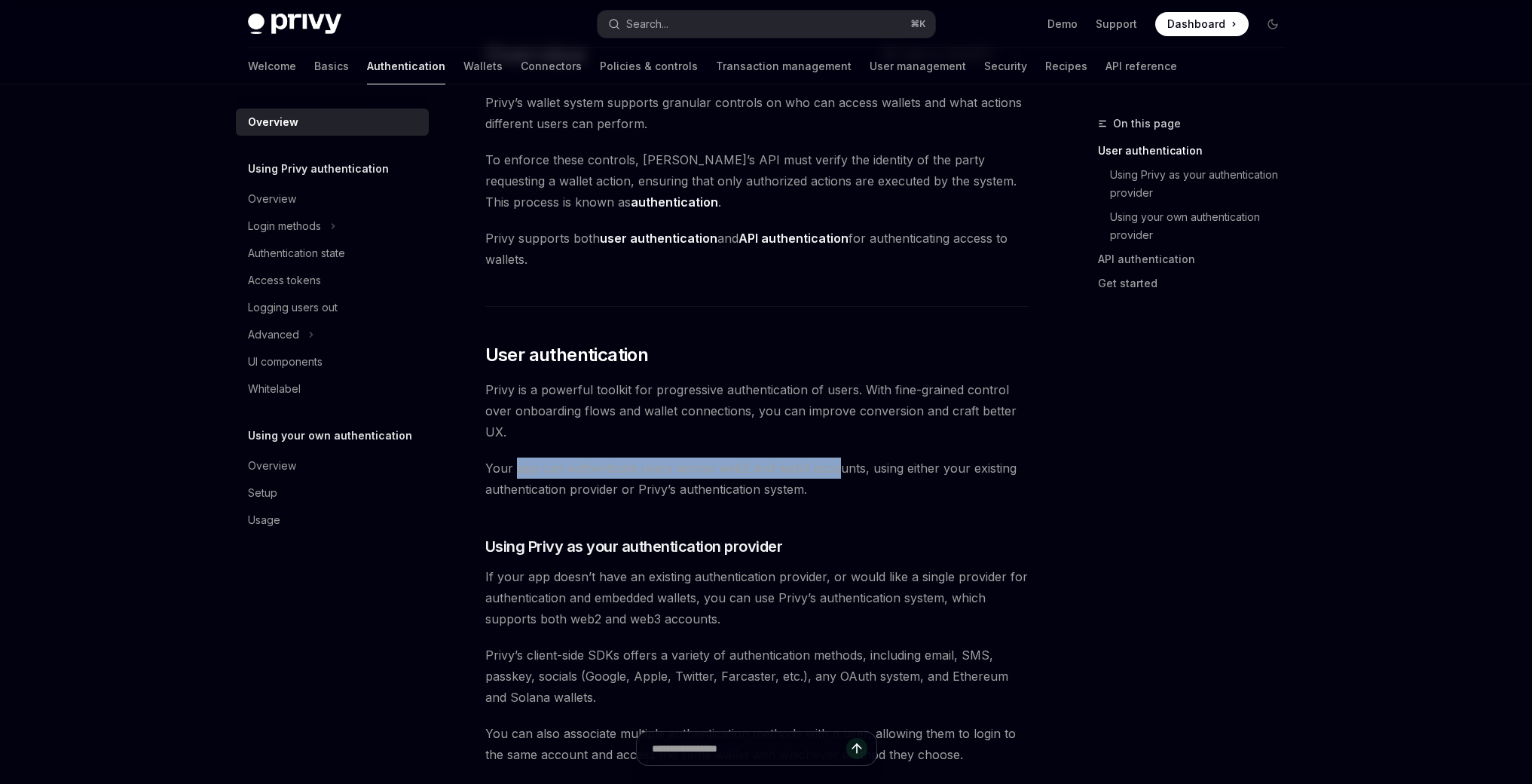
drag, startPoint x: 513, startPoint y: 469, endPoint x: 845, endPoint y: 474, distance: 332.0
click at [841, 474] on span "Your app can authenticate users across web2 and web3 accounts, using either you…" at bounding box center [758, 478] width 544 height 42
click at [856, 487] on span "Your app can authenticate users across web2 and web3 accounts, using either you…" at bounding box center [758, 478] width 544 height 42
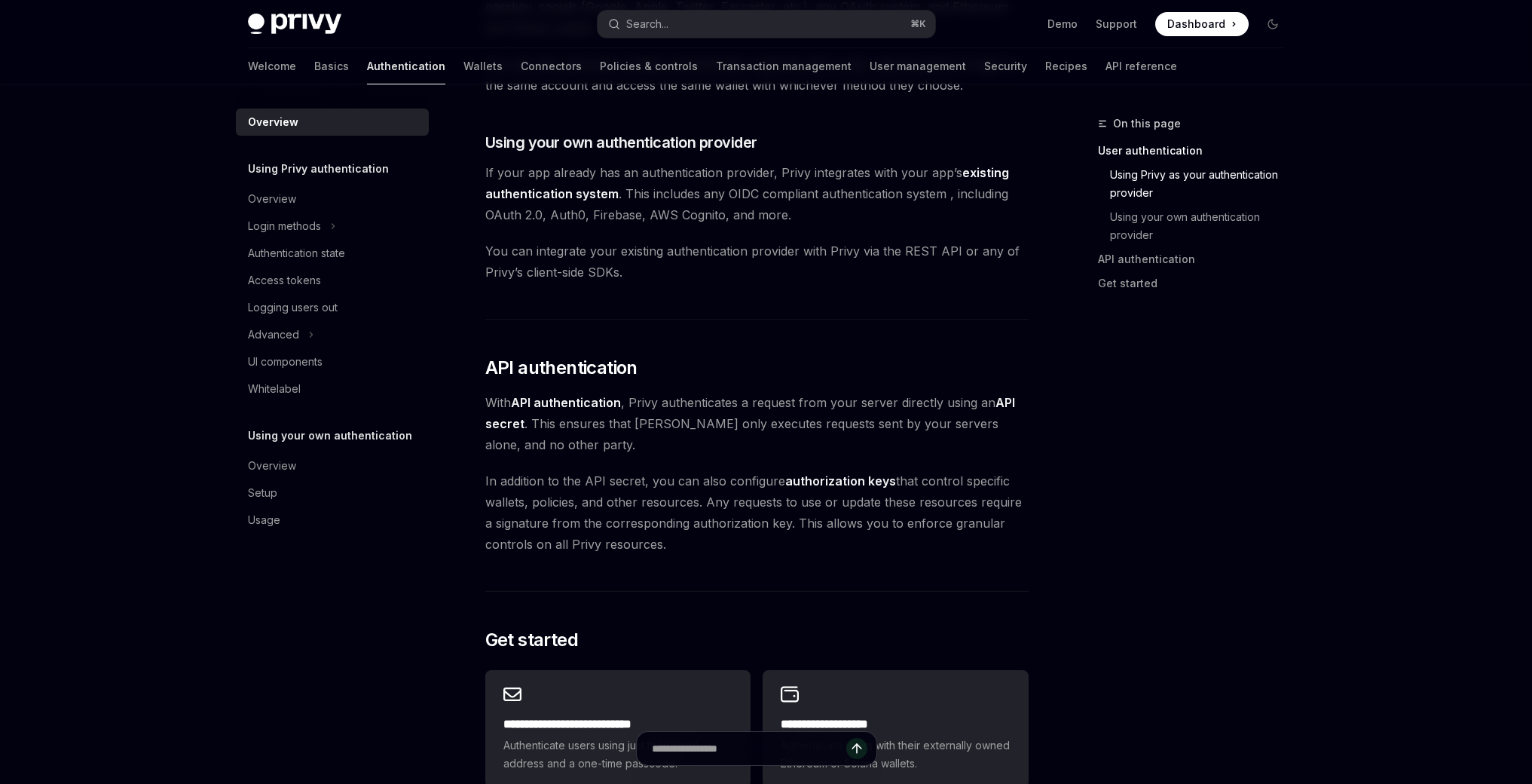
scroll to position [732, 0]
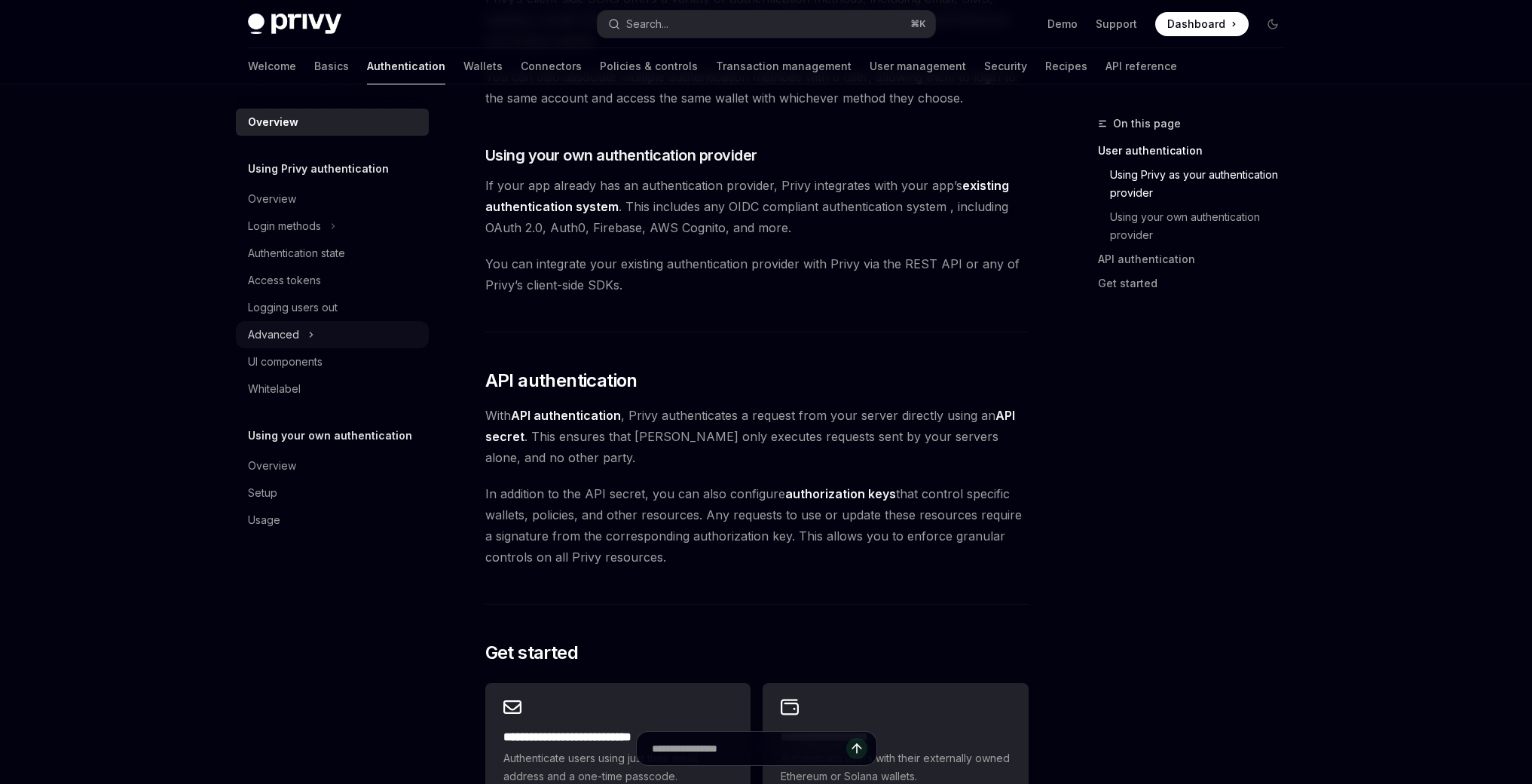
click at [293, 334] on div "Advanced" at bounding box center [274, 334] width 51 height 19
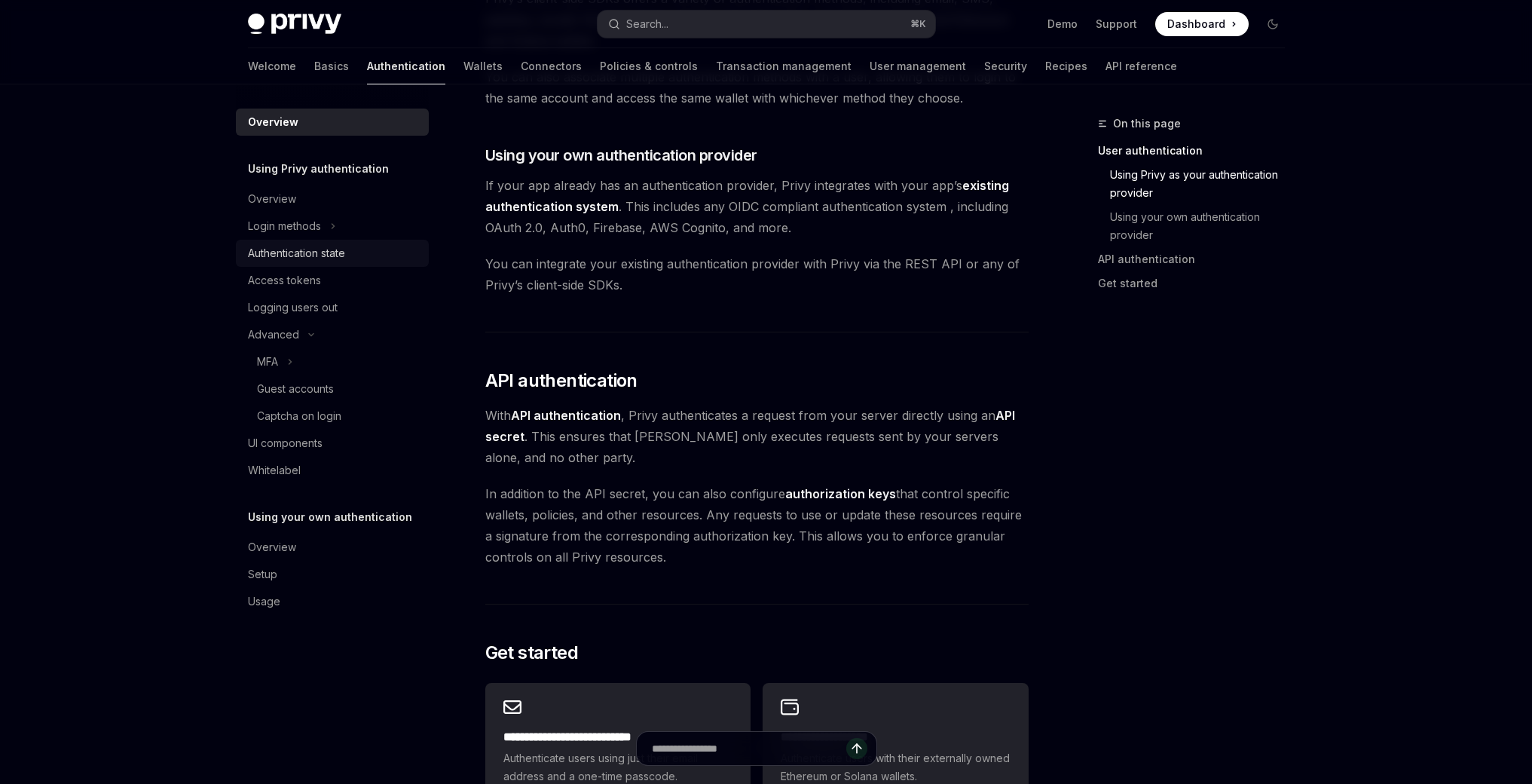
click at [321, 252] on div "Authentication state" at bounding box center [296, 253] width 97 height 19
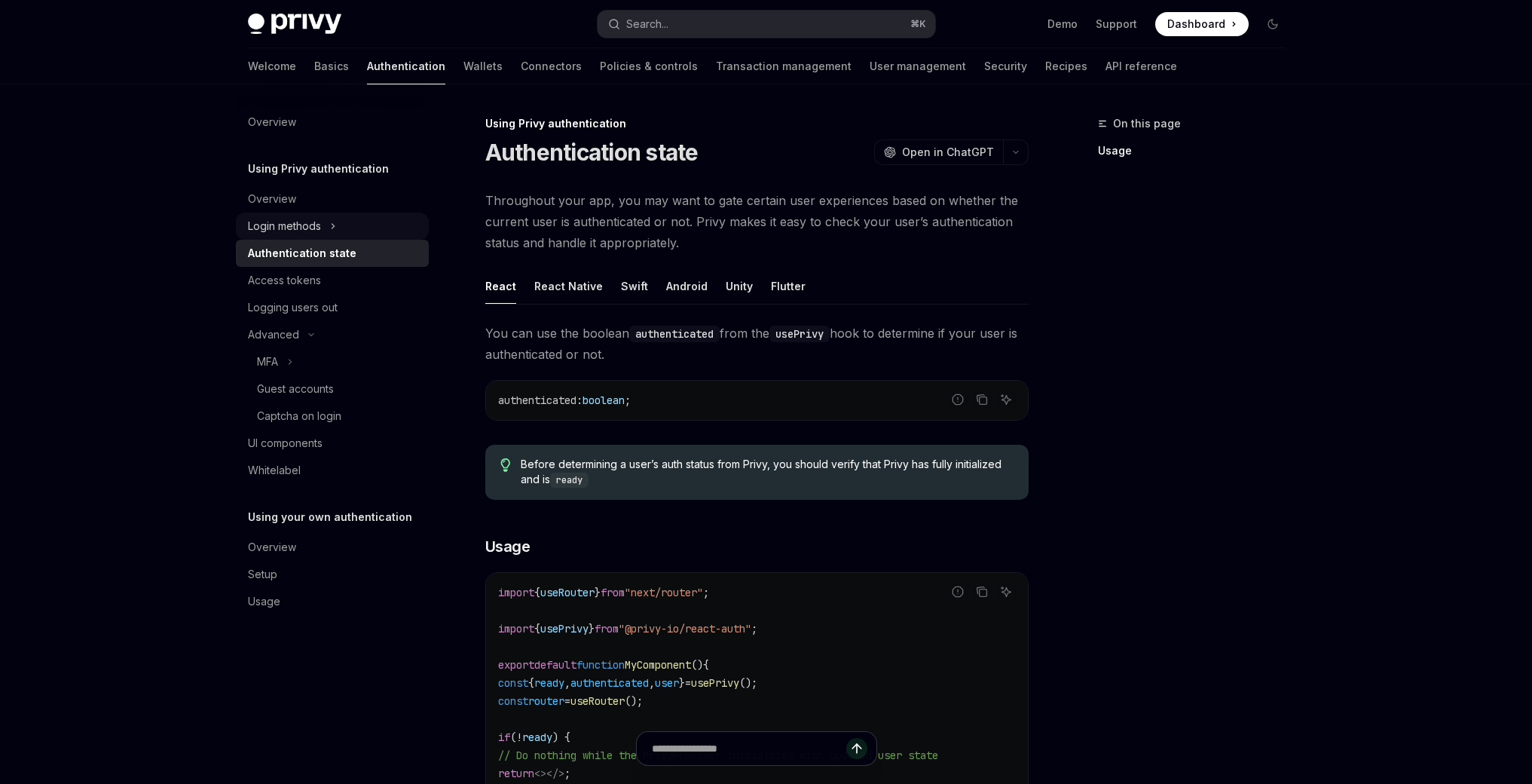
click at [318, 230] on div "Login methods" at bounding box center [285, 226] width 73 height 19
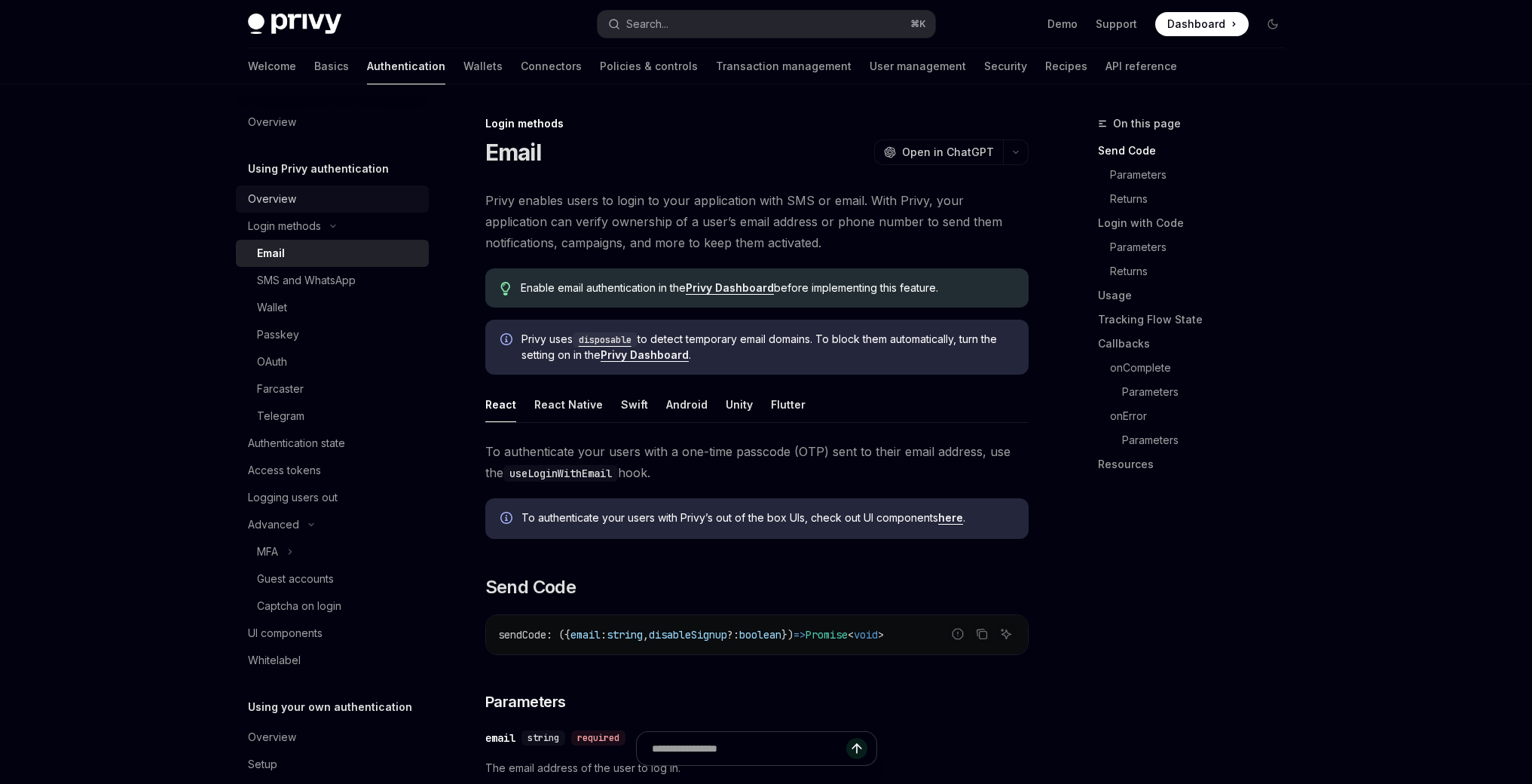
click at [305, 205] on div "Overview" at bounding box center [334, 198] width 172 height 19
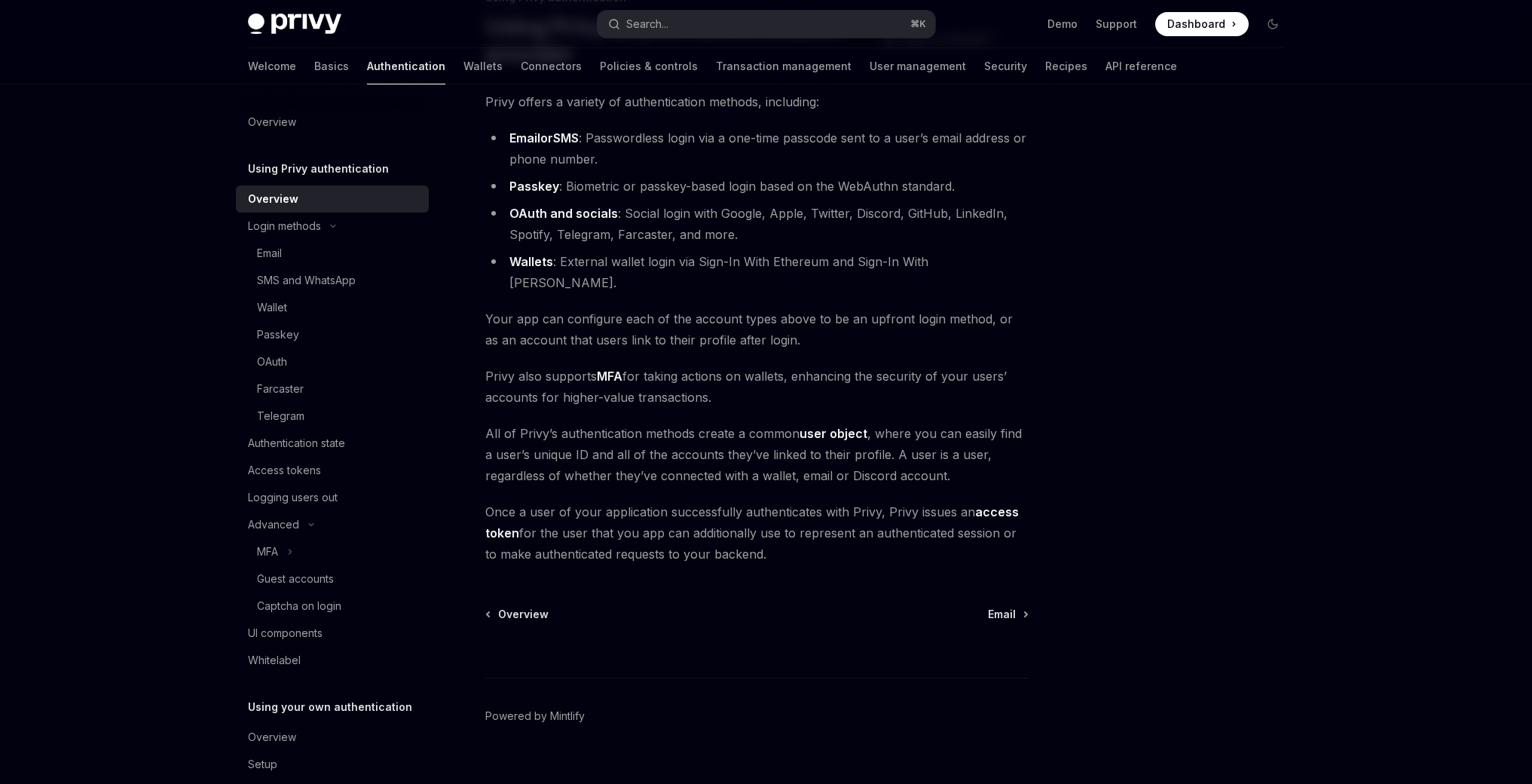
scroll to position [126, 0]
click at [991, 504] on link "access token" at bounding box center [753, 523] width 534 height 37
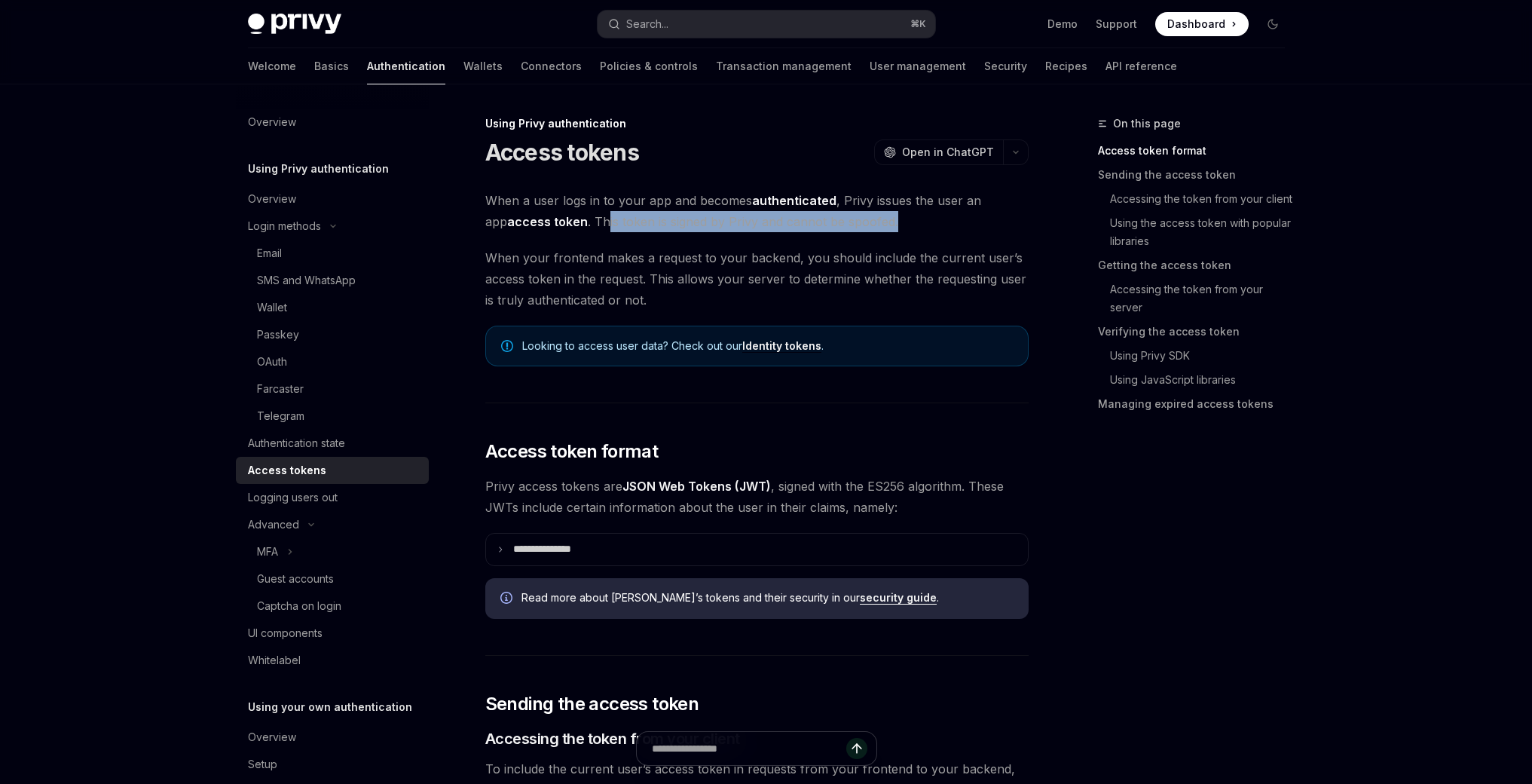
drag, startPoint x: 585, startPoint y: 223, endPoint x: 871, endPoint y: 229, distance: 286.1
click at [870, 229] on span "When a user logs in to your app and becomes authenticated , Privy issues the us…" at bounding box center [758, 210] width 544 height 42
click at [871, 229] on span "When a user logs in to your app and becomes authenticated , Privy issues the us…" at bounding box center [758, 210] width 544 height 42
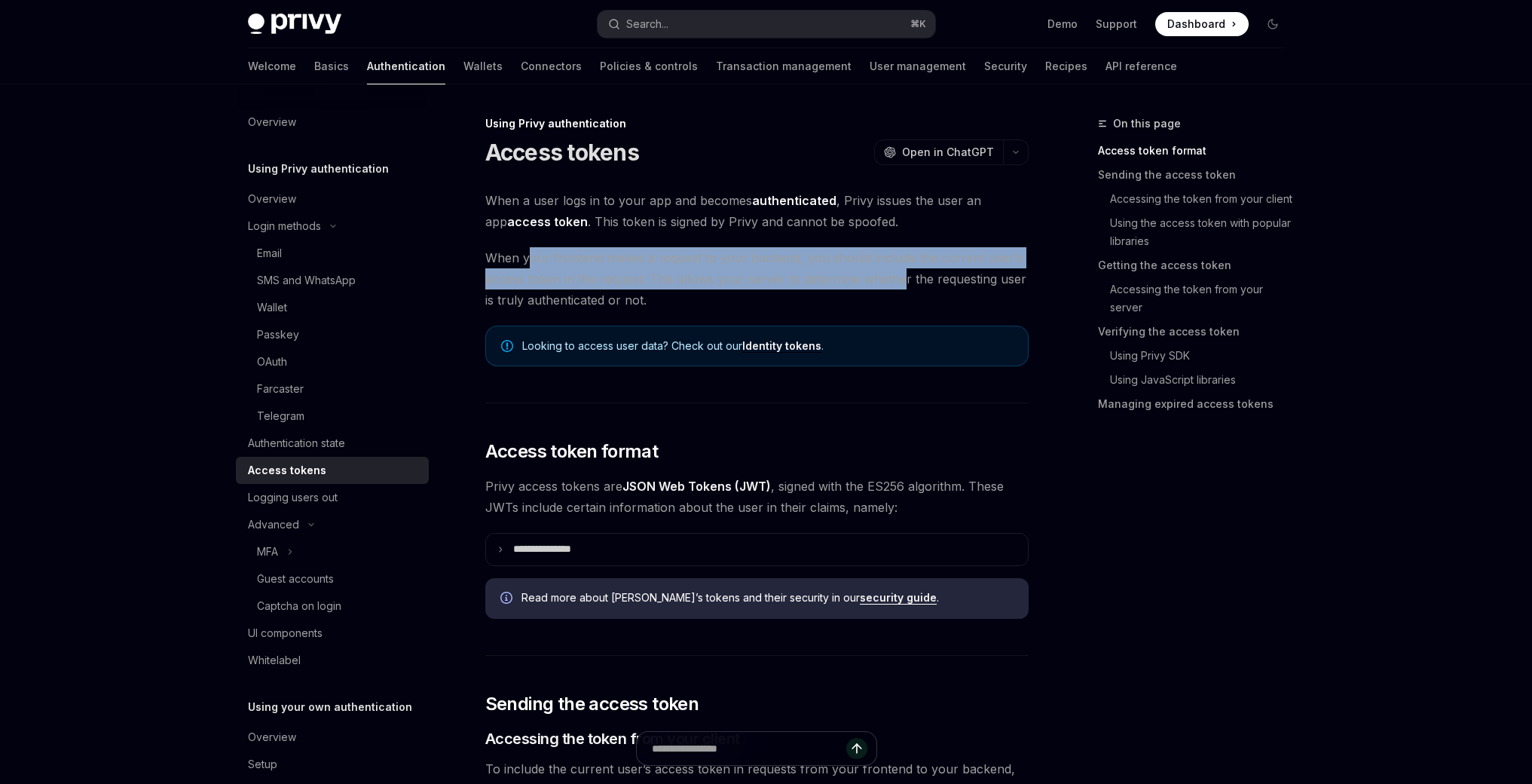
drag, startPoint x: 531, startPoint y: 259, endPoint x: 900, endPoint y: 270, distance: 369.2
click at [900, 270] on span "When your frontend makes a request to your backend, you should include the curr…" at bounding box center [758, 279] width 544 height 64
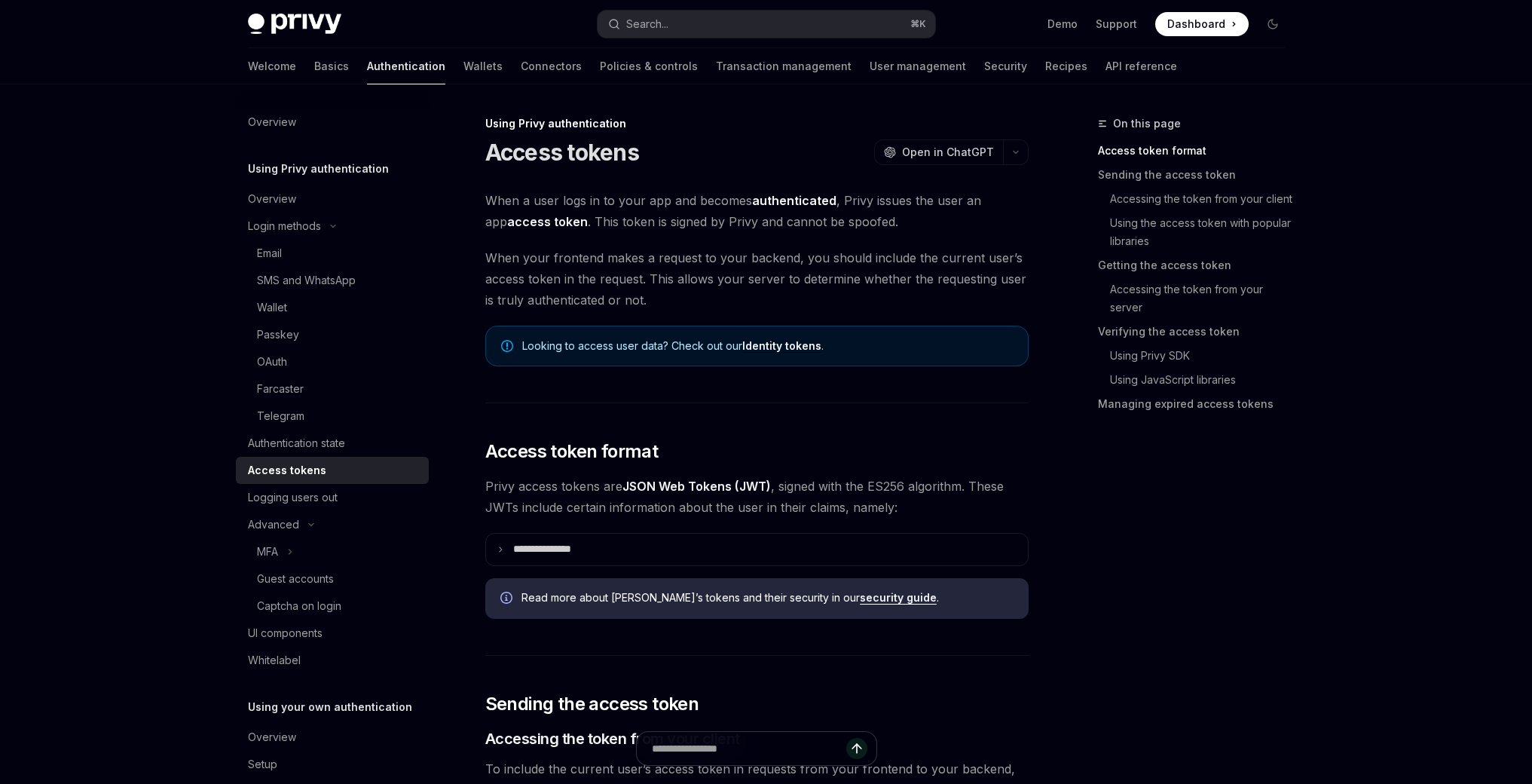
click at [755, 347] on link "Identity tokens" at bounding box center [781, 346] width 79 height 14
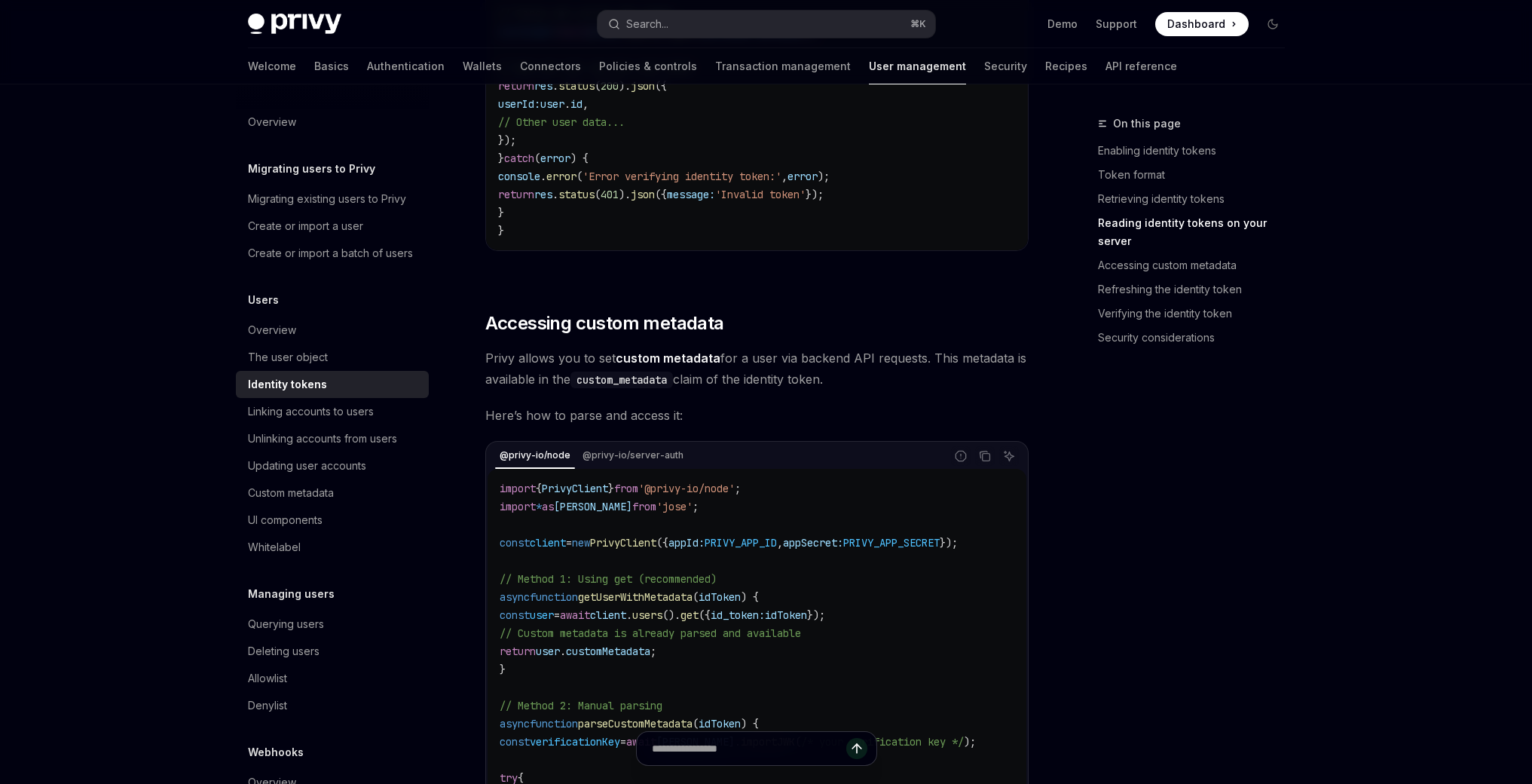
scroll to position [1799, 0]
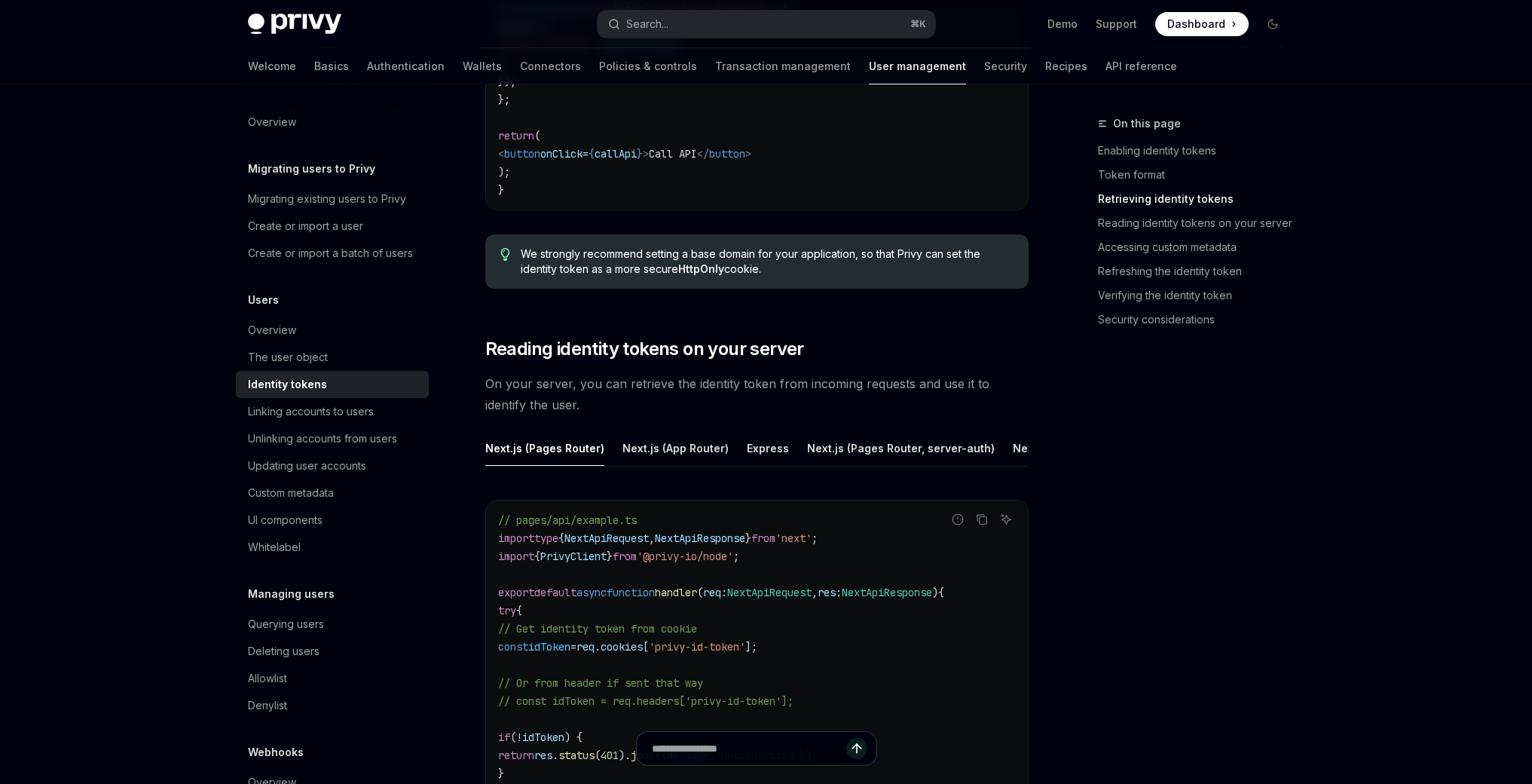
scroll to position [1799, 0]
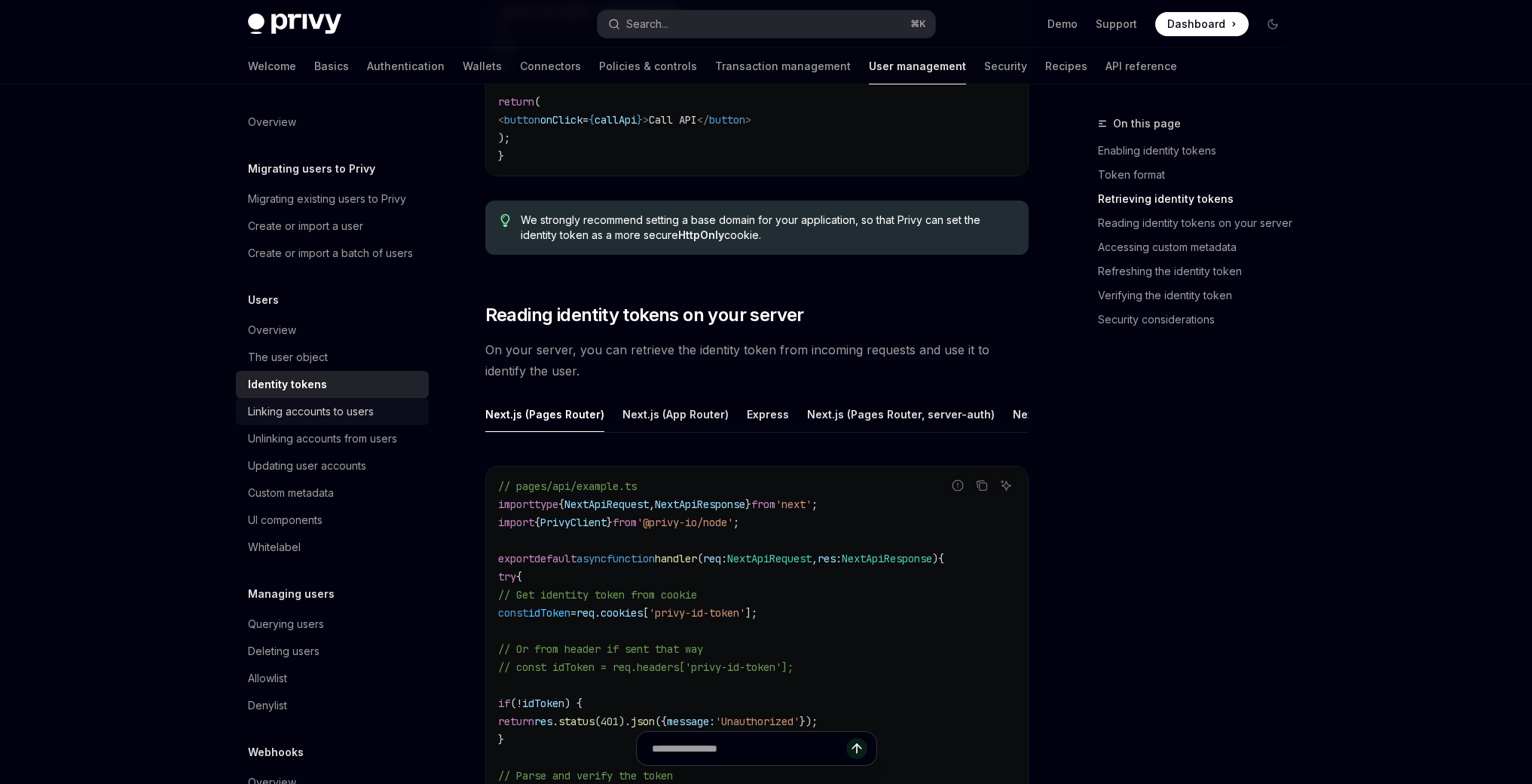
click at [318, 420] on div "Linking accounts to users" at bounding box center [311, 412] width 126 height 19
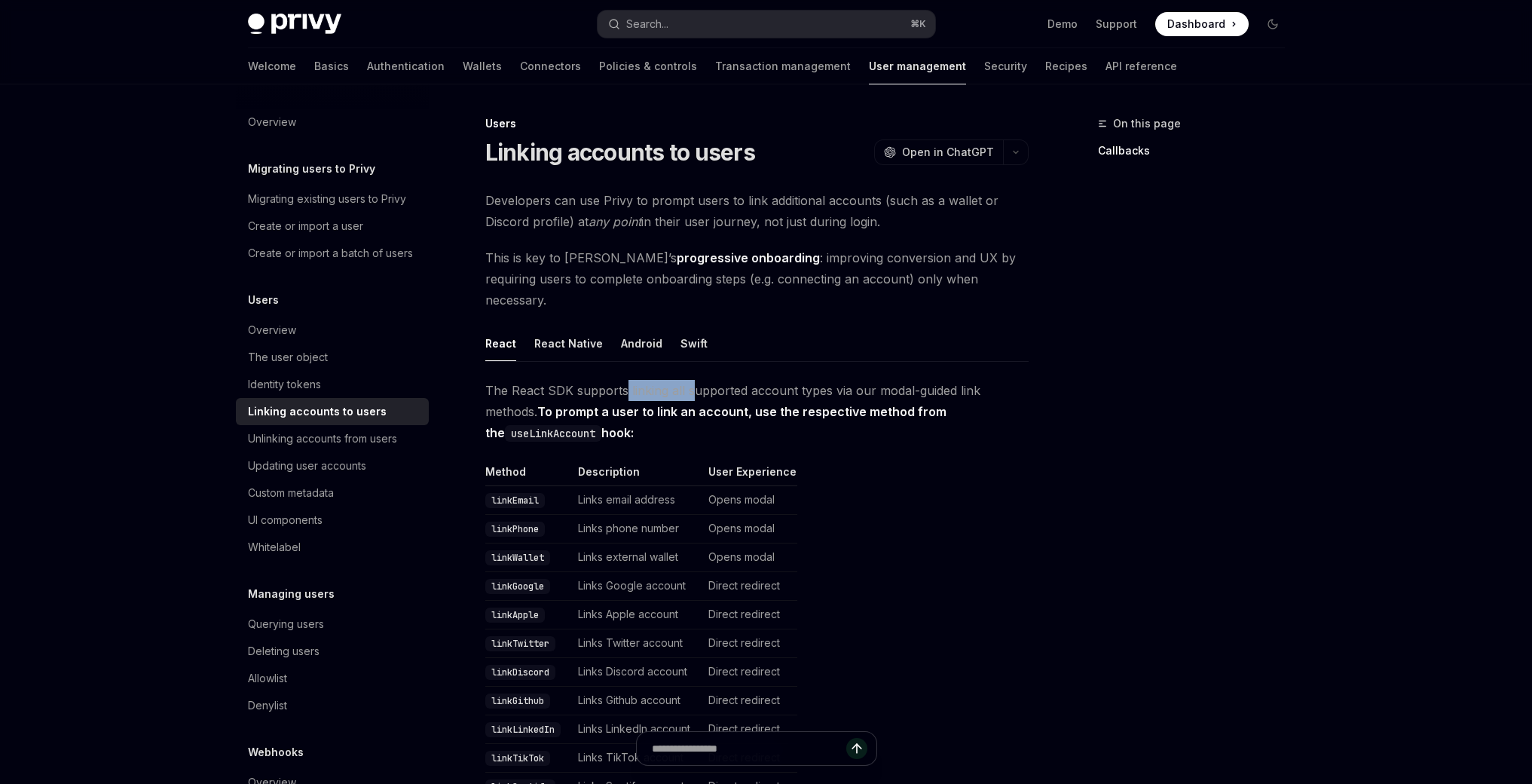
drag, startPoint x: 632, startPoint y: 366, endPoint x: 719, endPoint y: 366, distance: 87.0
click at [708, 380] on span "The React SDK supports linking all supported account types via our modal-guided…" at bounding box center [758, 412] width 544 height 64
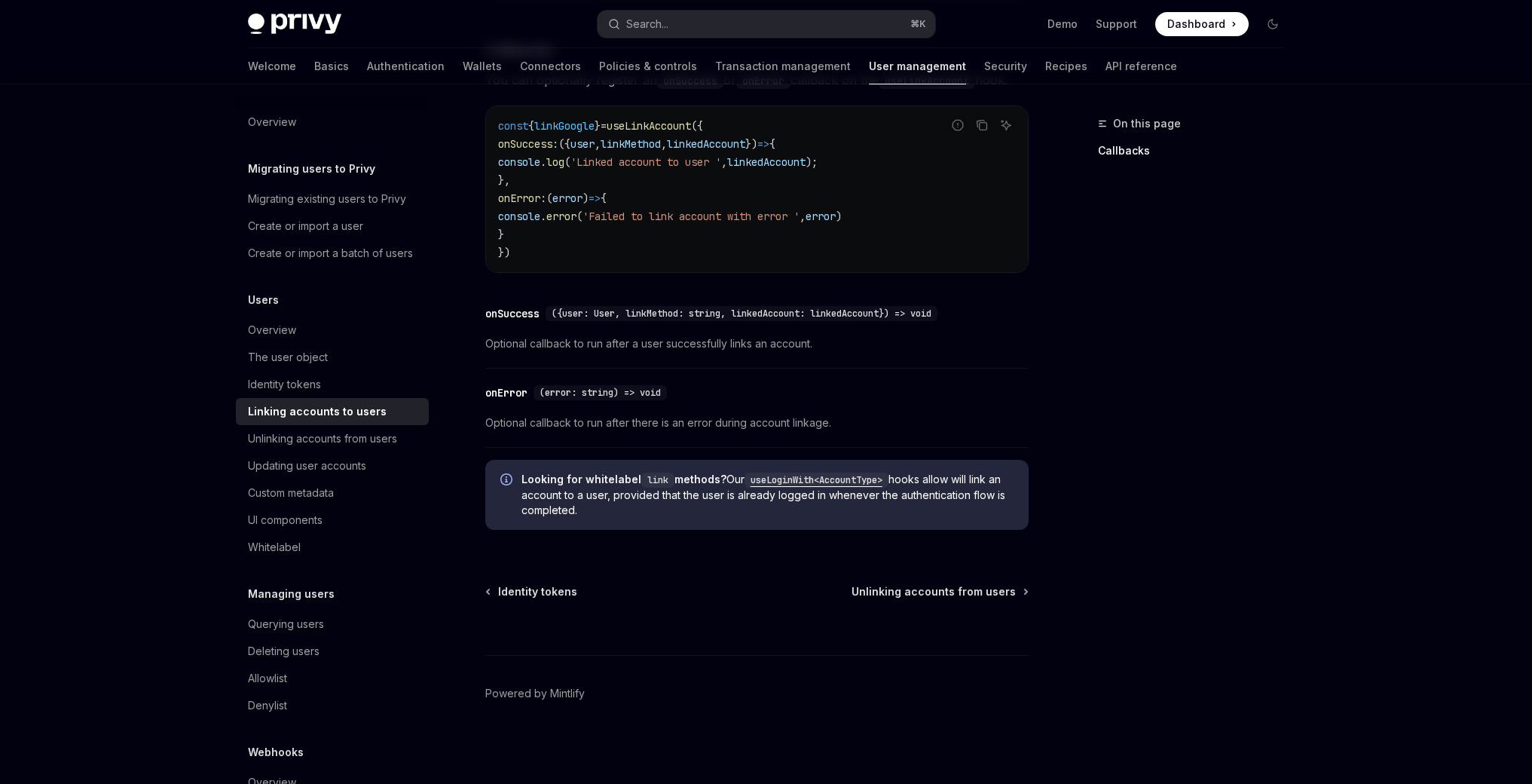
scroll to position [1682, 0]
click at [290, 556] on div "Whitelabel" at bounding box center [275, 547] width 53 height 19
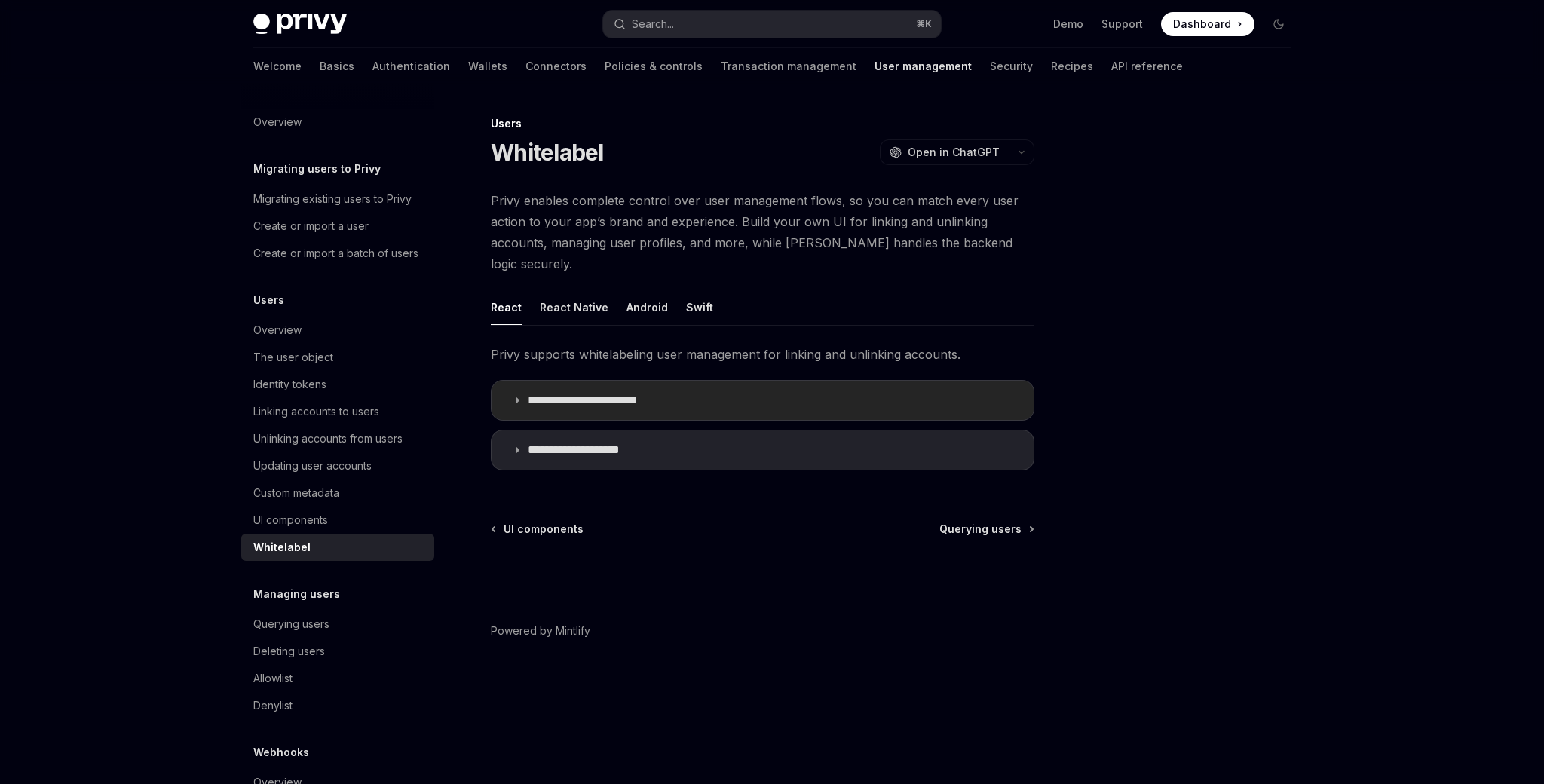
click at [707, 387] on summary "**********" at bounding box center [763, 400] width 542 height 39
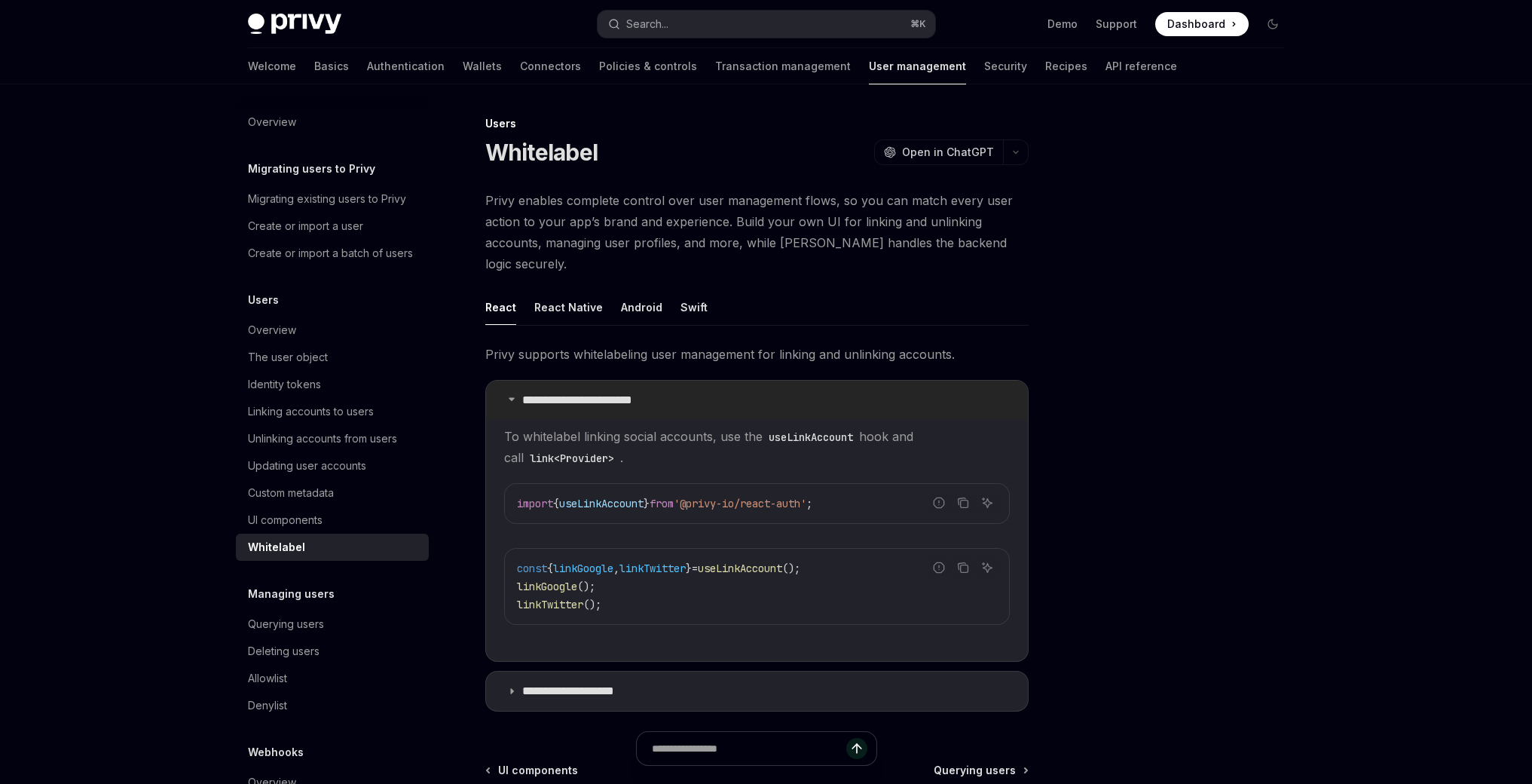
click at [707, 387] on summary "**********" at bounding box center [757, 400] width 542 height 39
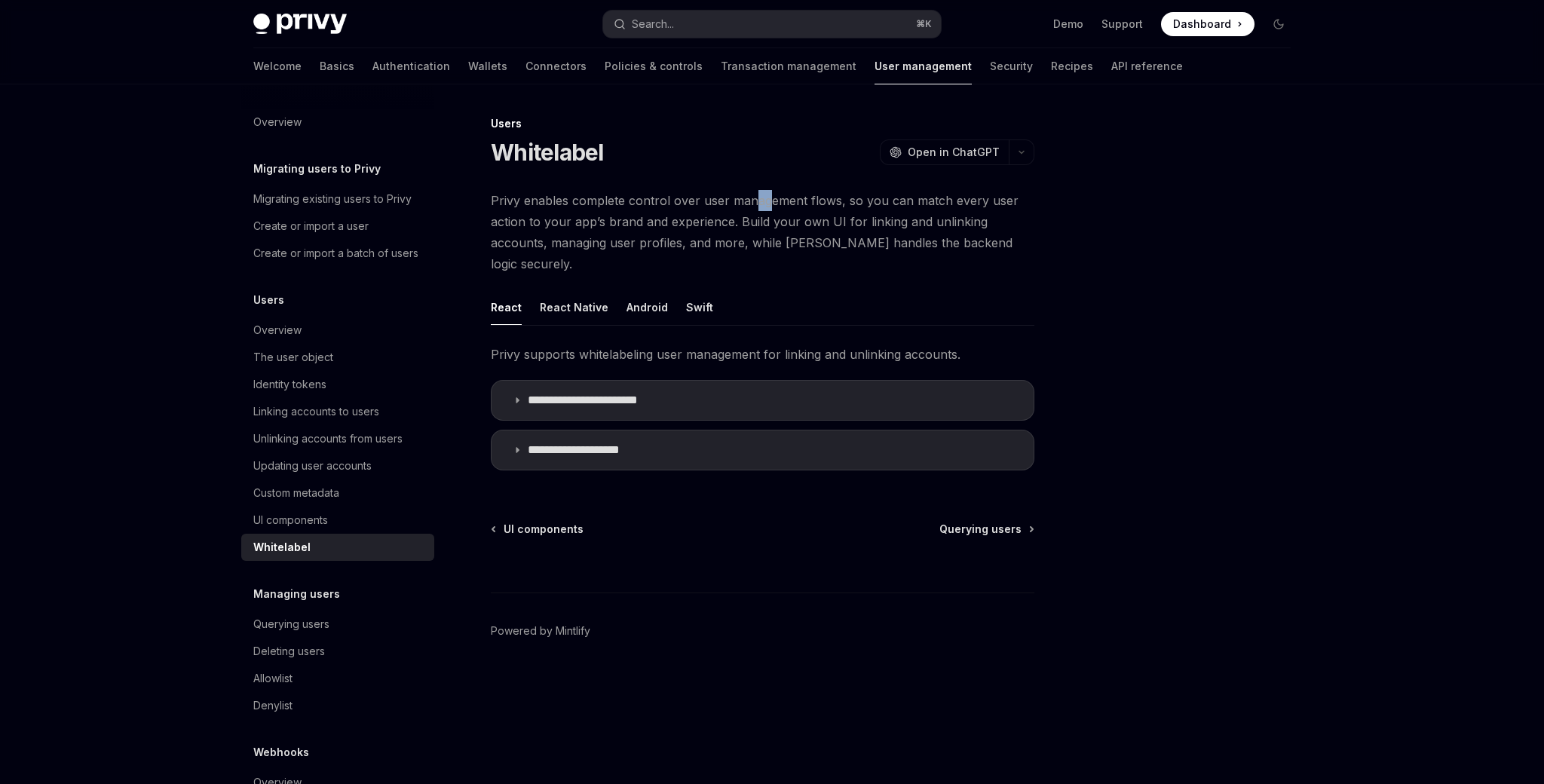
drag, startPoint x: 754, startPoint y: 196, endPoint x: 772, endPoint y: 212, distance: 24.1
click at [772, 211] on span "Privy enables complete control over user management flows, so you can match eve…" at bounding box center [763, 232] width 544 height 84
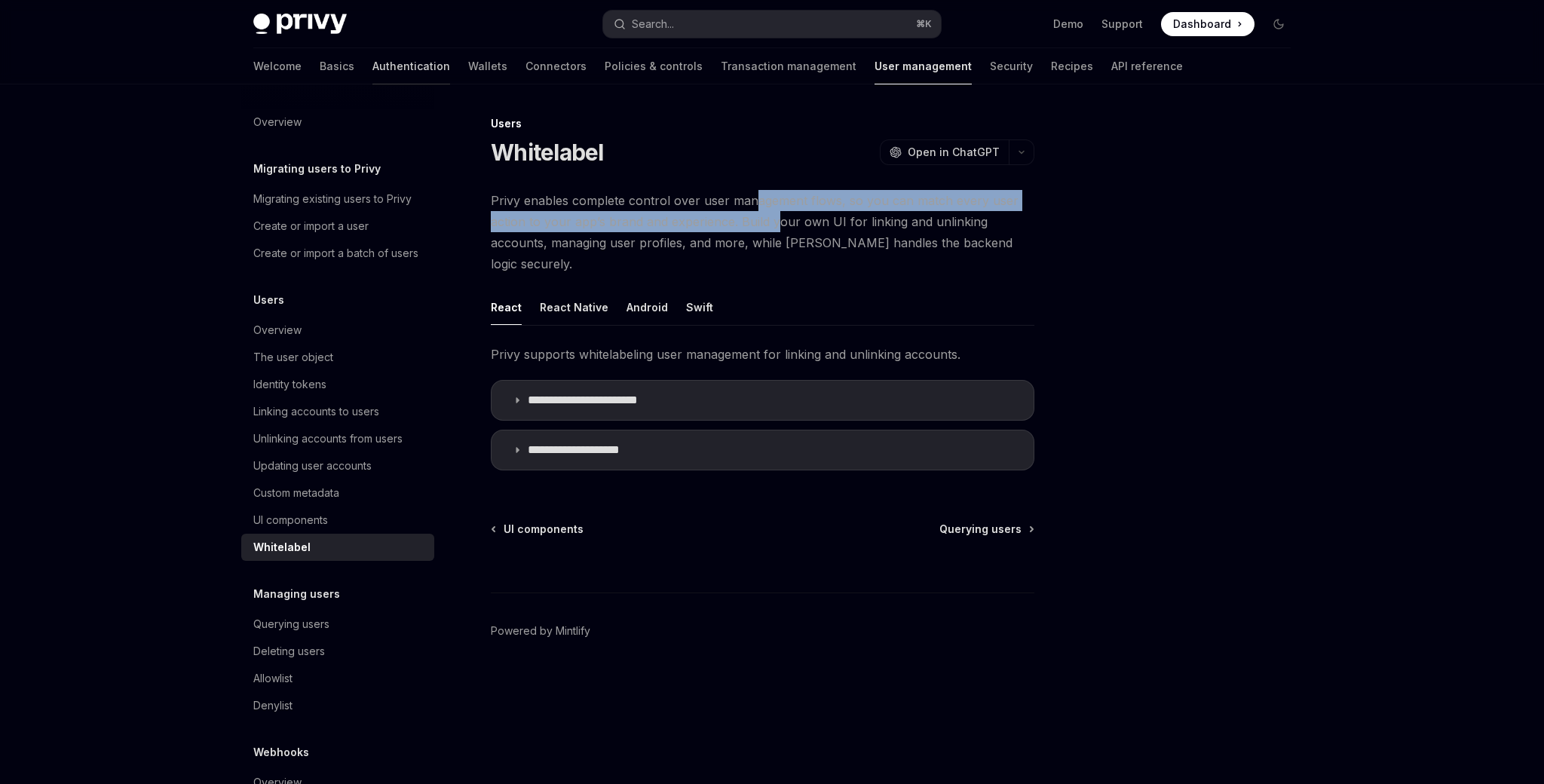
click at [373, 71] on link "Authentication" at bounding box center [411, 65] width 77 height 36
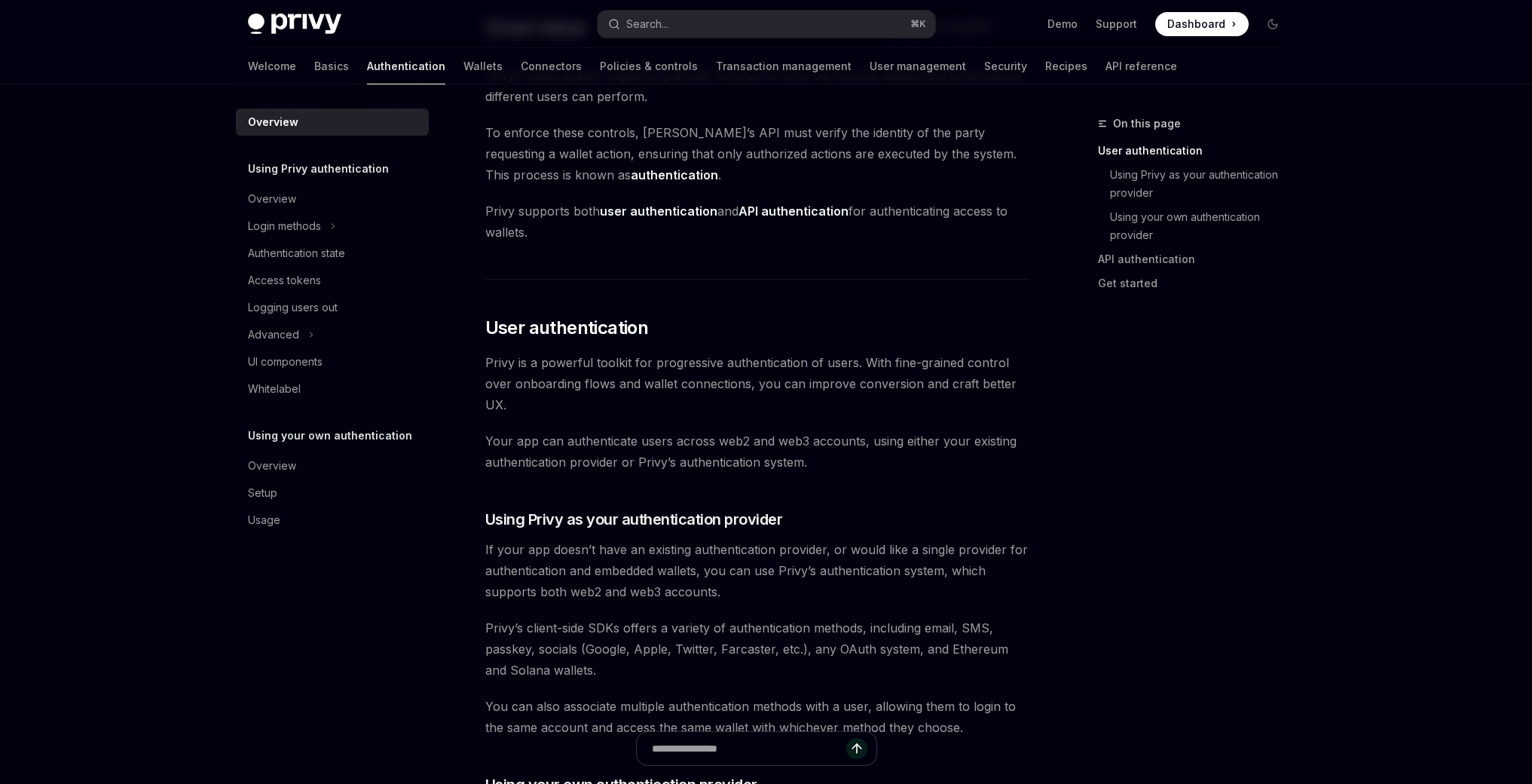
scroll to position [107, 0]
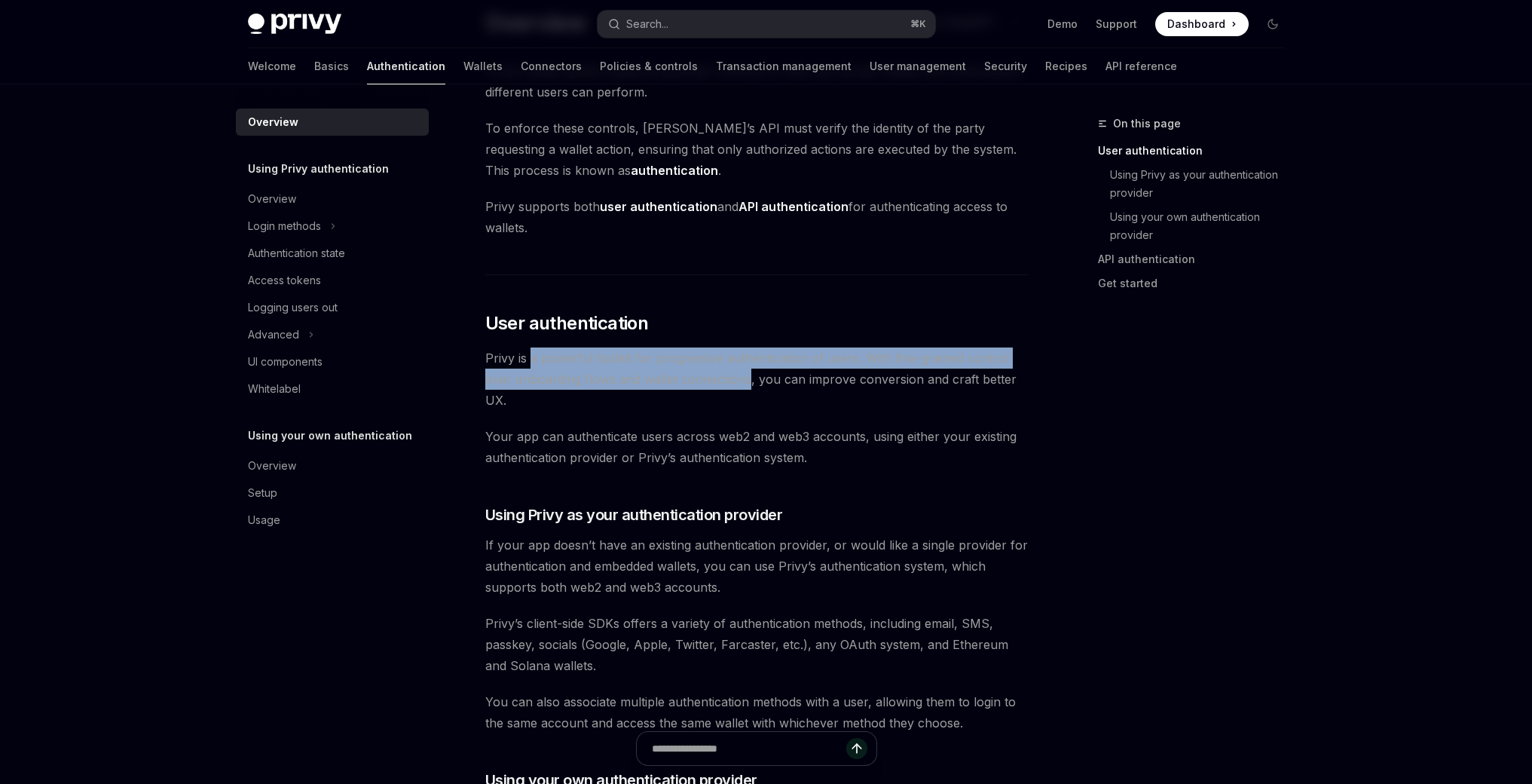
drag, startPoint x: 541, startPoint y: 359, endPoint x: 898, endPoint y: 422, distance: 362.5
click at [772, 392] on span "Privy is a powerful toolkit for progressive authentication of users. With fine-…" at bounding box center [758, 378] width 544 height 64
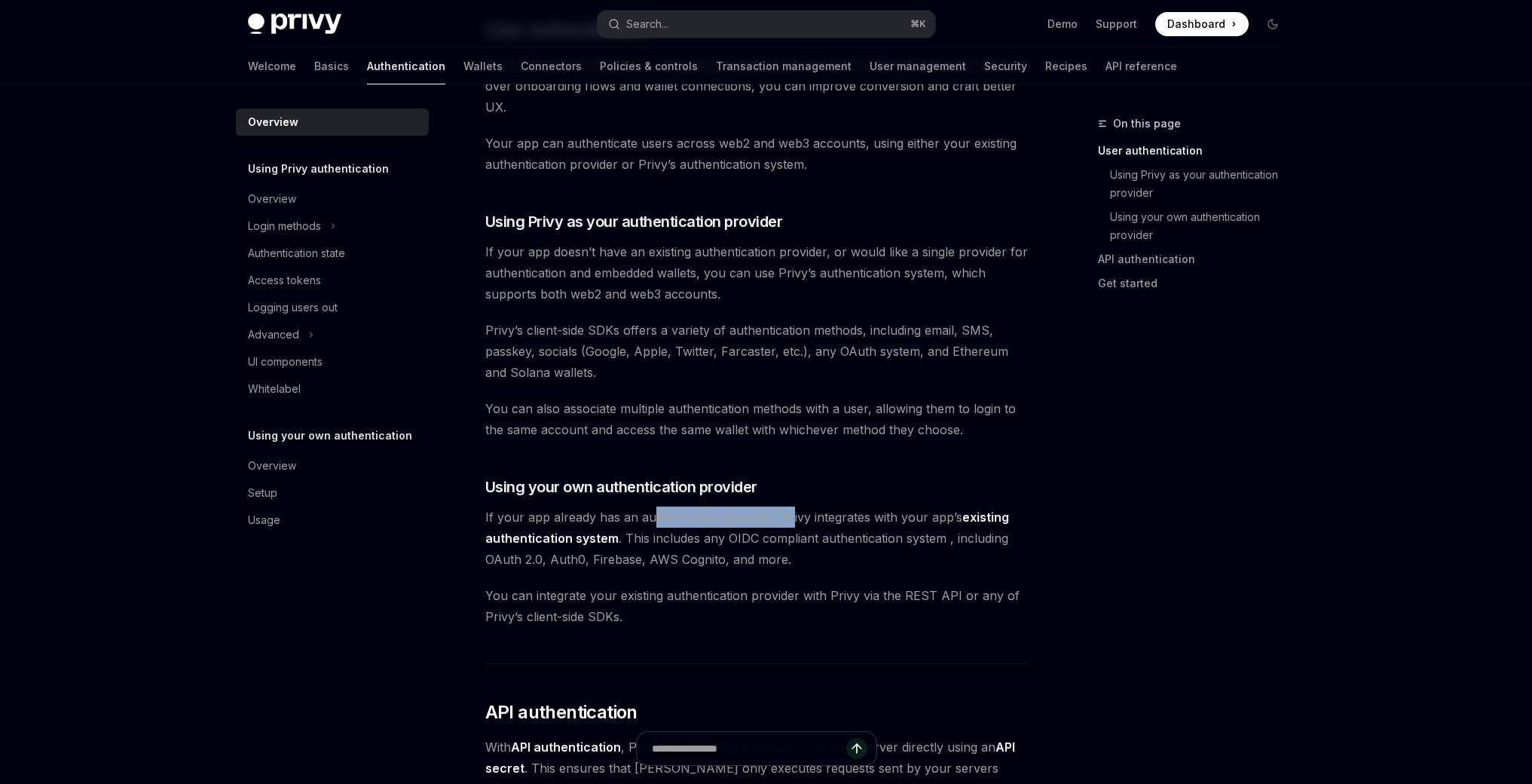
drag, startPoint x: 665, startPoint y: 515, endPoint x: 797, endPoint y: 525, distance: 132.4
click at [789, 524] on span "If your app already has an authentication provider, Privy integrates with your …" at bounding box center [758, 538] width 544 height 64
click at [835, 523] on span "If your app already has an authentication provider, Privy integrates with your …" at bounding box center [758, 538] width 544 height 64
click at [972, 518] on link "existing authentication system" at bounding box center [748, 528] width 524 height 37
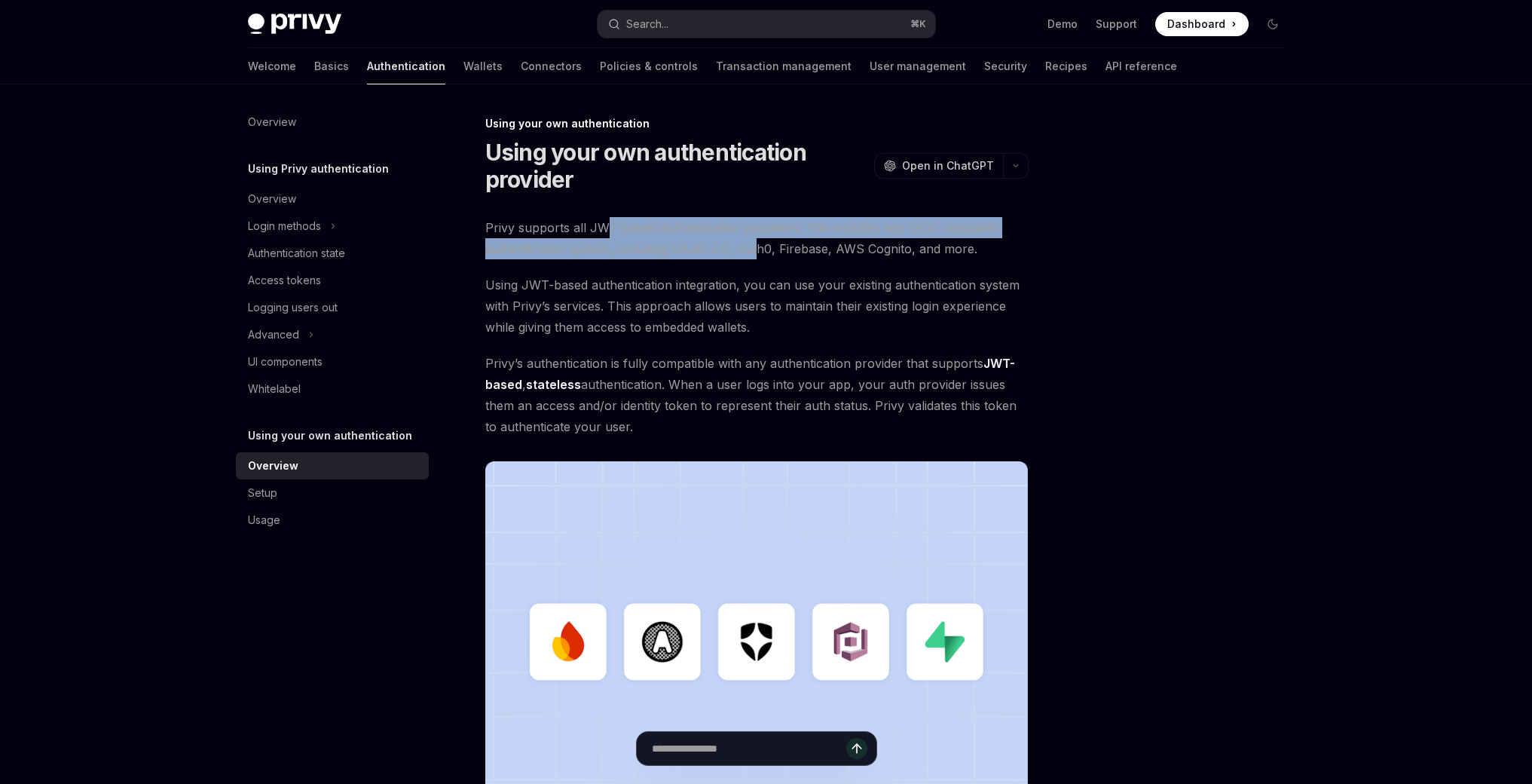
drag, startPoint x: 625, startPoint y: 228, endPoint x: 766, endPoint y: 240, distance: 141.5
click at [758, 239] on span "Privy supports all JWT-based authentication providers. This includes any OIDC c…" at bounding box center [758, 238] width 544 height 42
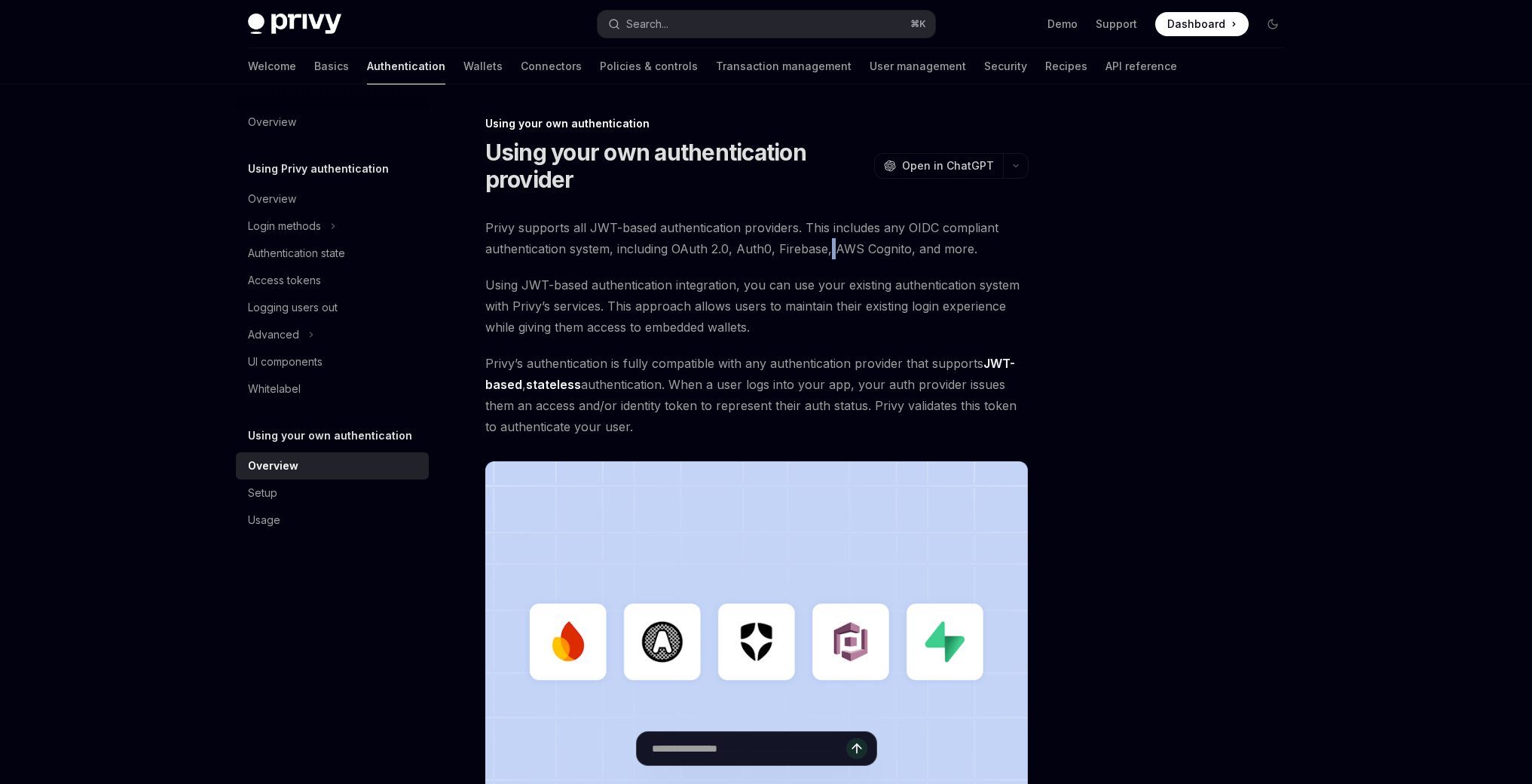
click at [831, 240] on span "Privy supports all JWT-based authentication providers. This includes any OIDC c…" at bounding box center [758, 238] width 544 height 42
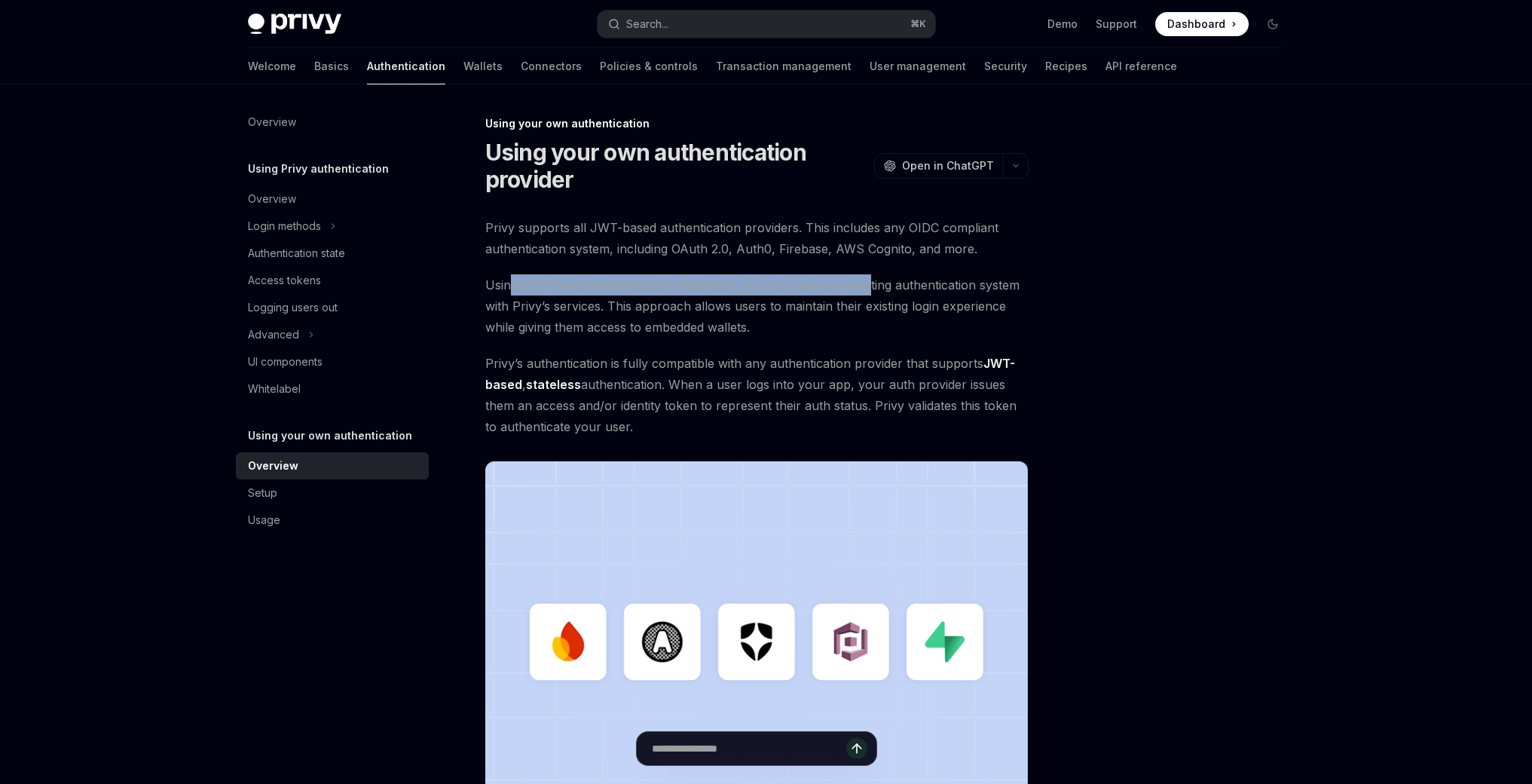
drag, startPoint x: 512, startPoint y: 284, endPoint x: 895, endPoint y: 288, distance: 383.0
click at [880, 287] on span "Using JWT-based authentication integration, you can use your existing authentic…" at bounding box center [758, 306] width 544 height 64
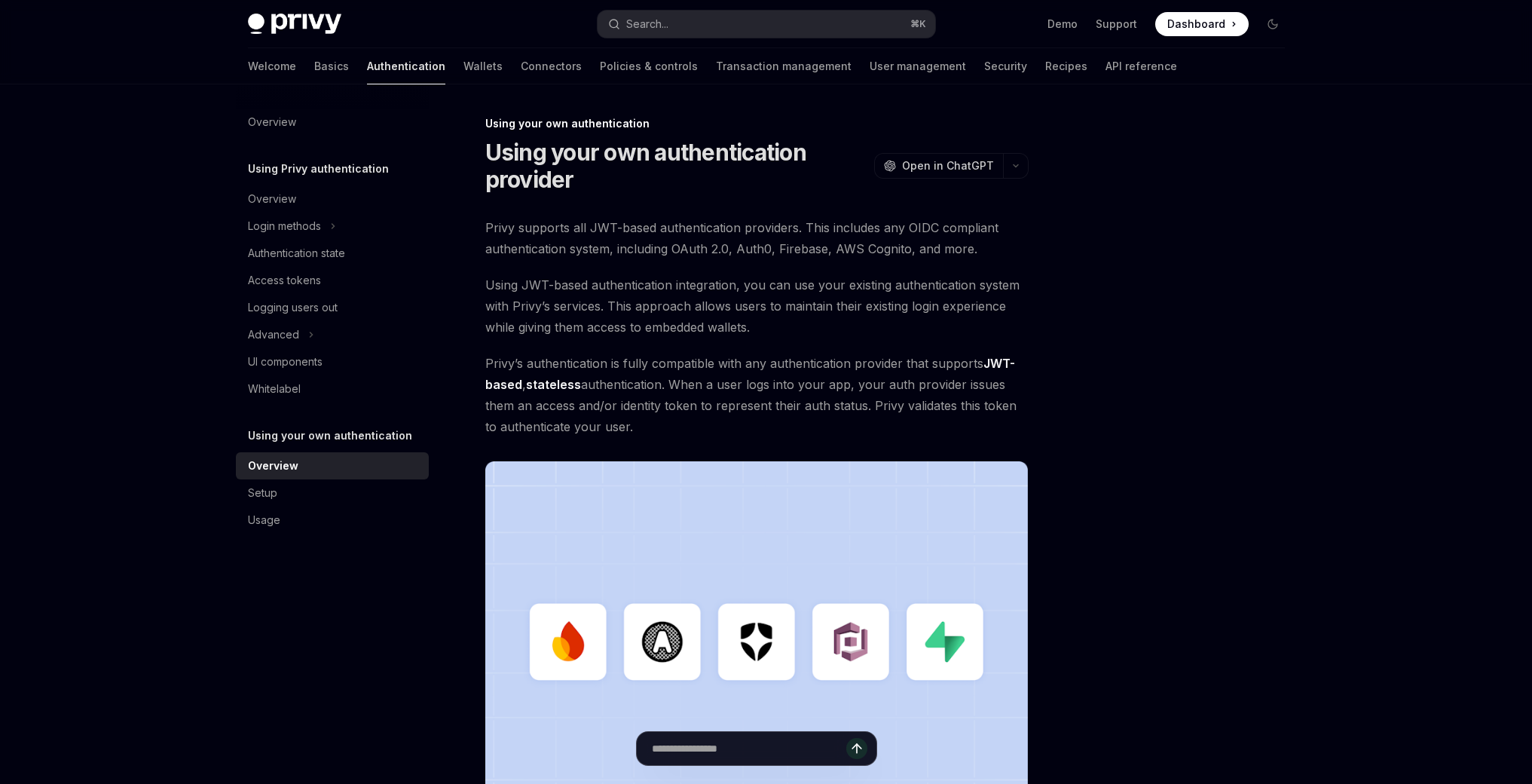
click at [903, 288] on span "Using JWT-based authentication integration, you can use your existing authentic…" at bounding box center [758, 306] width 544 height 64
click at [774, 311] on span "Using JWT-based authentication integration, you can use your existing authentic…" at bounding box center [758, 306] width 544 height 64
click at [720, 344] on div "Privy supports all JWT-based authentication providers. This includes any OIDC c…" at bounding box center [758, 533] width 544 height 632
drag, startPoint x: 564, startPoint y: 353, endPoint x: 869, endPoint y: 359, distance: 305.1
click at [869, 359] on span "Privy’s authentication is fully compatible with any authentication provider tha…" at bounding box center [758, 395] width 544 height 84
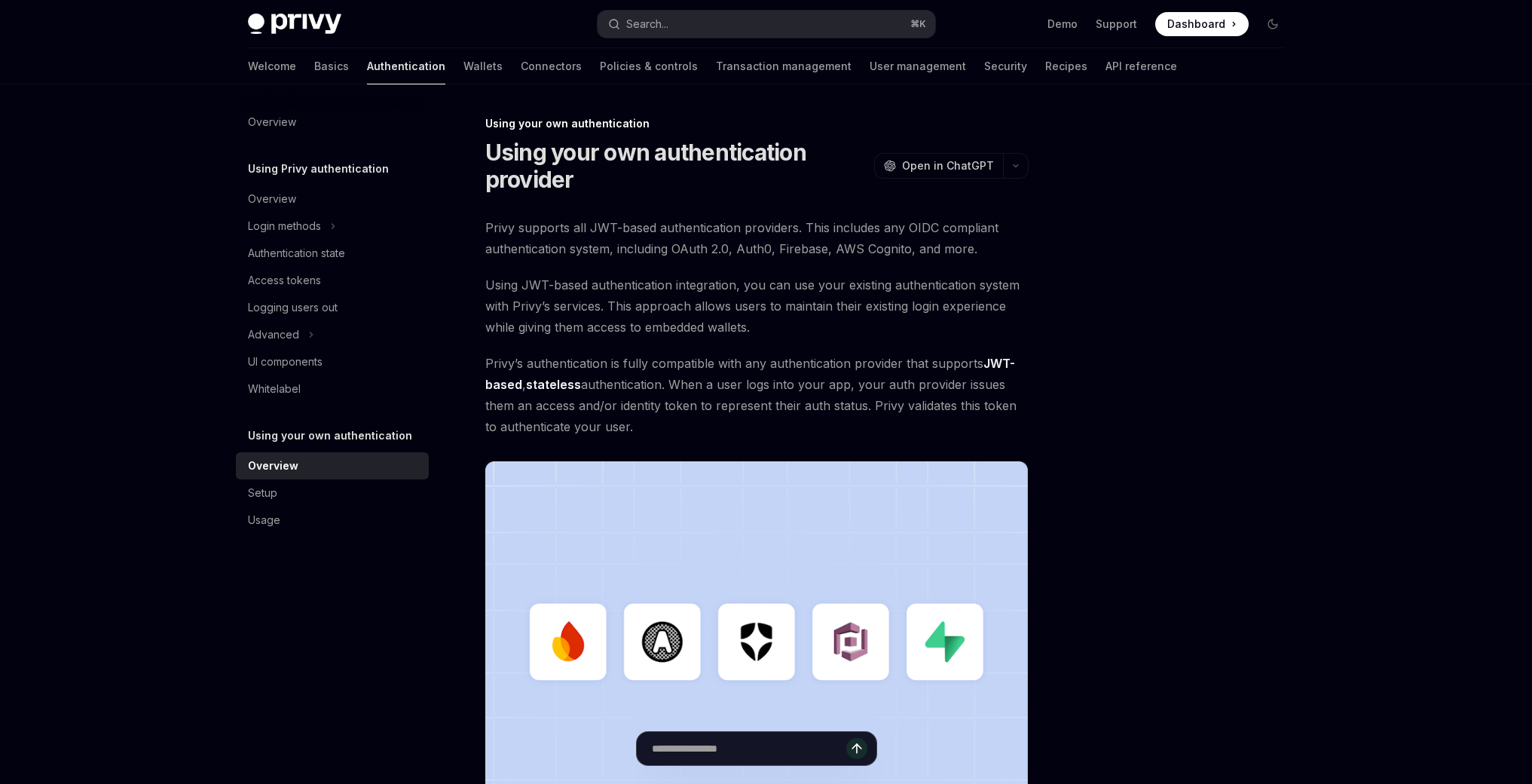
click at [810, 394] on span "Privy’s authentication is fully compatible with any authentication provider tha…" at bounding box center [758, 395] width 544 height 84
drag, startPoint x: 700, startPoint y: 383, endPoint x: 992, endPoint y: 387, distance: 292.0
click at [988, 387] on span "Privy’s authentication is fully compatible with any authentication provider tha…" at bounding box center [758, 395] width 544 height 84
click at [992, 387] on span "Privy’s authentication is fully compatible with any authentication provider tha…" at bounding box center [758, 395] width 544 height 84
drag, startPoint x: 506, startPoint y: 402, endPoint x: 752, endPoint y: 410, distance: 246.1
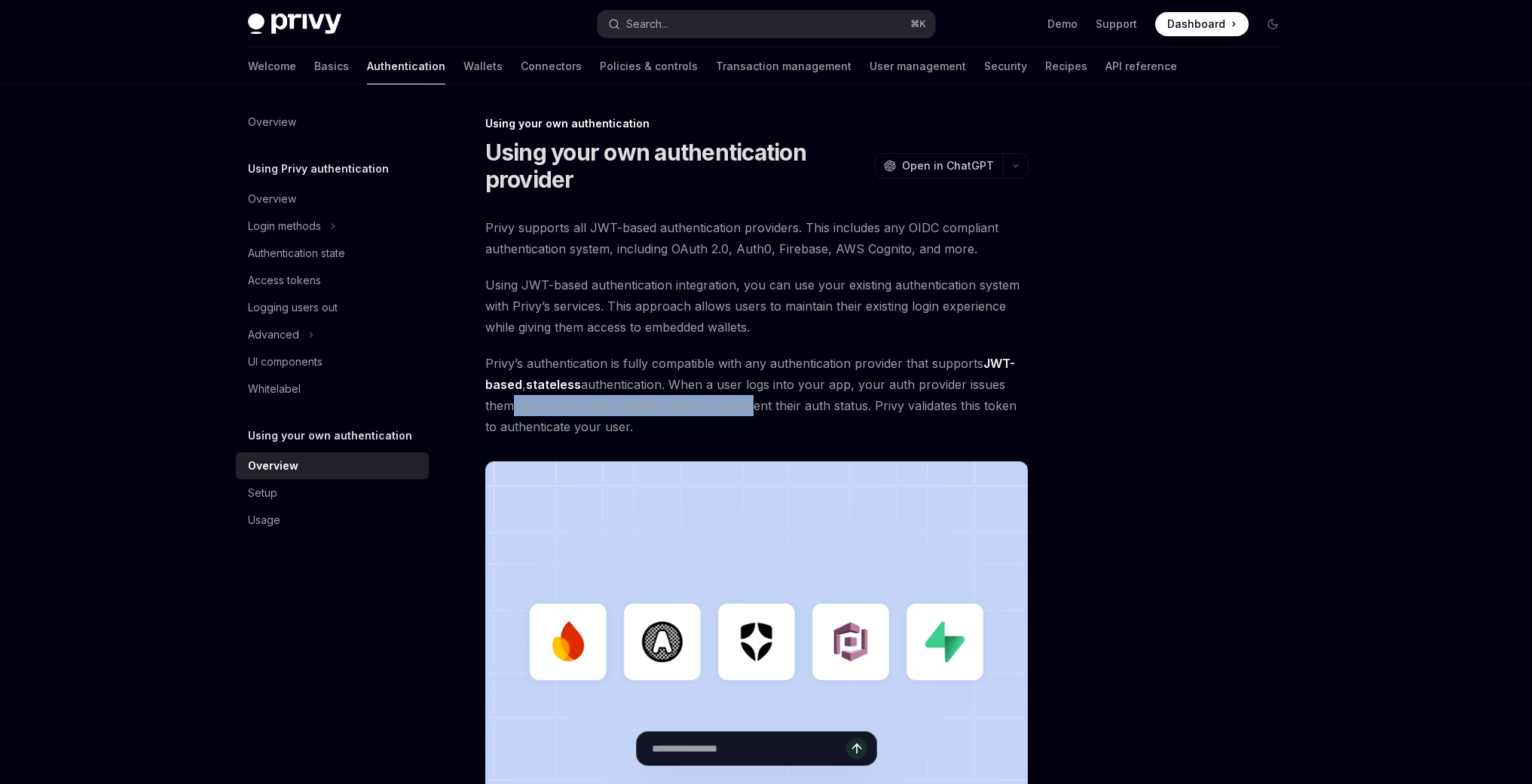
click at [752, 410] on span "Privy’s authentication is fully compatible with any authentication provider tha…" at bounding box center [758, 395] width 544 height 84
click at [755, 410] on span "Privy’s authentication is fully compatible with any authentication provider tha…" at bounding box center [758, 395] width 544 height 84
drag, startPoint x: 803, startPoint y: 390, endPoint x: 933, endPoint y: 388, distance: 130.0
click at [933, 388] on span "Privy’s authentication is fully compatible with any authentication provider tha…" at bounding box center [758, 395] width 544 height 84
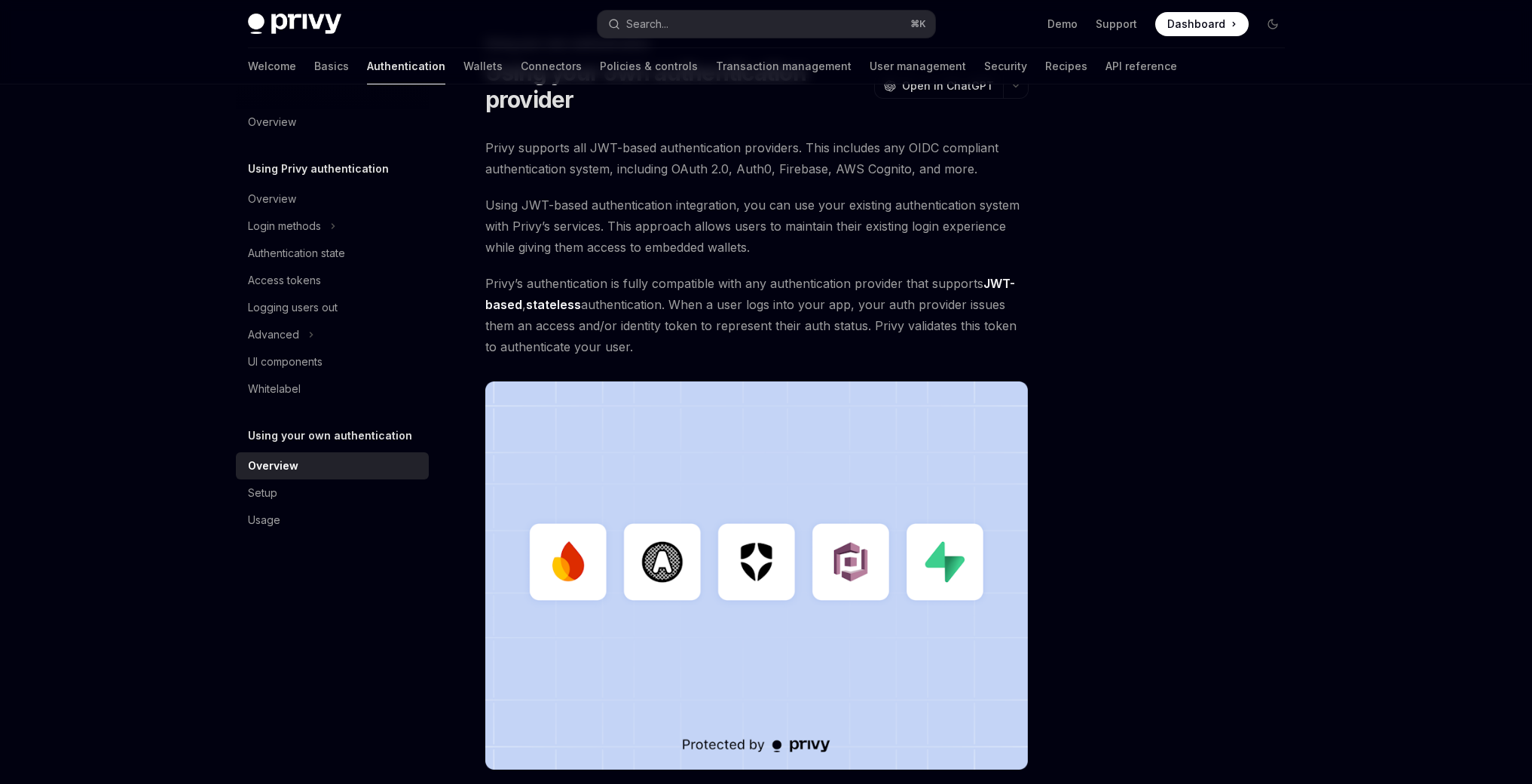
scroll to position [273, 0]
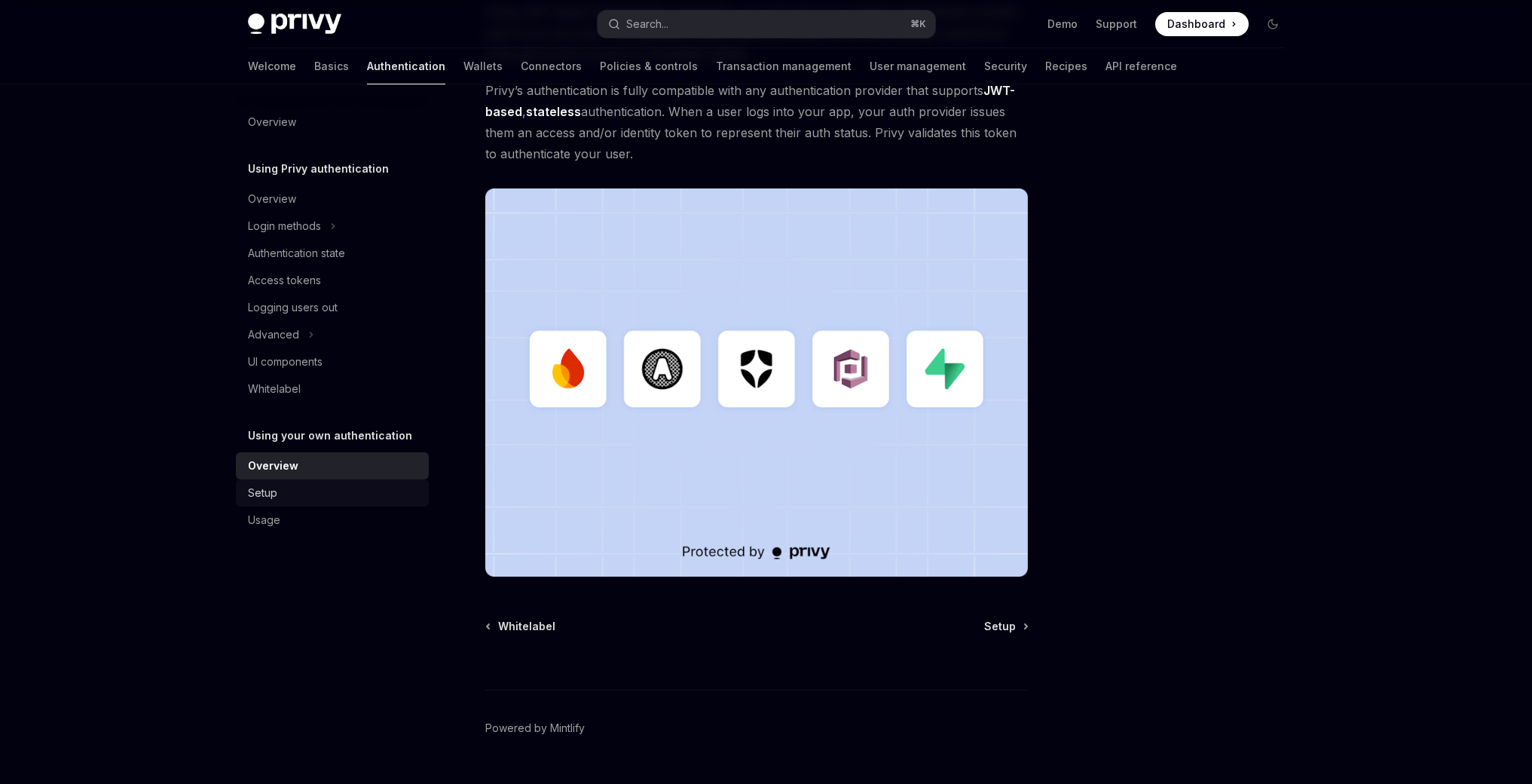
click at [258, 491] on div "Setup" at bounding box center [263, 493] width 29 height 19
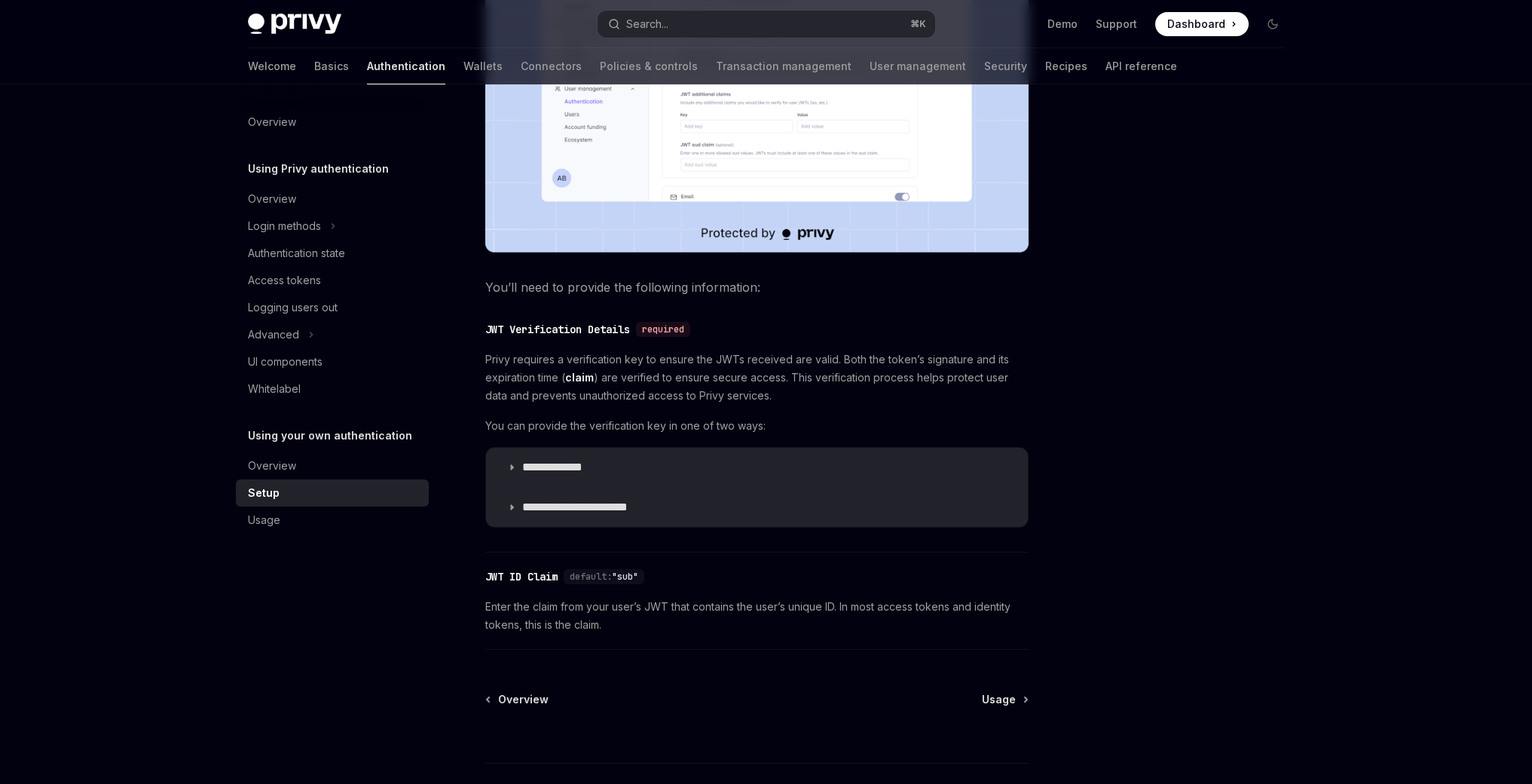
scroll to position [554, 0]
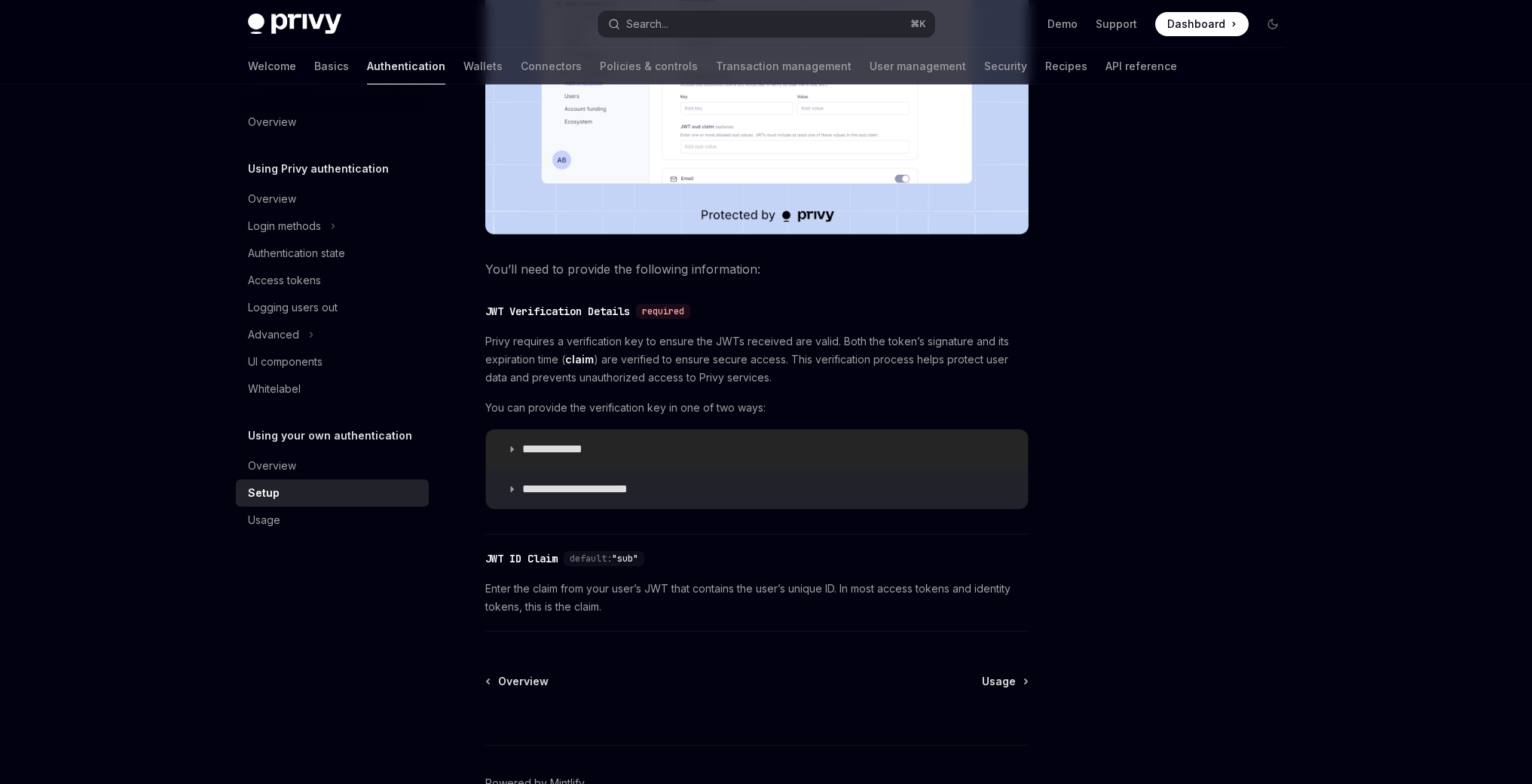
click at [648, 446] on summary "**********" at bounding box center [757, 449] width 542 height 39
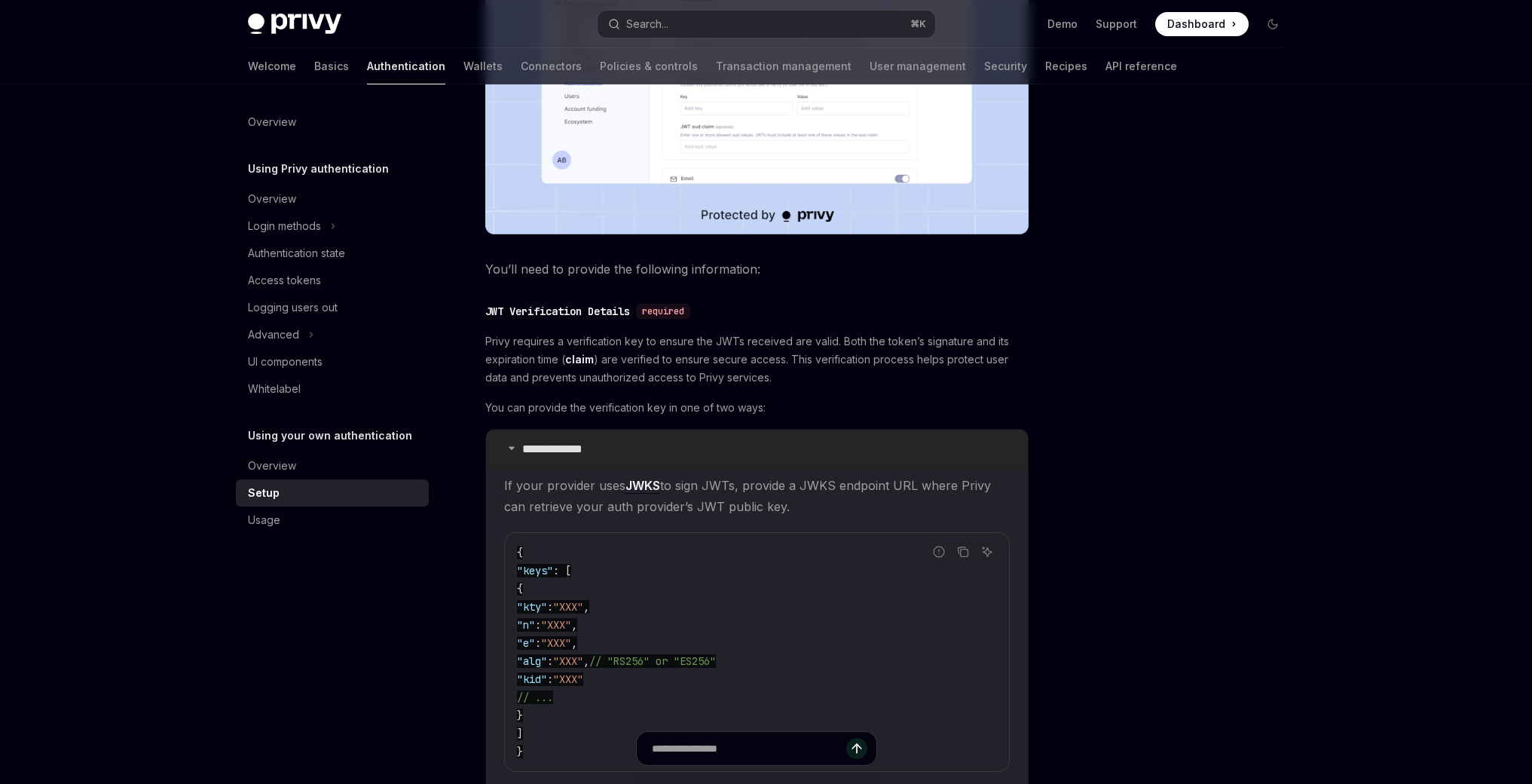
click at [648, 446] on summary "**********" at bounding box center [757, 449] width 542 height 39
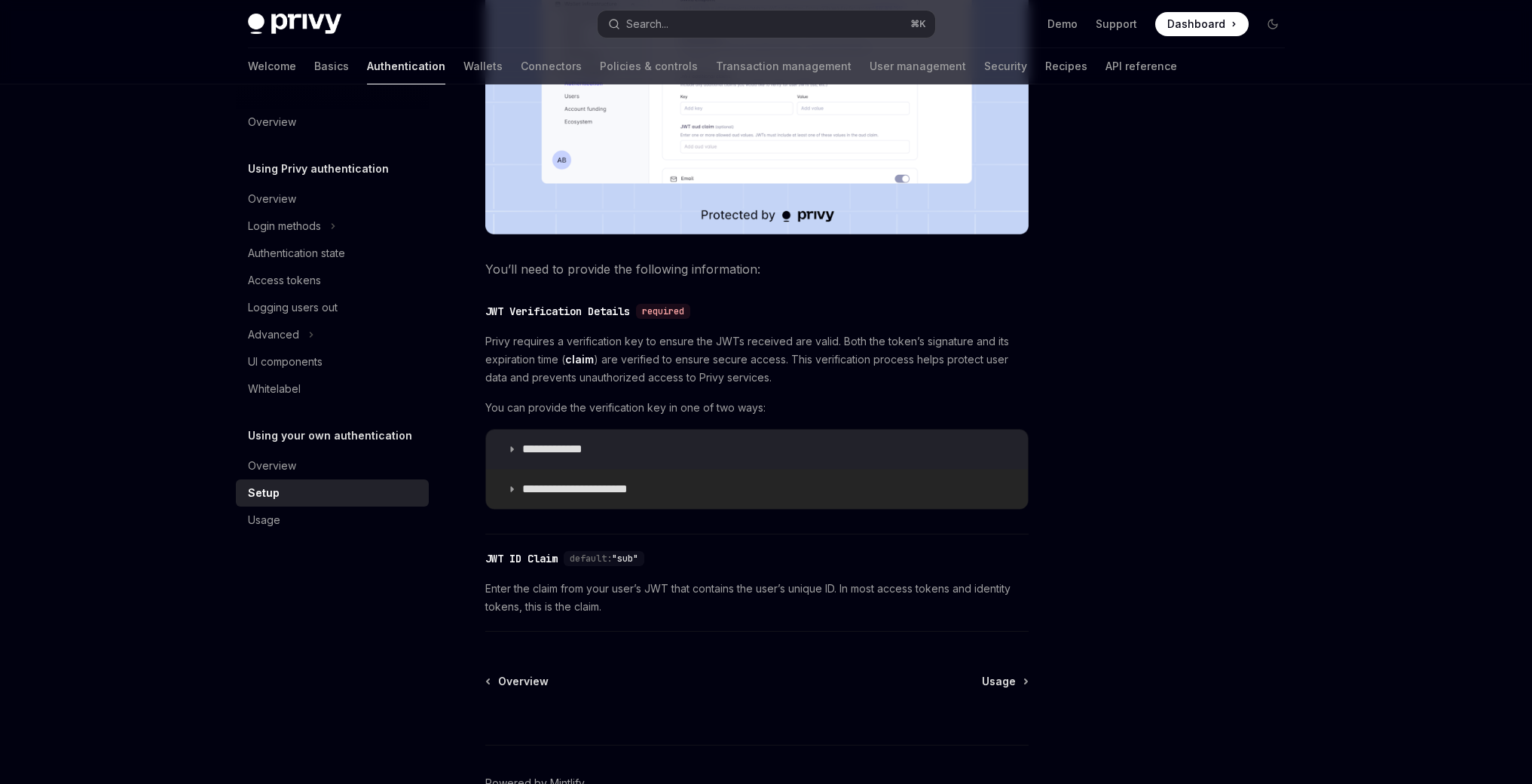
click at [659, 482] on summary "**********" at bounding box center [757, 489] width 542 height 39
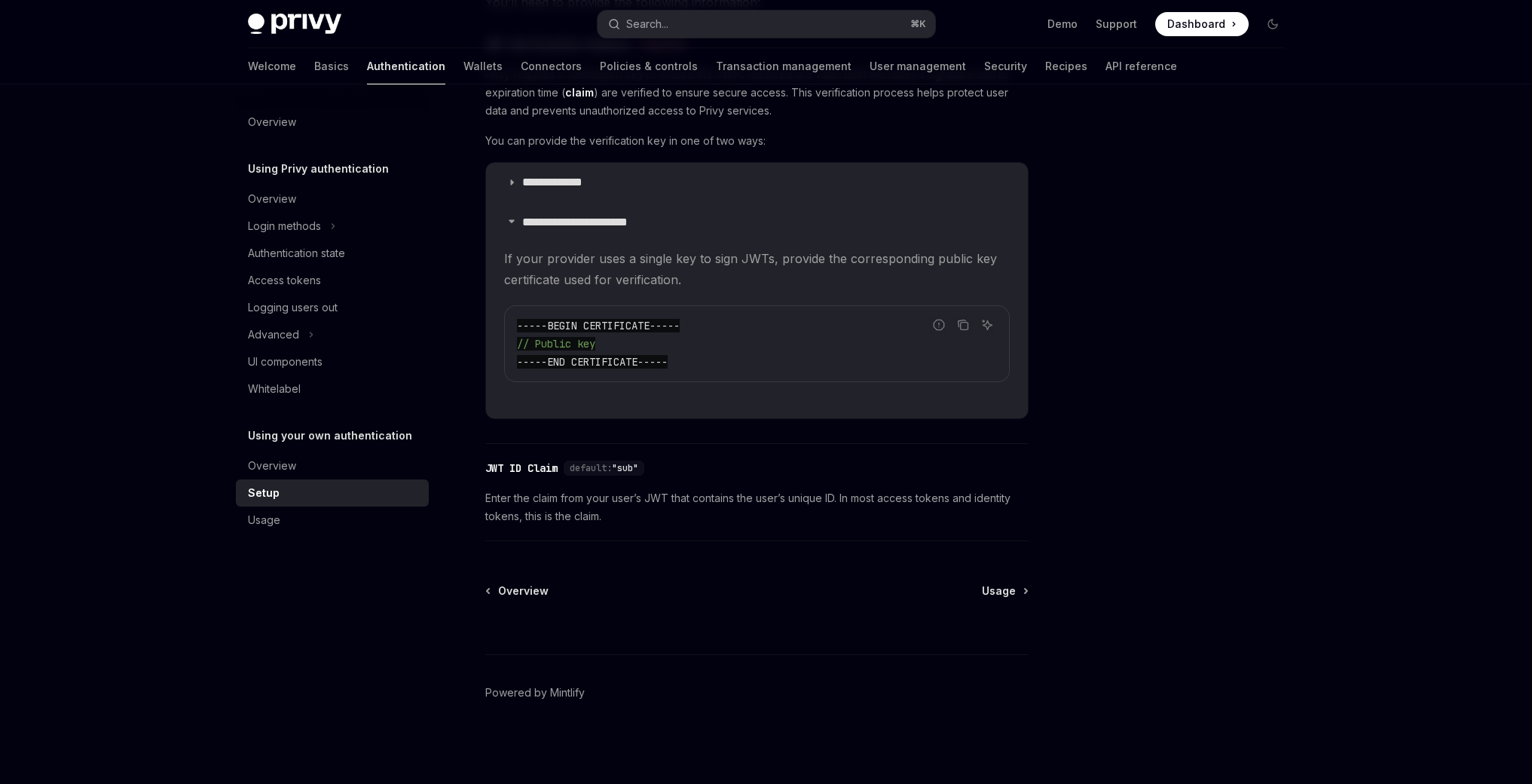
scroll to position [822, 0]
click at [357, 523] on div "Usage" at bounding box center [334, 520] width 172 height 19
type textarea "*"
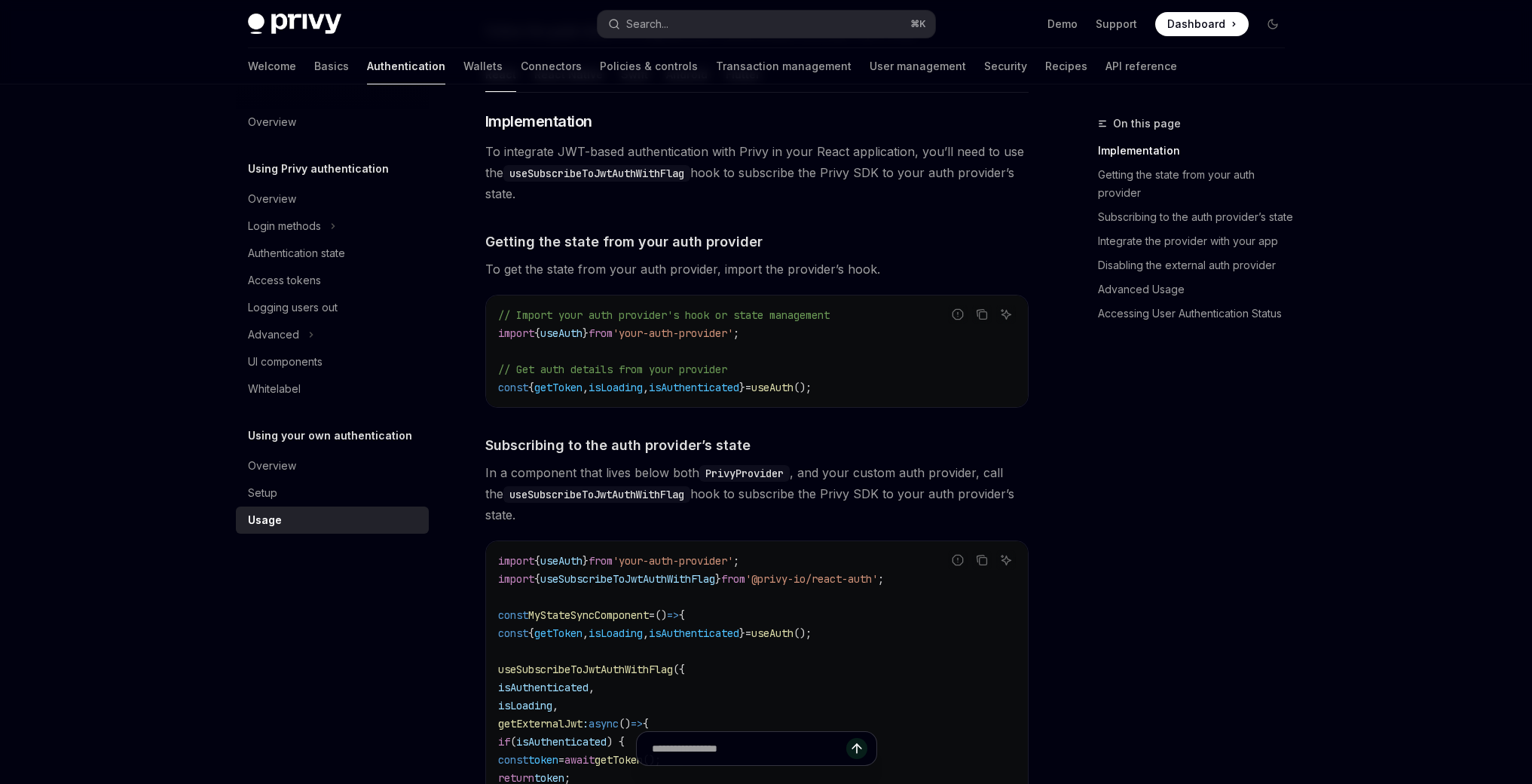
scroll to position [199, 0]
drag, startPoint x: 562, startPoint y: 469, endPoint x: 706, endPoint y: 469, distance: 144.0
click at [700, 470] on span "In a component that lives below both PrivyProvider , and your custom auth provi…" at bounding box center [758, 491] width 544 height 64
click at [730, 469] on code "PrivyProvider" at bounding box center [745, 470] width 91 height 17
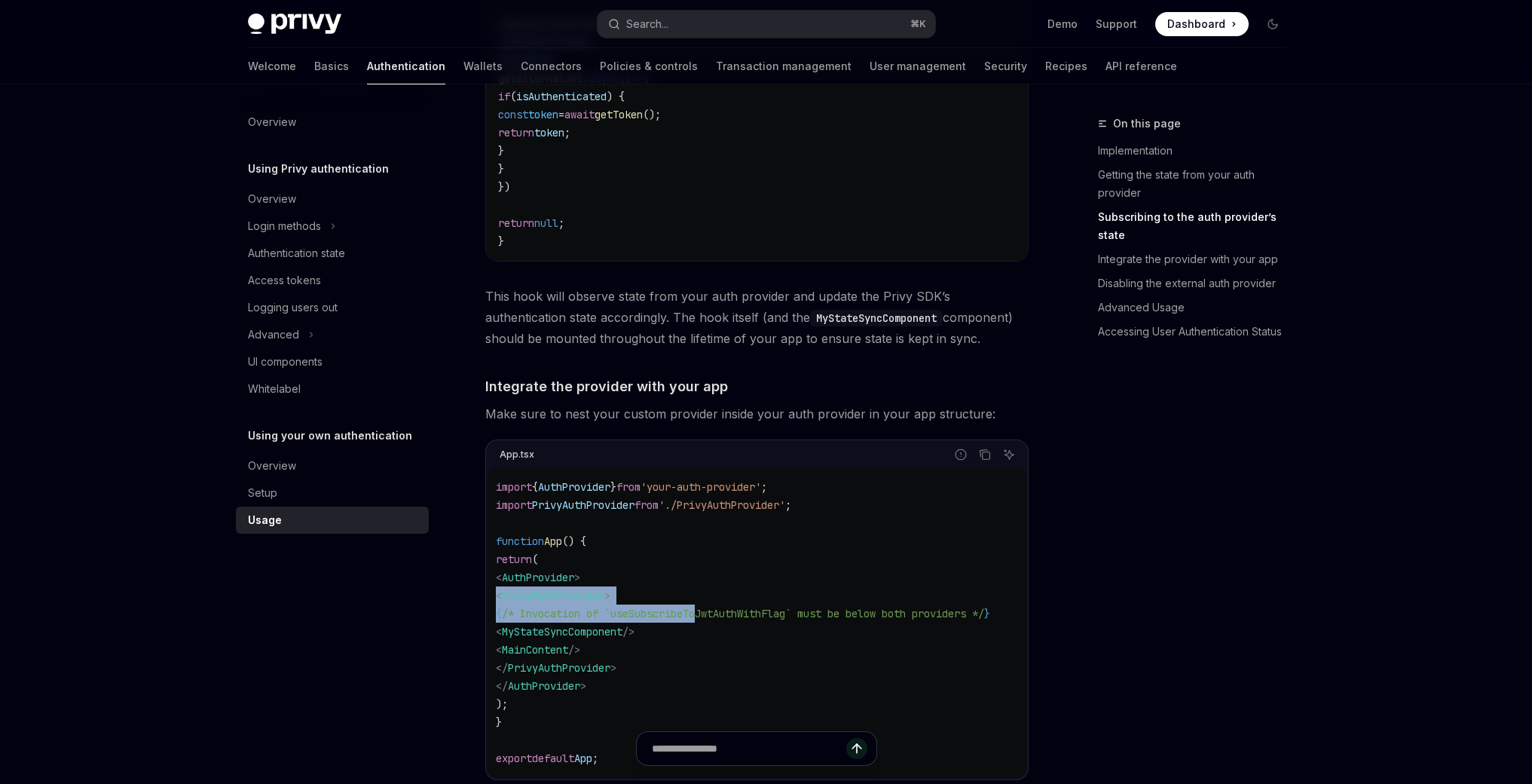
scroll to position [0, 0]
drag, startPoint x: 856, startPoint y: 611, endPoint x: 718, endPoint y: 621, distance: 138.4
click at [718, 621] on code "import { AuthProvider } from 'your-auth-provider' ; import PrivyAuthProvider fr…" at bounding box center [765, 623] width 531 height 289
